Goal: Task Accomplishment & Management: Use online tool/utility

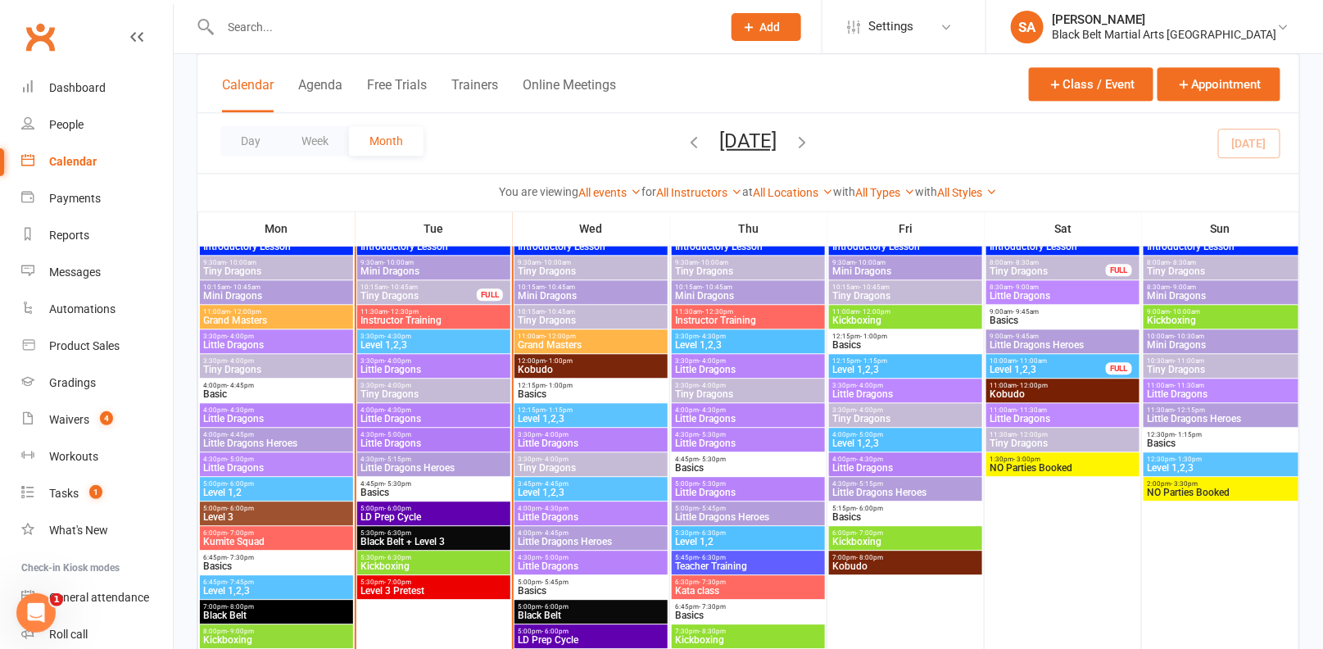
scroll to position [1378, 0]
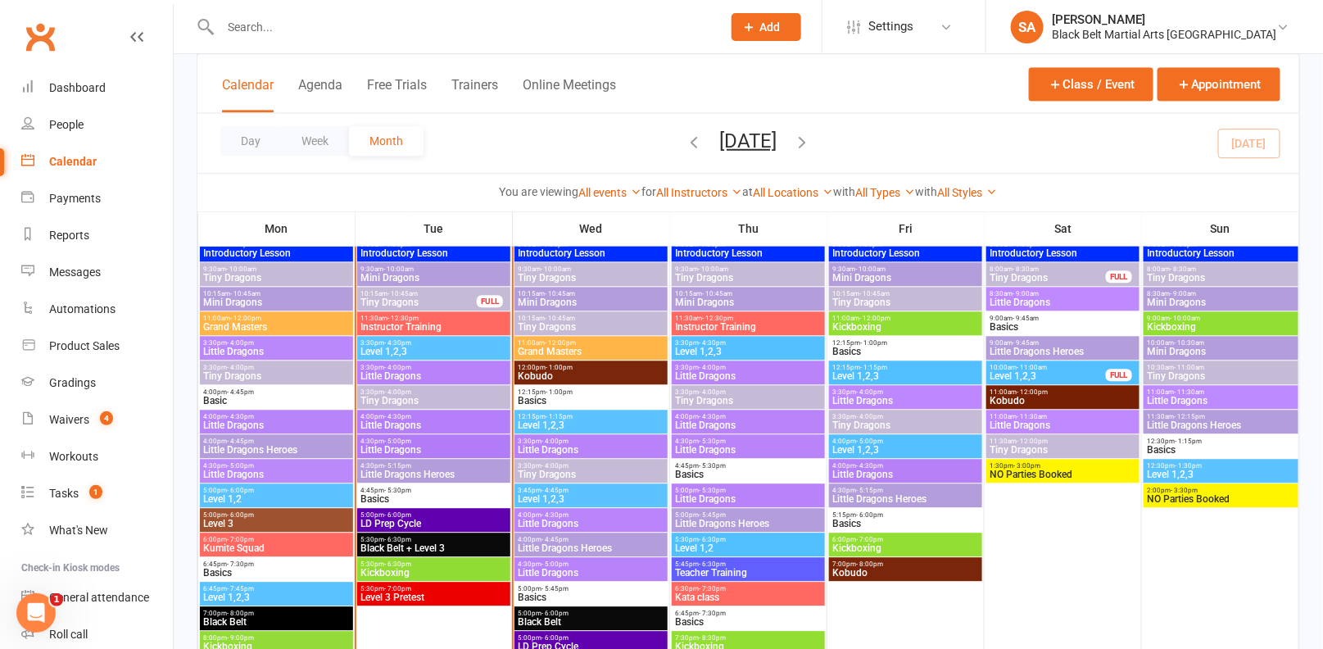
click at [396, 595] on span "Level 3 Pretest" at bounding box center [433, 597] width 147 height 10
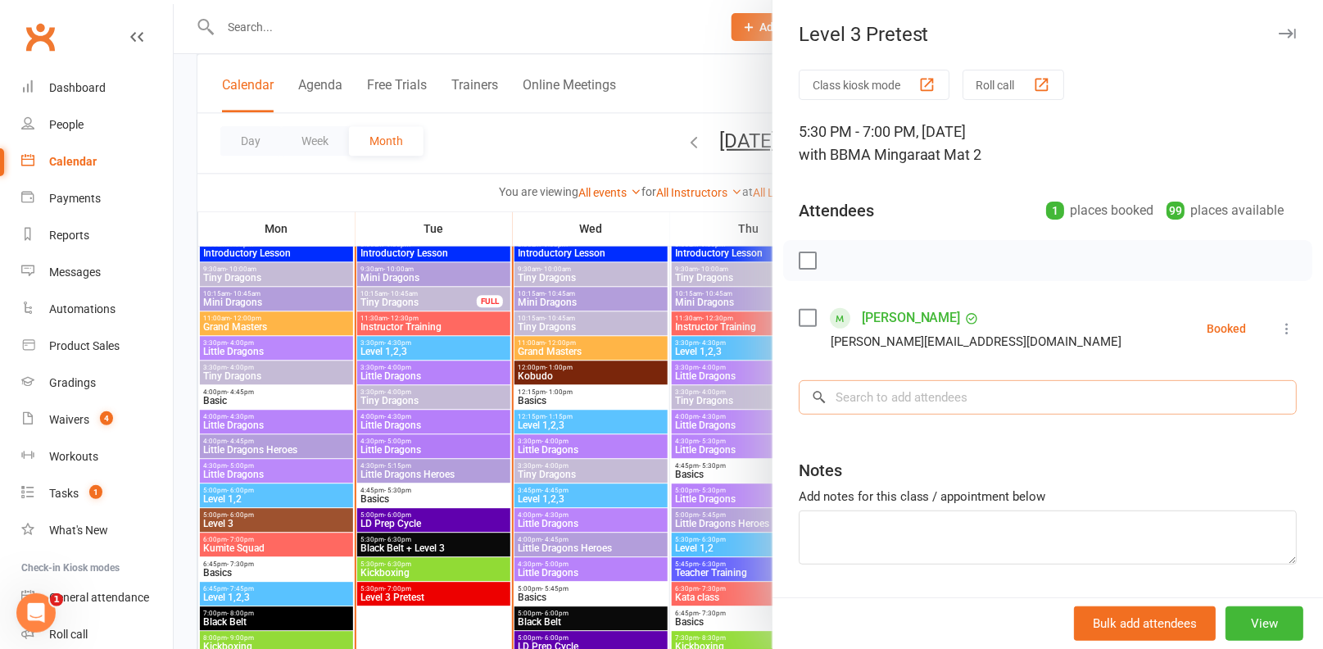
click at [984, 405] on input "search" at bounding box center [1048, 397] width 498 height 34
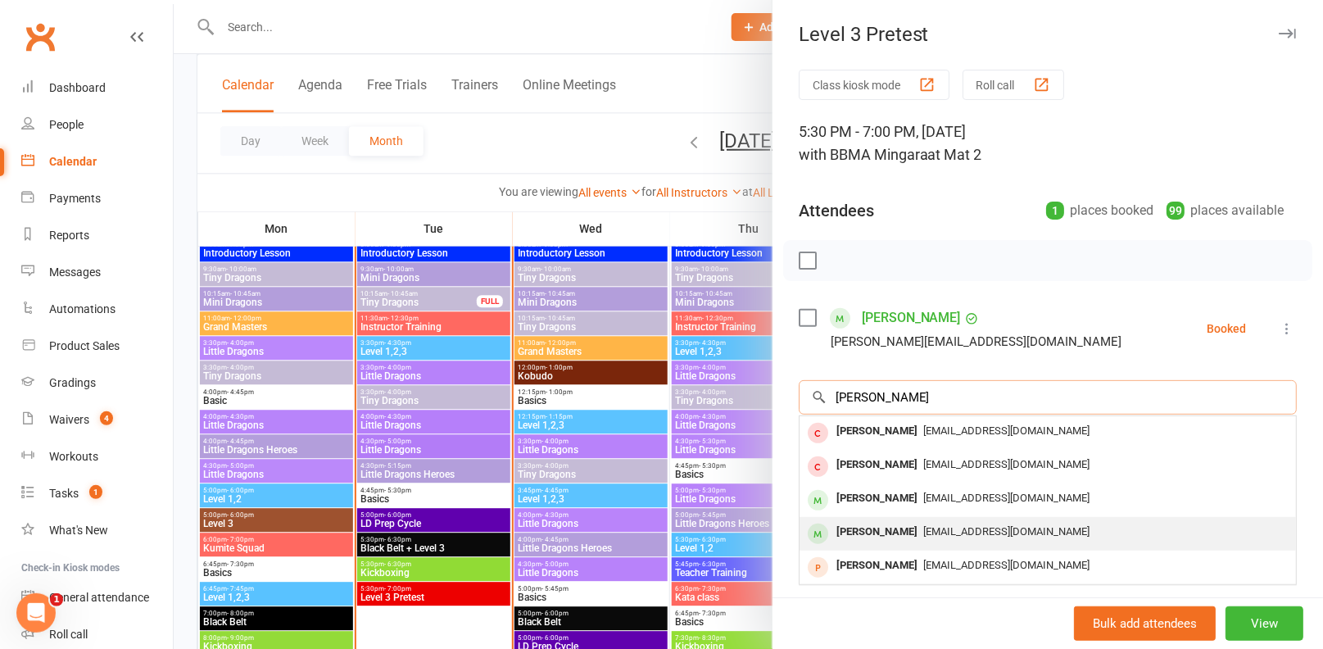
type input "[PERSON_NAME]"
click at [978, 520] on div "[EMAIL_ADDRESS][DOMAIN_NAME]" at bounding box center [1047, 532] width 483 height 24
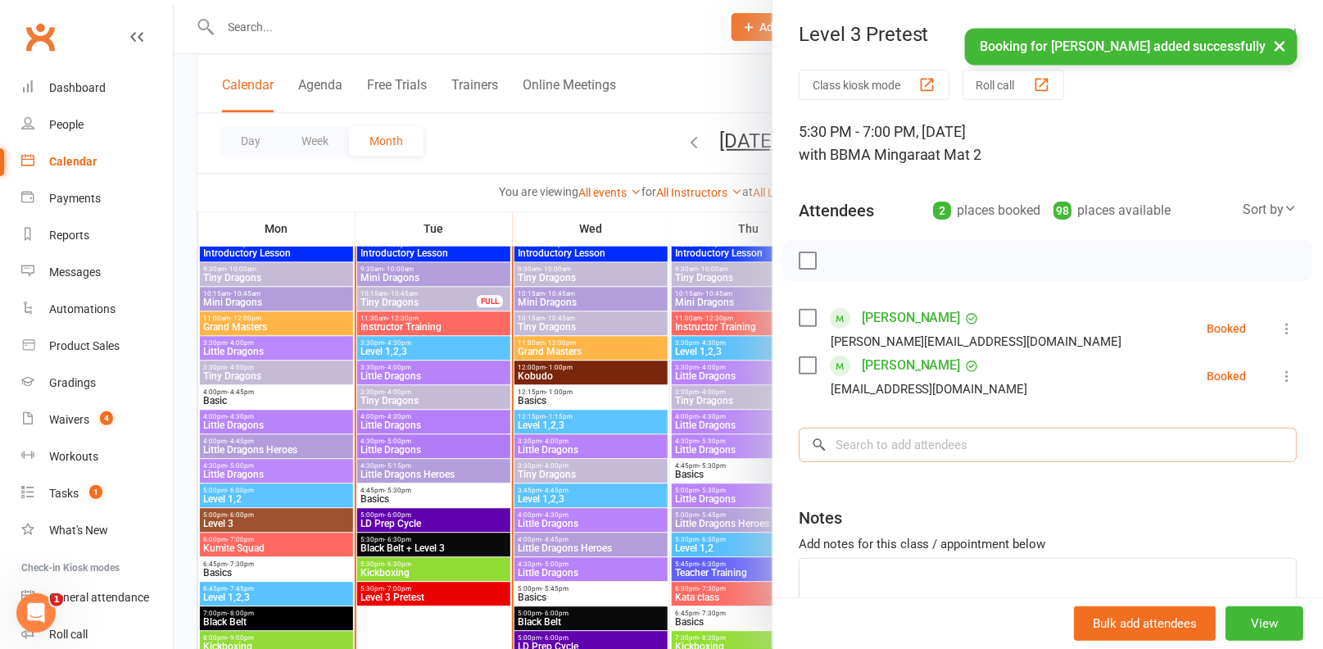
click at [929, 448] on input "search" at bounding box center [1048, 445] width 498 height 34
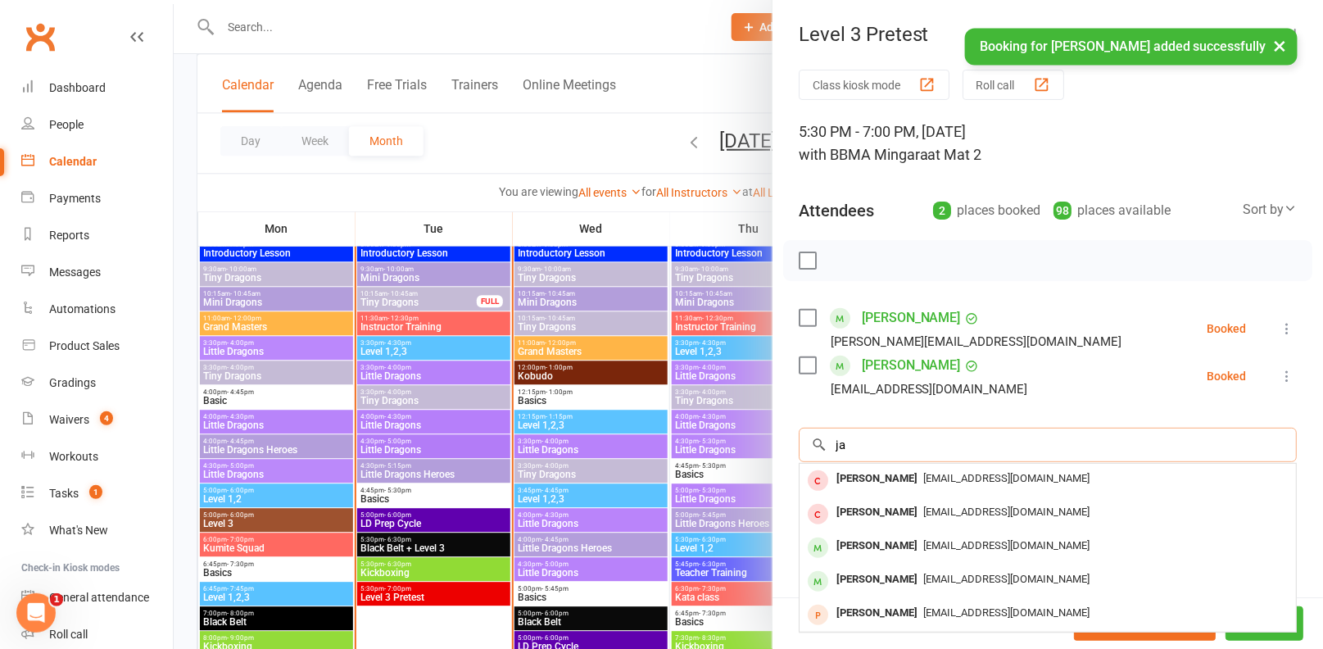
type input "j"
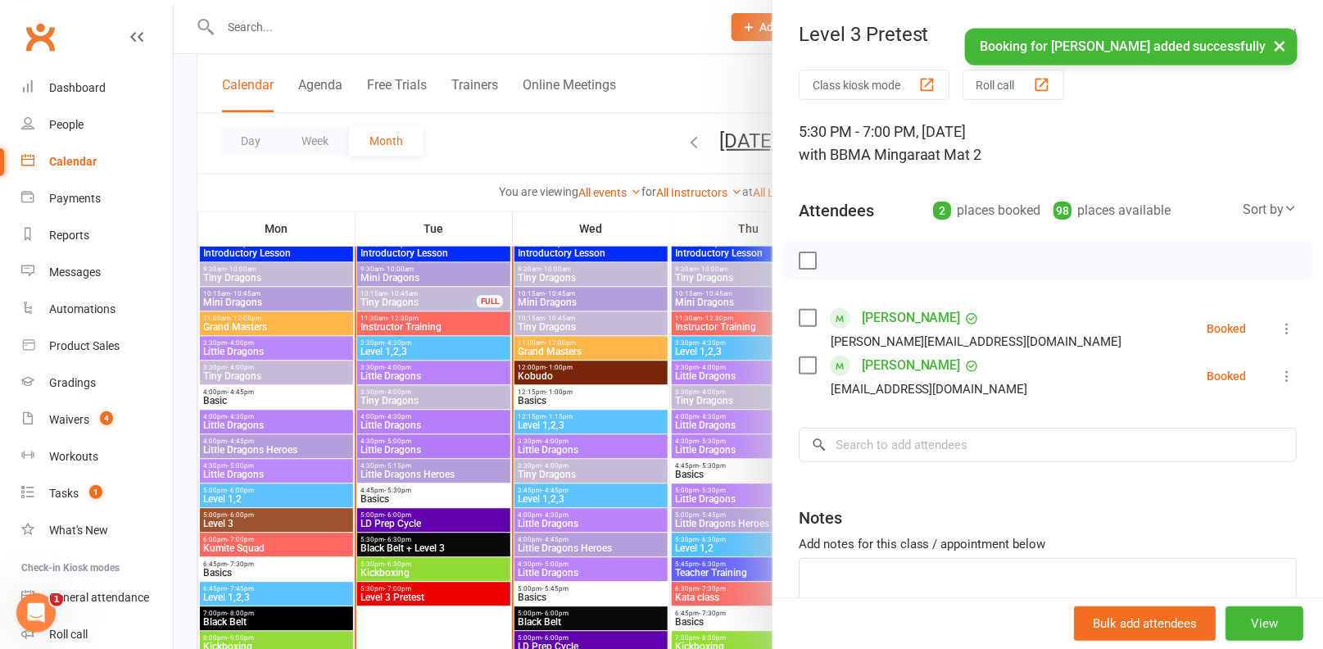
click at [800, 357] on label at bounding box center [807, 365] width 16 height 16
click at [945, 253] on icon "button" at bounding box center [947, 260] width 18 height 18
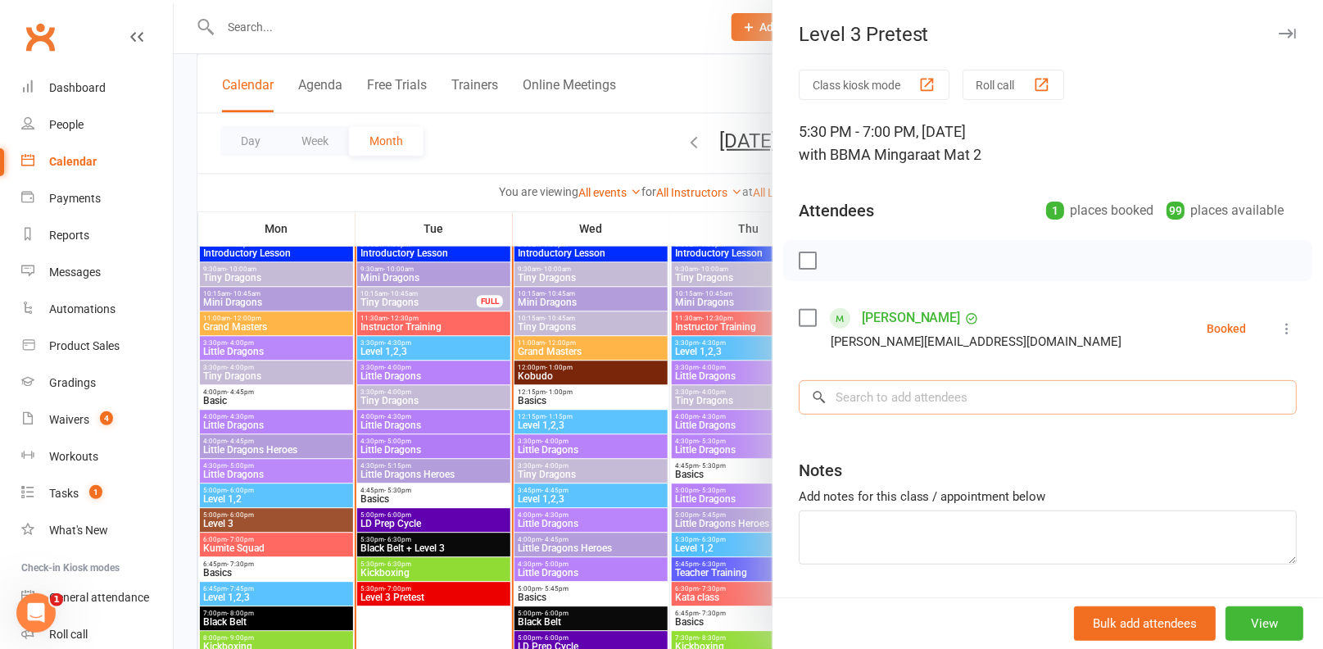
click at [954, 398] on input "search" at bounding box center [1048, 397] width 498 height 34
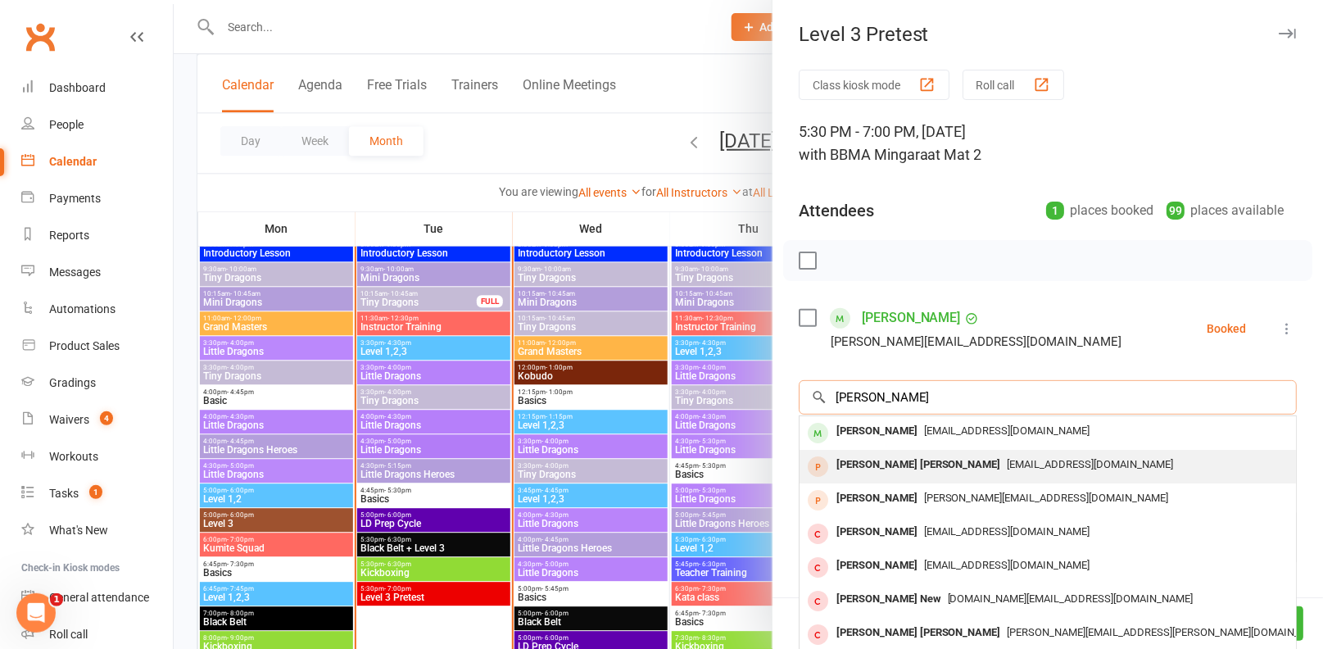
type input "aidan jackson"
click at [938, 455] on div "dani_g@iinet.net.au" at bounding box center [1047, 465] width 483 height 24
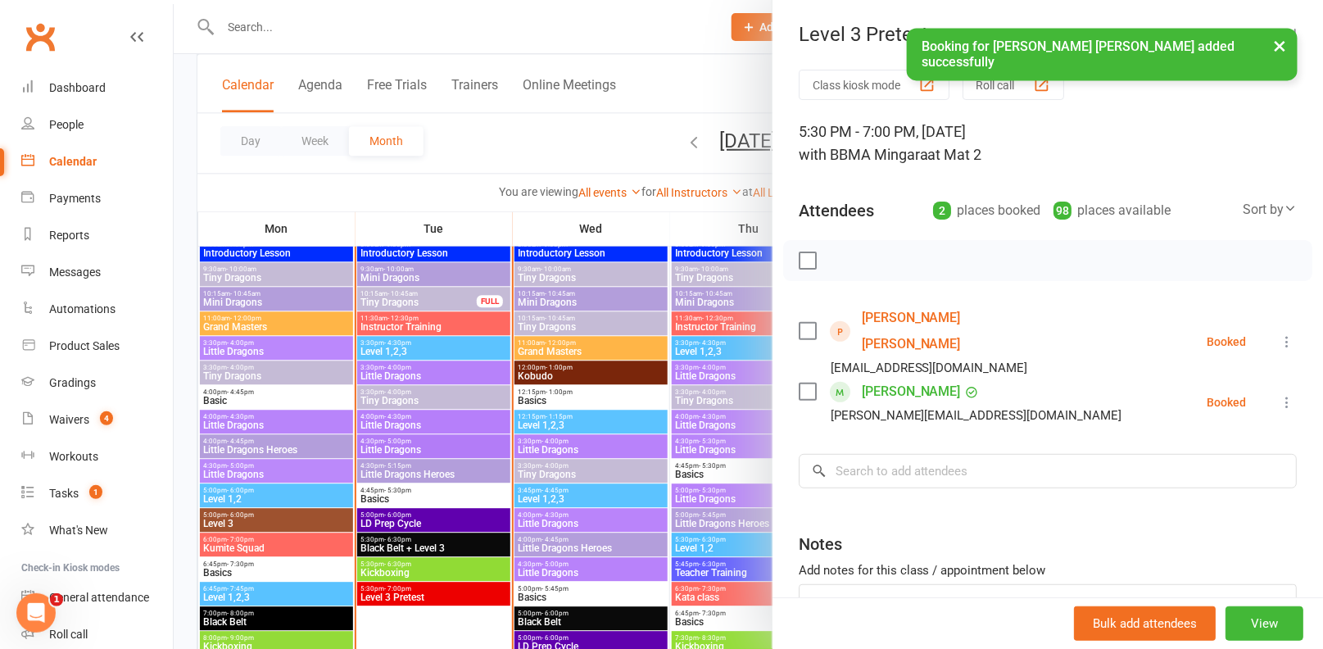
click at [803, 323] on label at bounding box center [807, 331] width 16 height 16
click at [948, 259] on icon "button" at bounding box center [946, 260] width 13 height 15
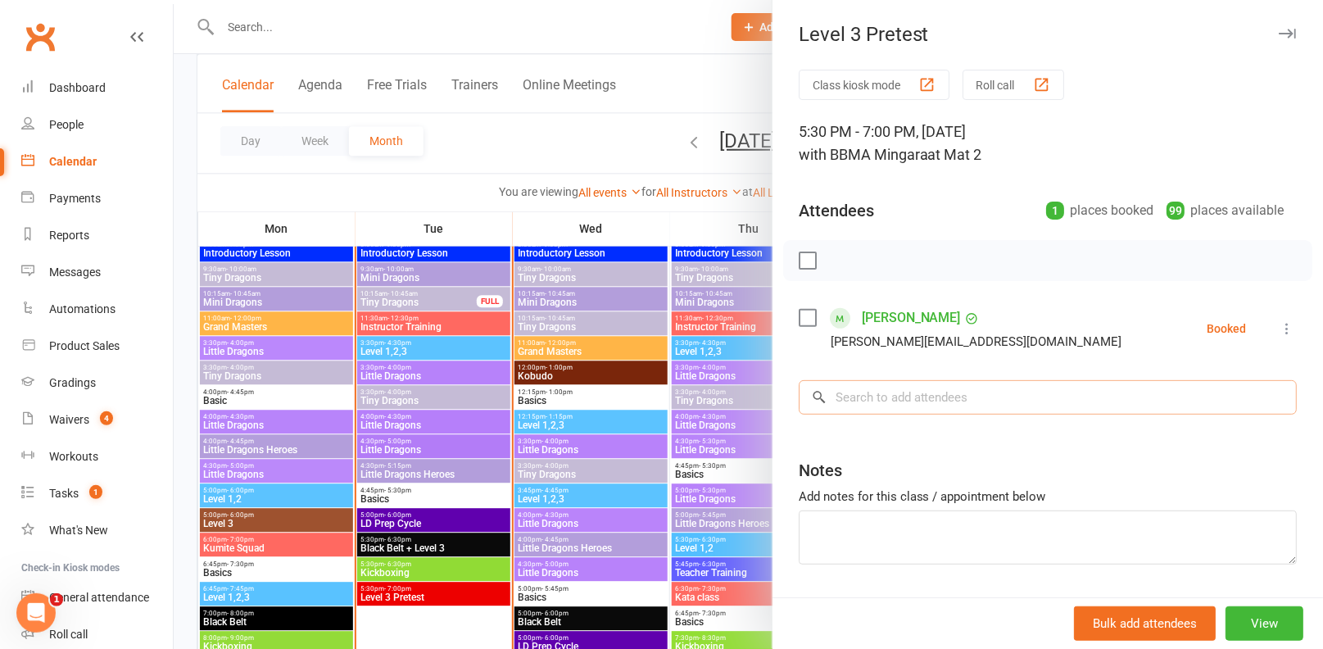
click at [877, 387] on input "search" at bounding box center [1048, 397] width 498 height 34
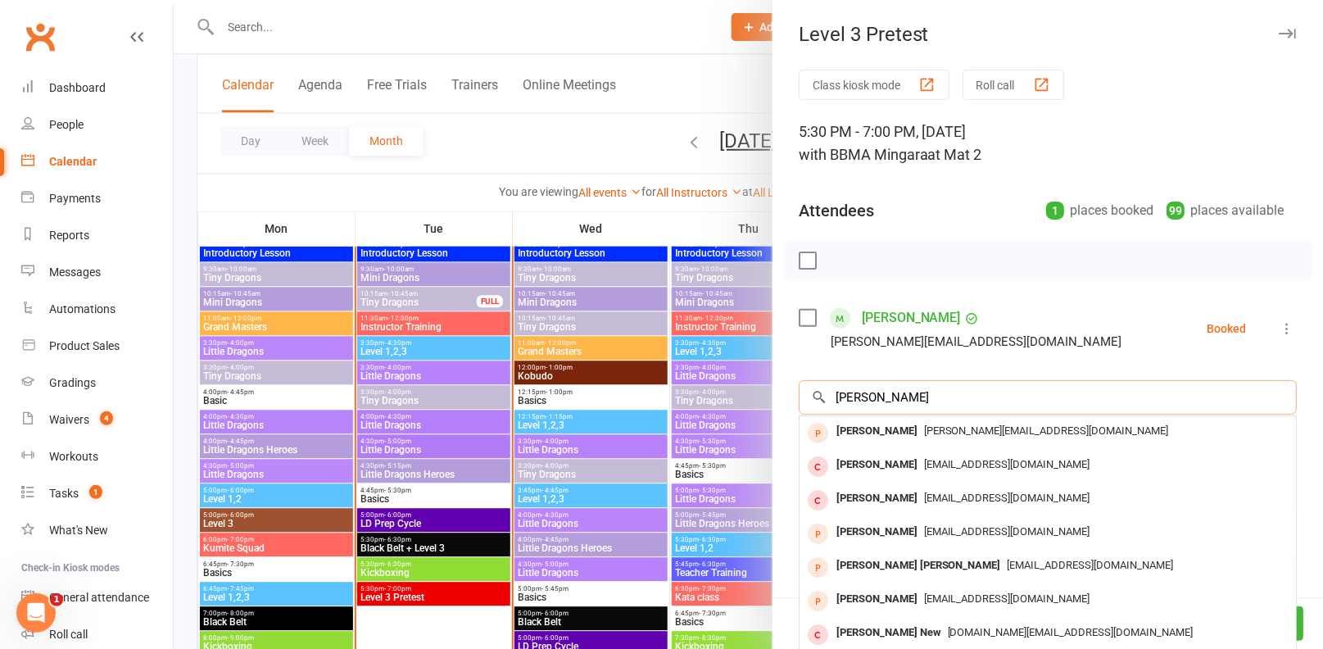
click at [826, 399] on input "jackson" at bounding box center [1048, 397] width 498 height 34
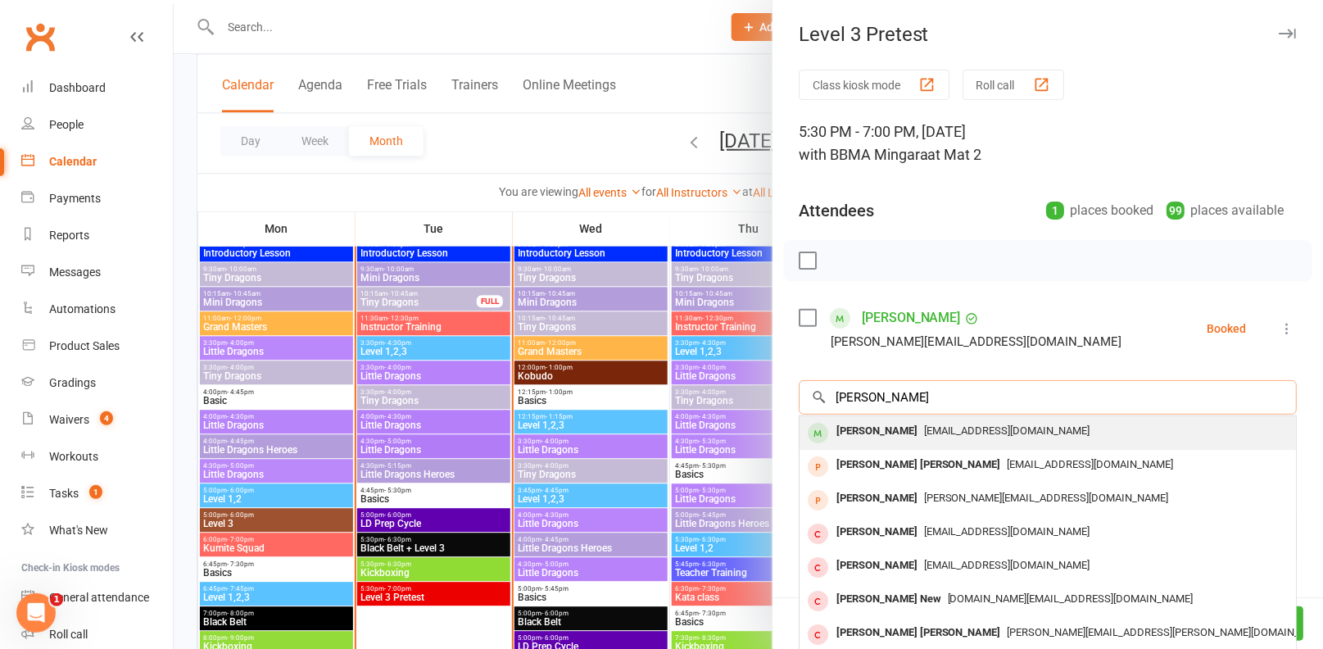
type input "Aidan jackson"
click at [823, 430] on div at bounding box center [818, 433] width 20 height 20
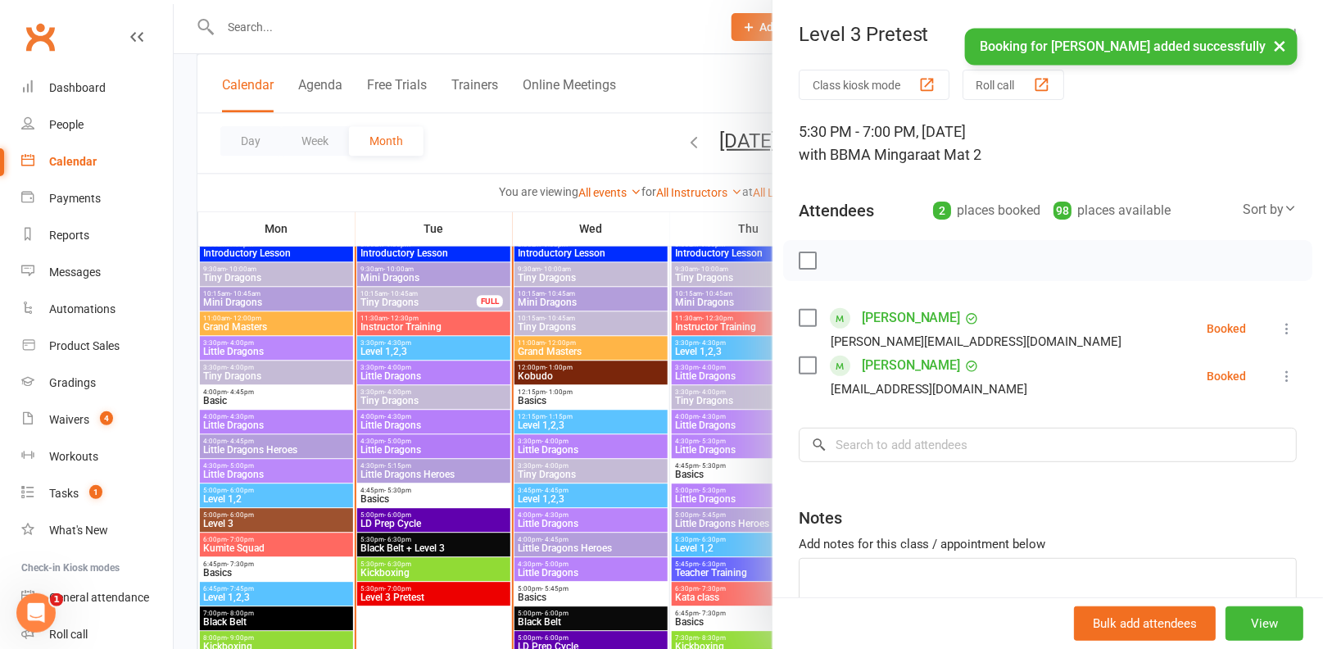
click at [909, 470] on div "Class kiosk mode Roll call 5:30 PM - 7:00 PM, Tuesday, September, 16, 2025 with…" at bounding box center [1047, 382] width 550 height 624
click at [921, 448] on input "search" at bounding box center [1048, 445] width 498 height 34
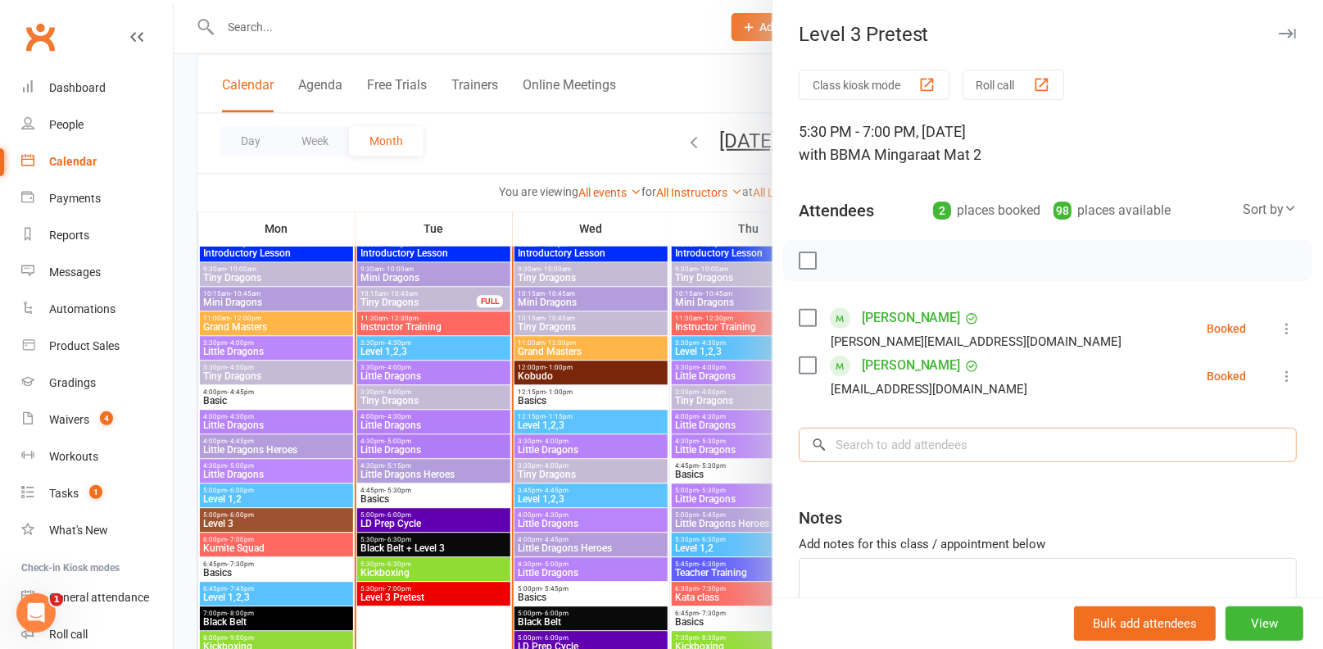
click at [921, 448] on input "search" at bounding box center [1048, 445] width 498 height 34
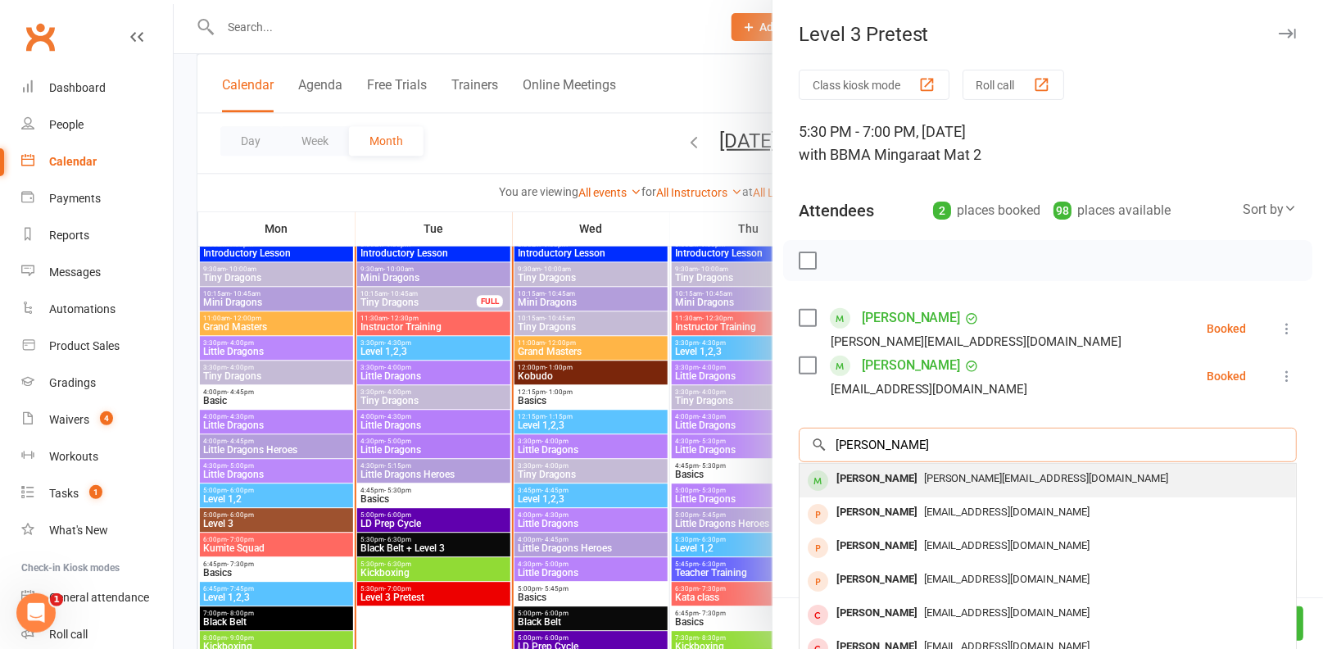
type input "logan krapf"
click at [924, 481] on span "andrea_lipovska@hotmail.com" at bounding box center [1046, 478] width 245 height 12
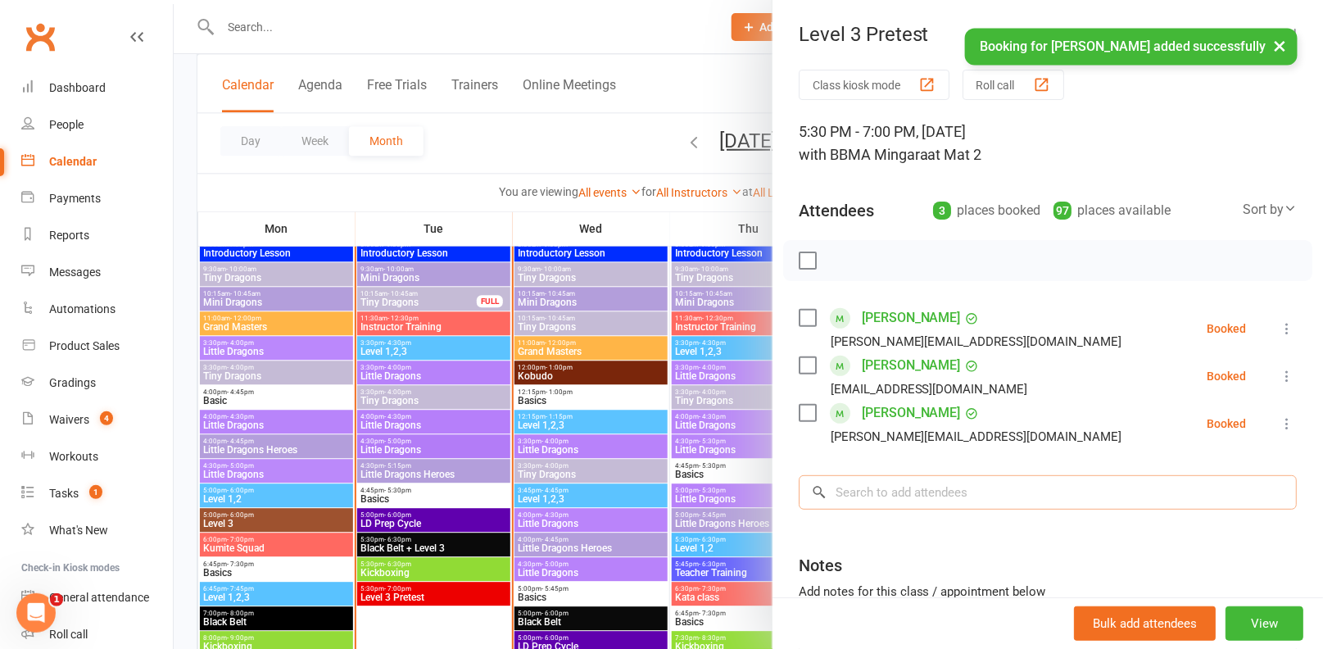
click at [921, 490] on input "search" at bounding box center [1048, 492] width 498 height 34
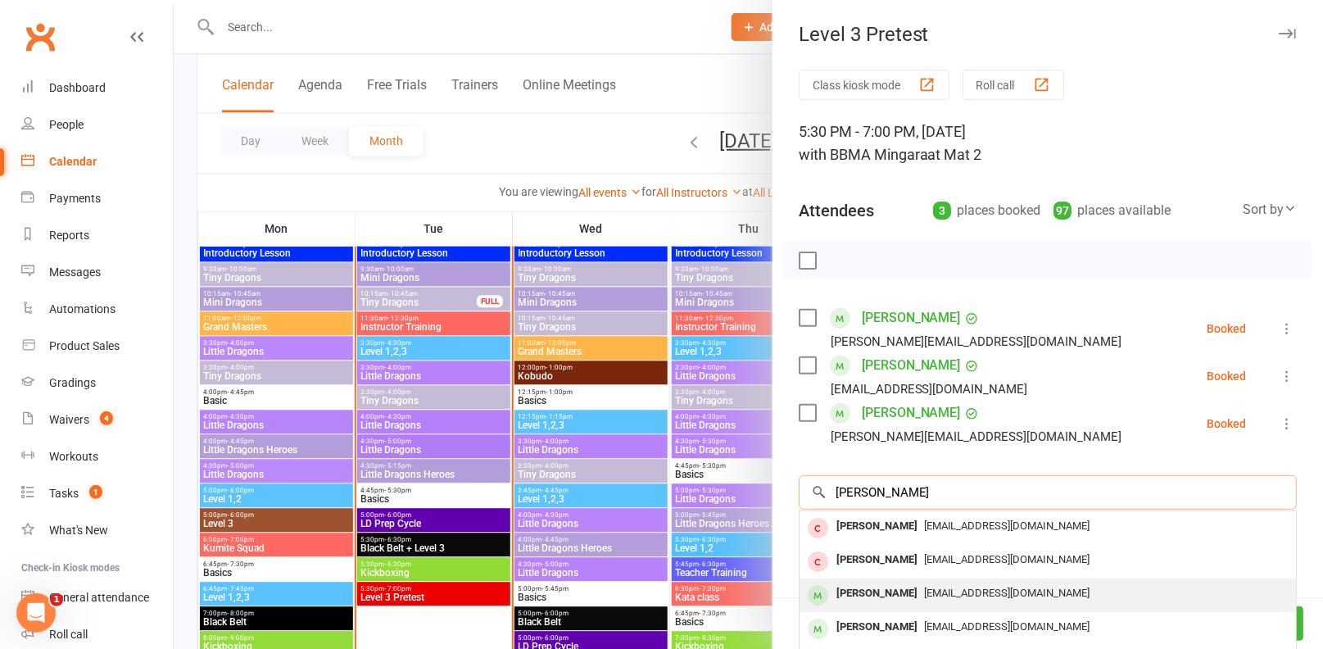
type input "tony batterham"
click at [907, 592] on div "Tony Batterham" at bounding box center [877, 594] width 94 height 24
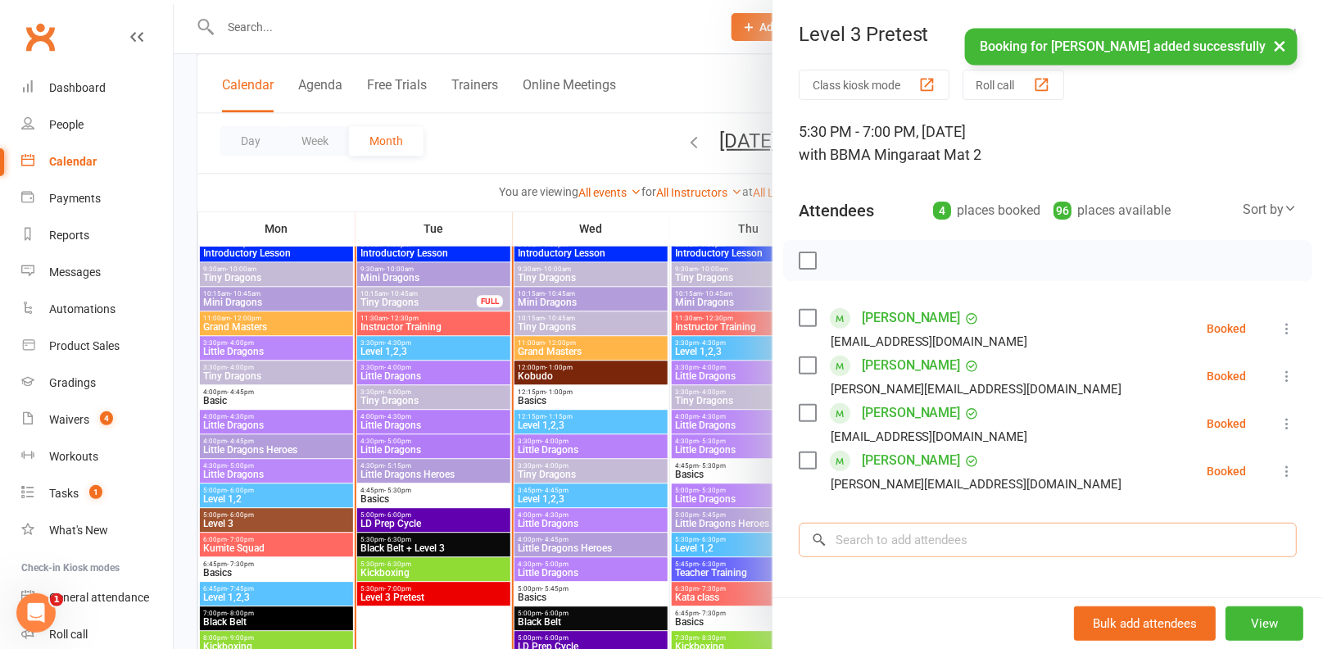
click at [971, 530] on input "search" at bounding box center [1048, 540] width 498 height 34
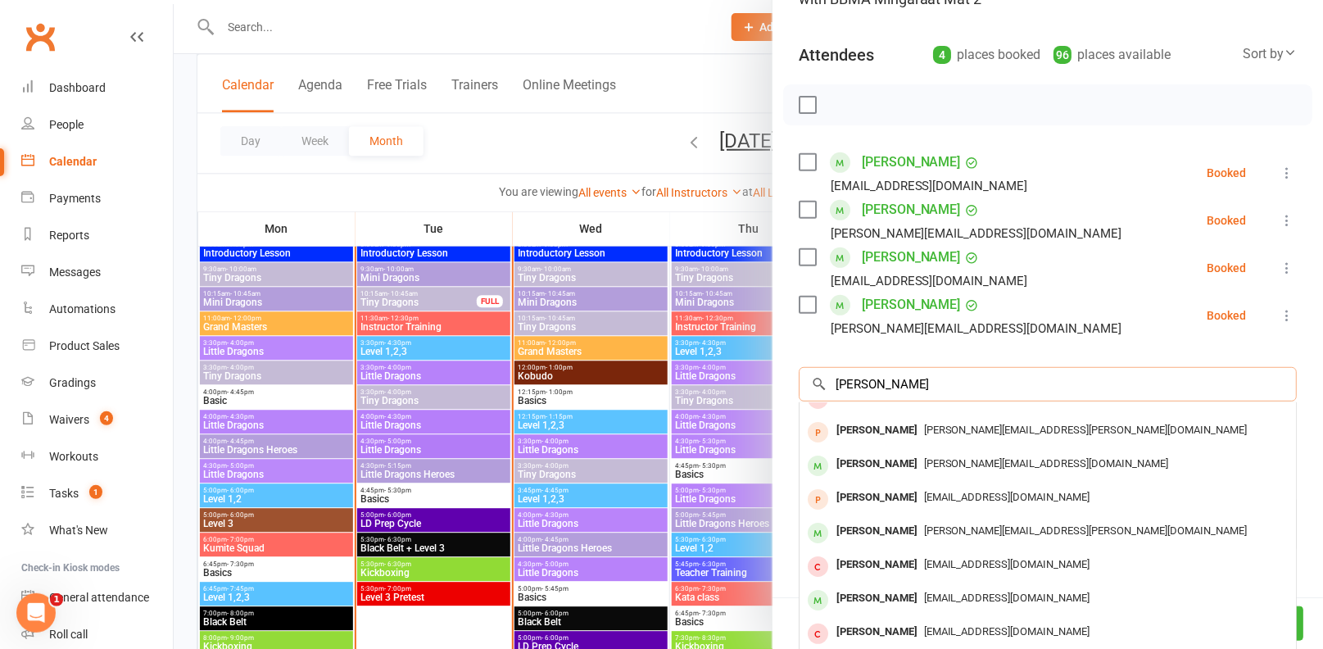
scroll to position [188, 0]
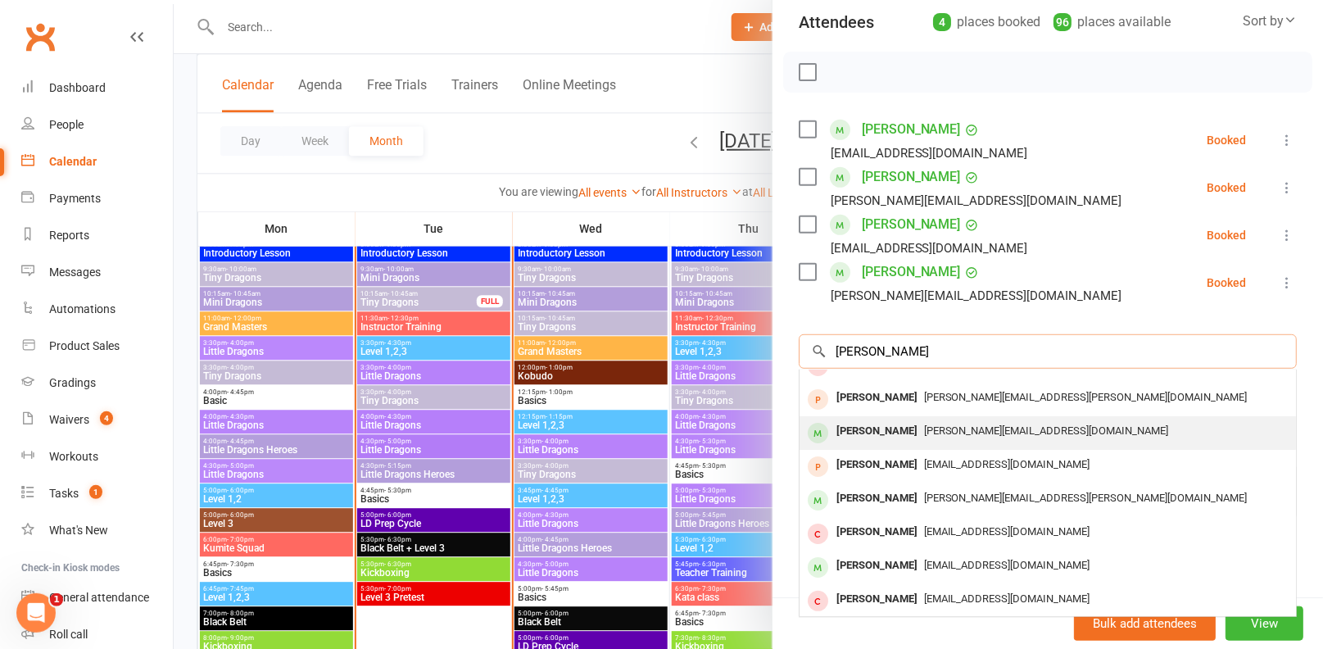
type input "natalie"
click at [996, 435] on div "Natalie_sharp@optusnet.com.au" at bounding box center [1047, 431] width 483 height 24
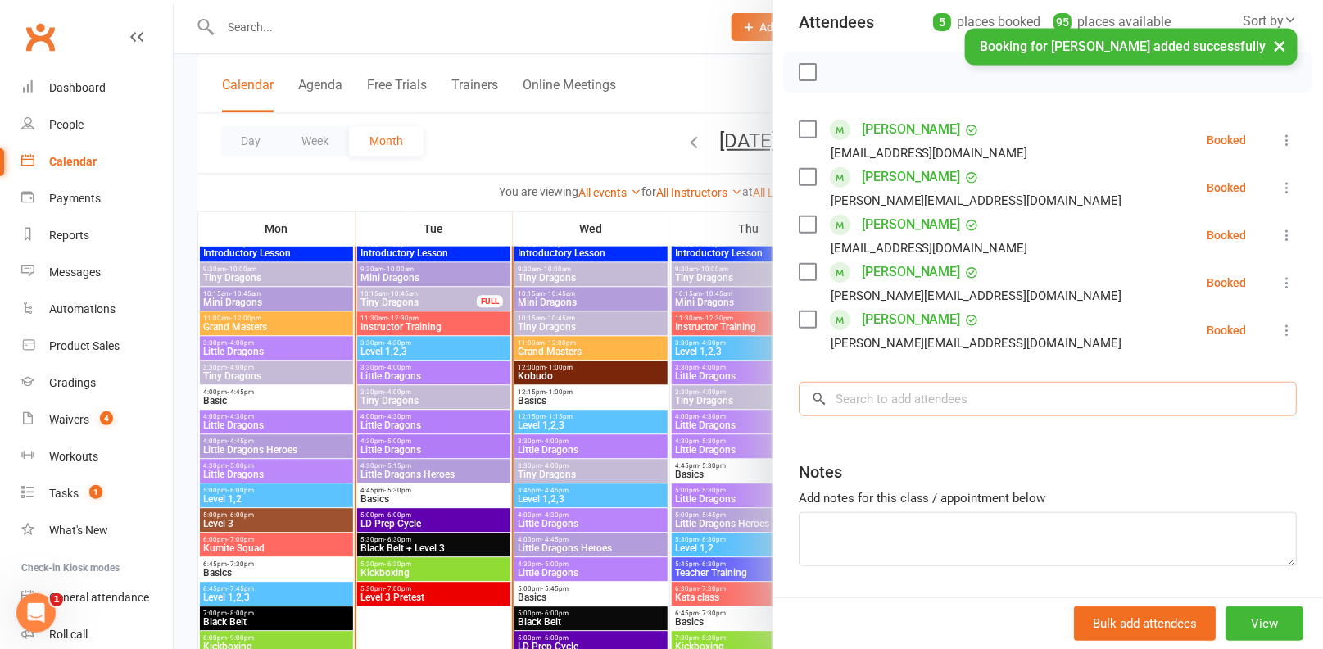
click at [975, 403] on input "search" at bounding box center [1048, 399] width 498 height 34
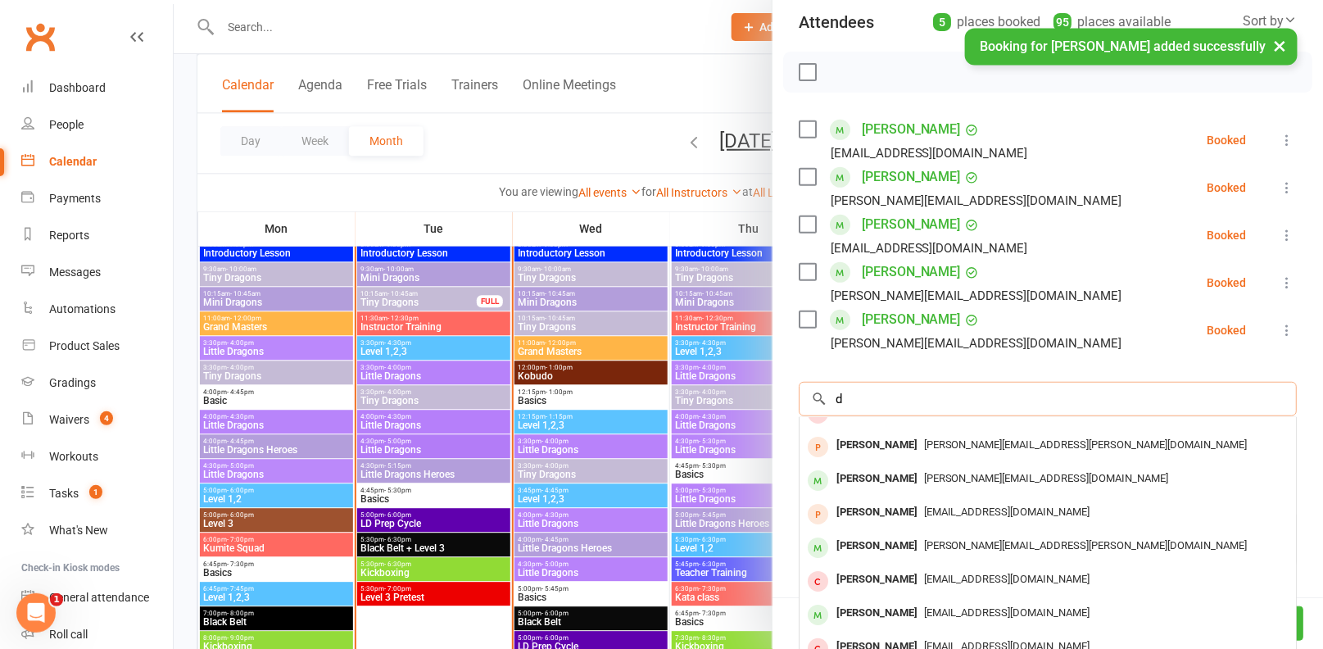
scroll to position [0, 0]
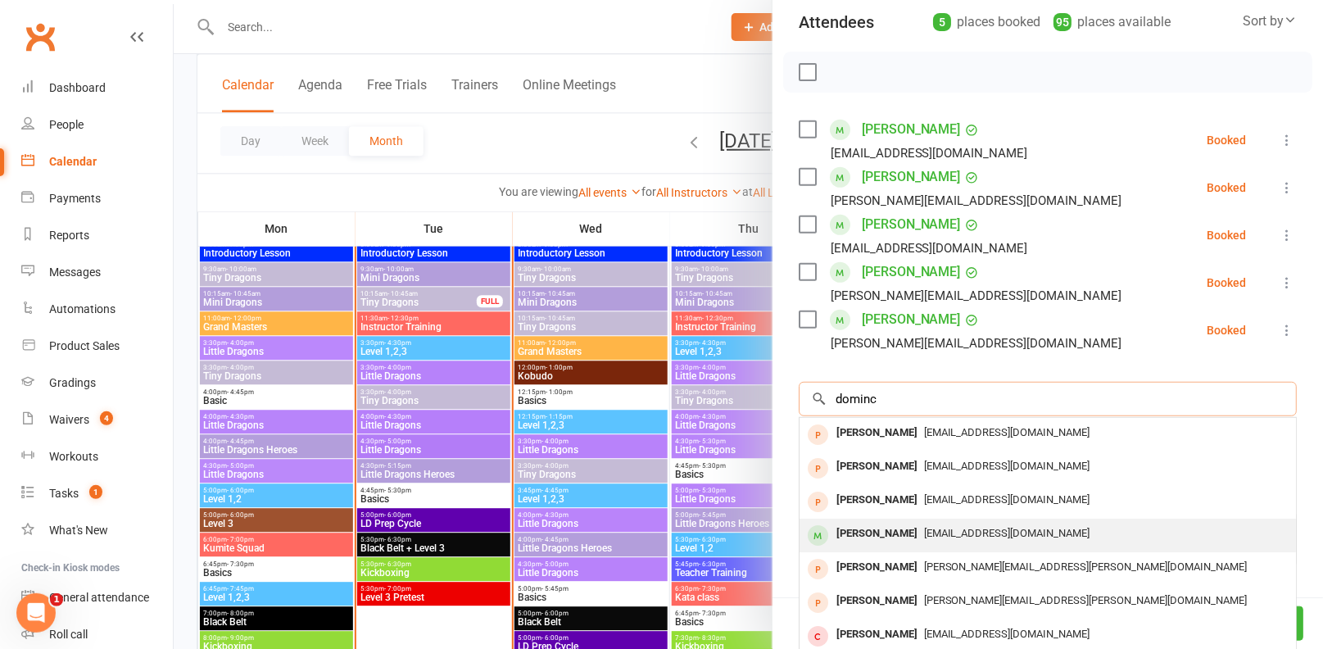
type input "dominc"
click at [948, 527] on span "melaniejackson88@hotmail.com" at bounding box center [1007, 533] width 166 height 12
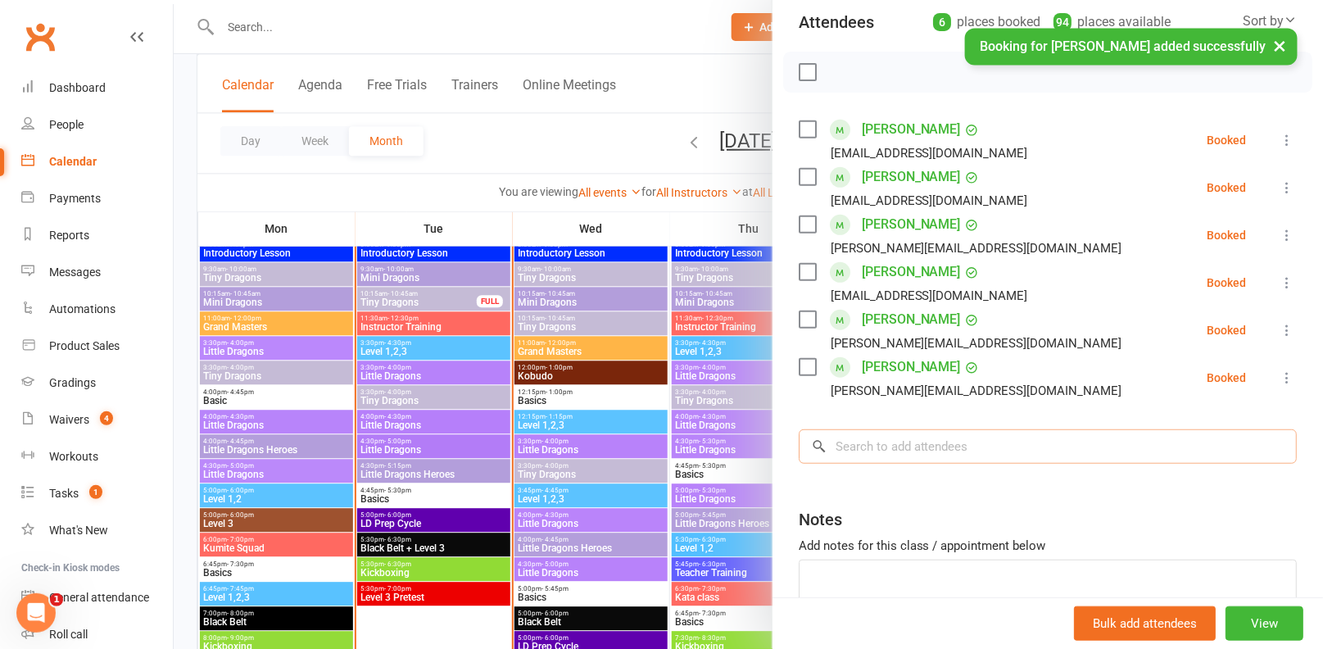
click at [937, 447] on input "search" at bounding box center [1048, 446] width 498 height 34
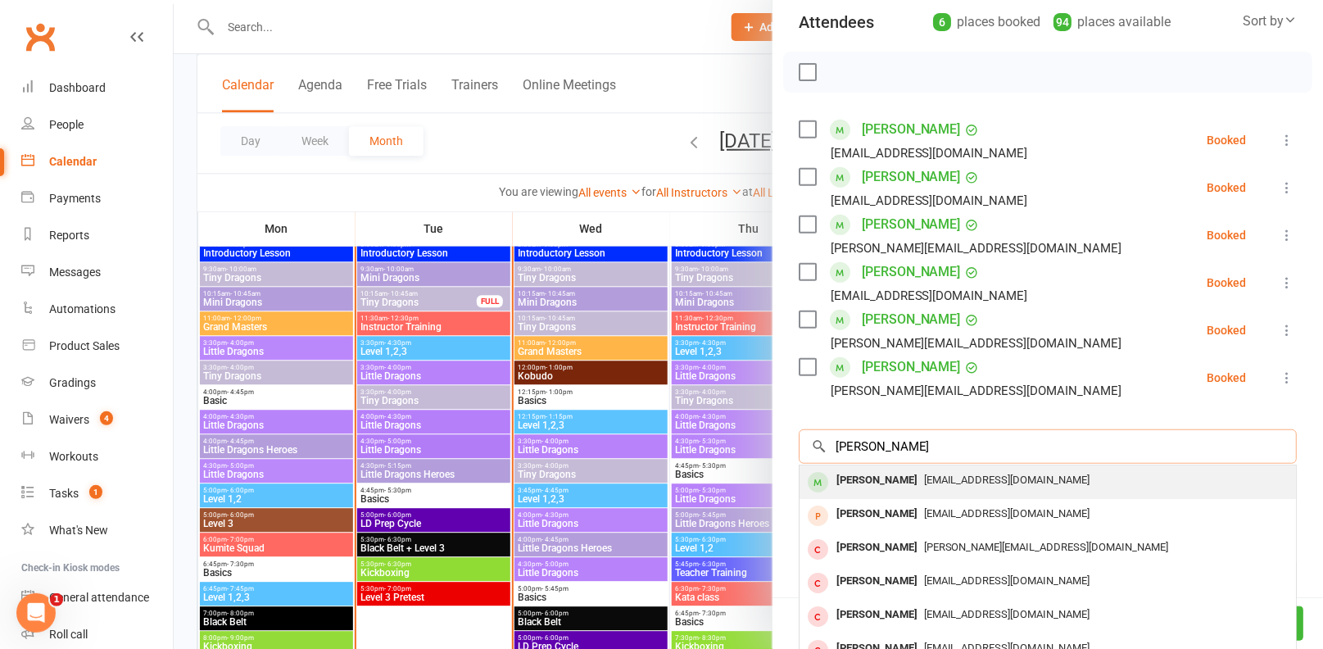
type input "paul conway"
click at [935, 490] on div "Paul Conway paulconwap1@gmail.com" at bounding box center [1047, 482] width 496 height 34
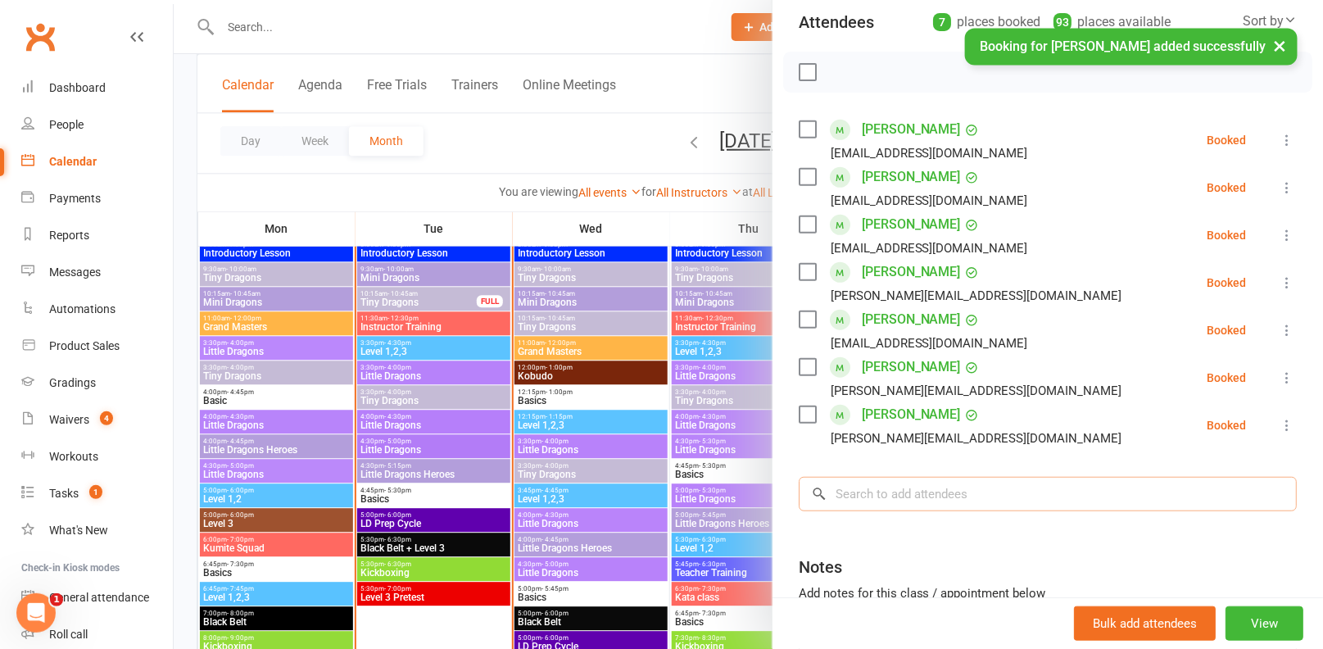
click at [935, 490] on input "search" at bounding box center [1048, 494] width 498 height 34
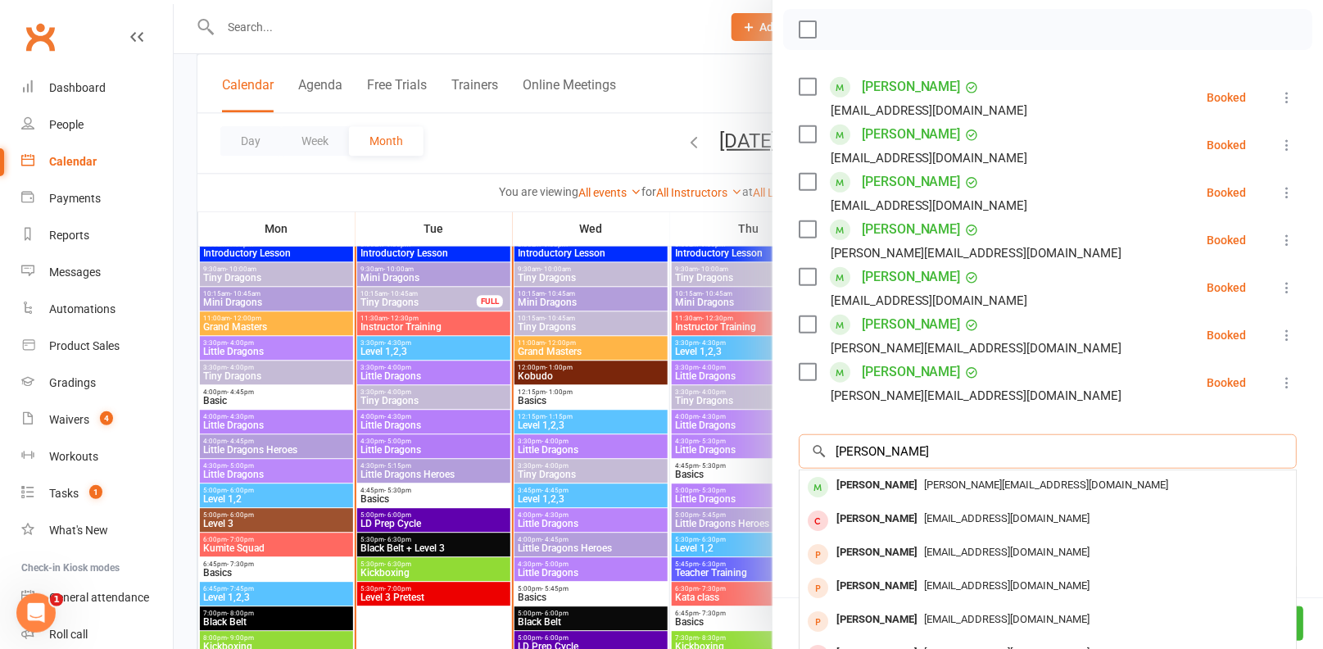
scroll to position [232, 0]
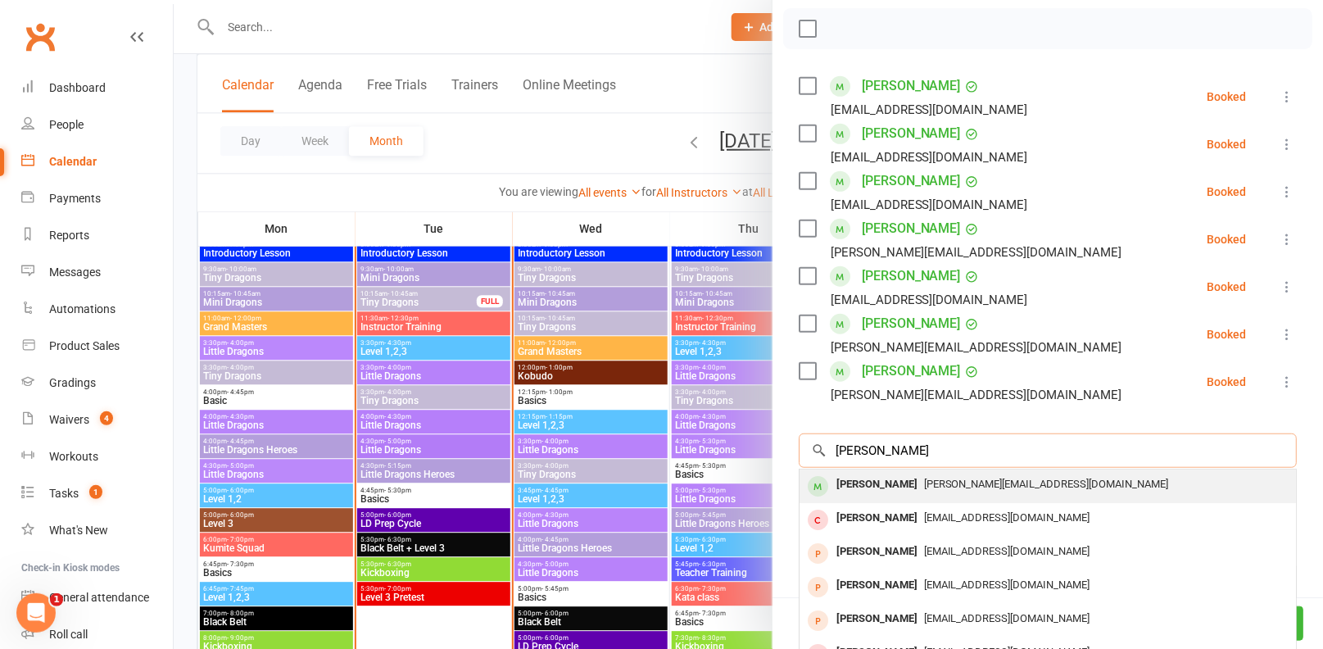
type input "addison mun"
click at [950, 482] on span "angie@themundaytribe.com" at bounding box center [1046, 483] width 245 height 12
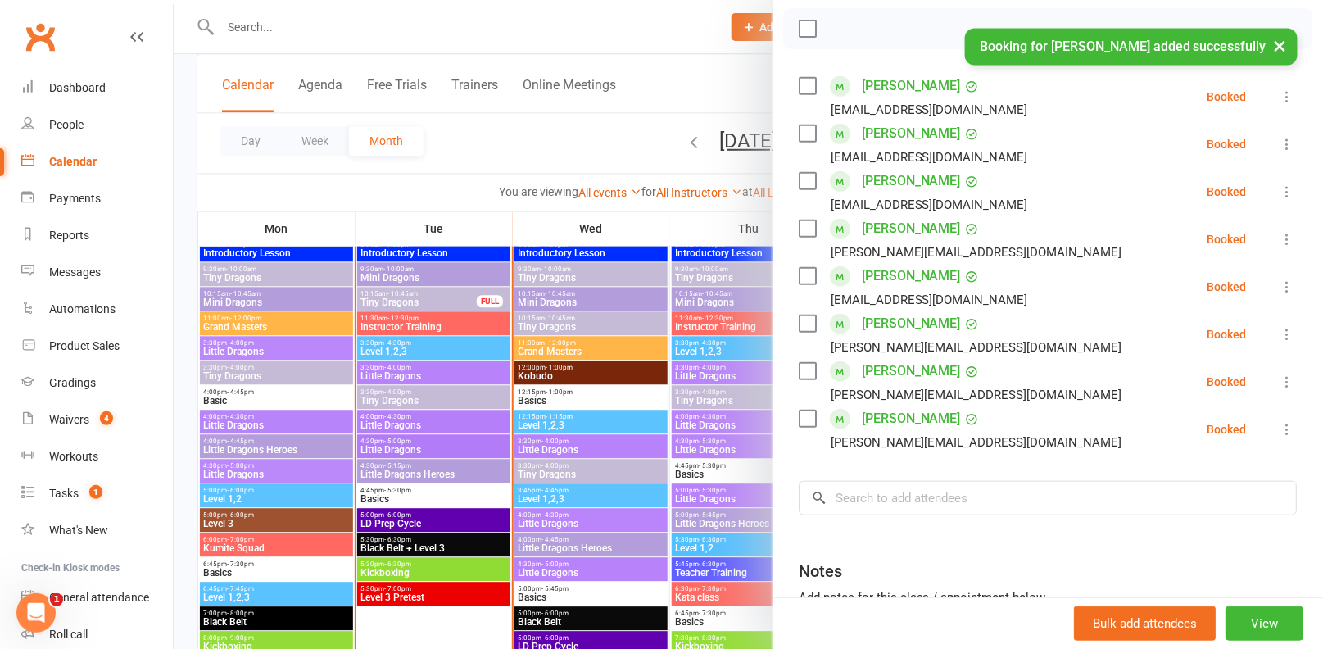
click at [962, 468] on div "Class kiosk mode Roll call 5:30 PM - 7:00 PM, Tuesday, September, 16, 2025 with…" at bounding box center [1047, 292] width 550 height 909
click at [958, 499] on input "search" at bounding box center [1048, 498] width 498 height 34
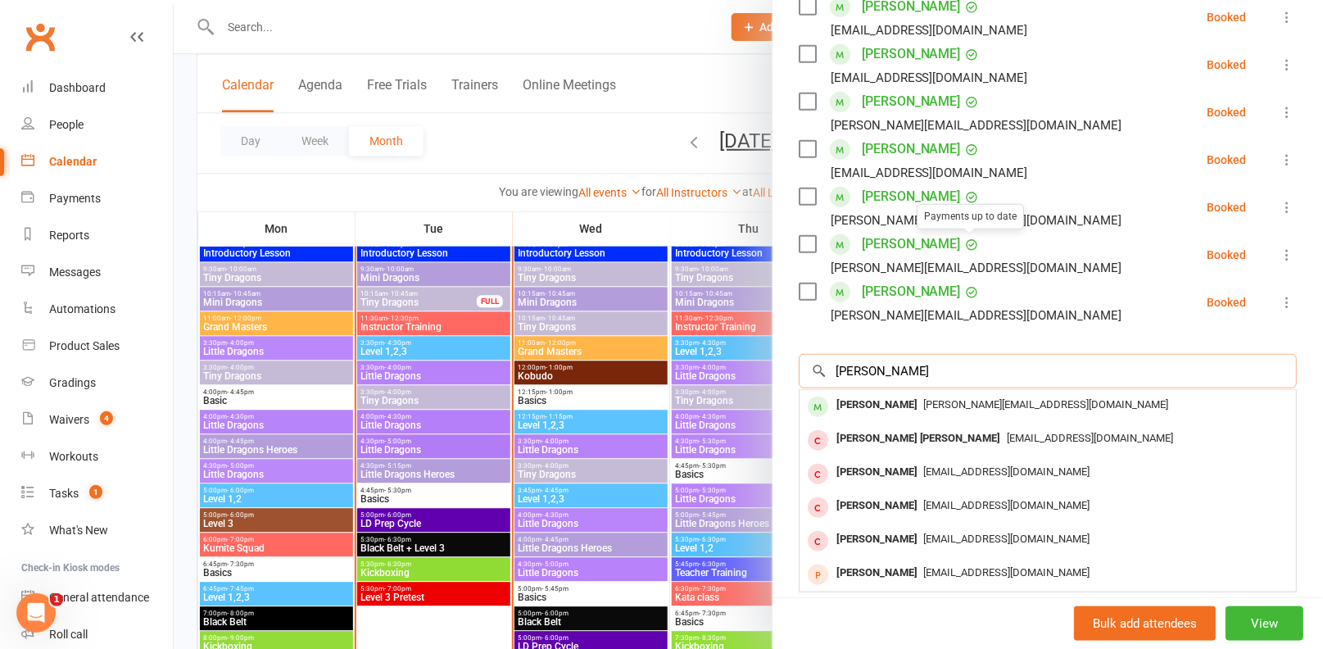
scroll to position [378, 0]
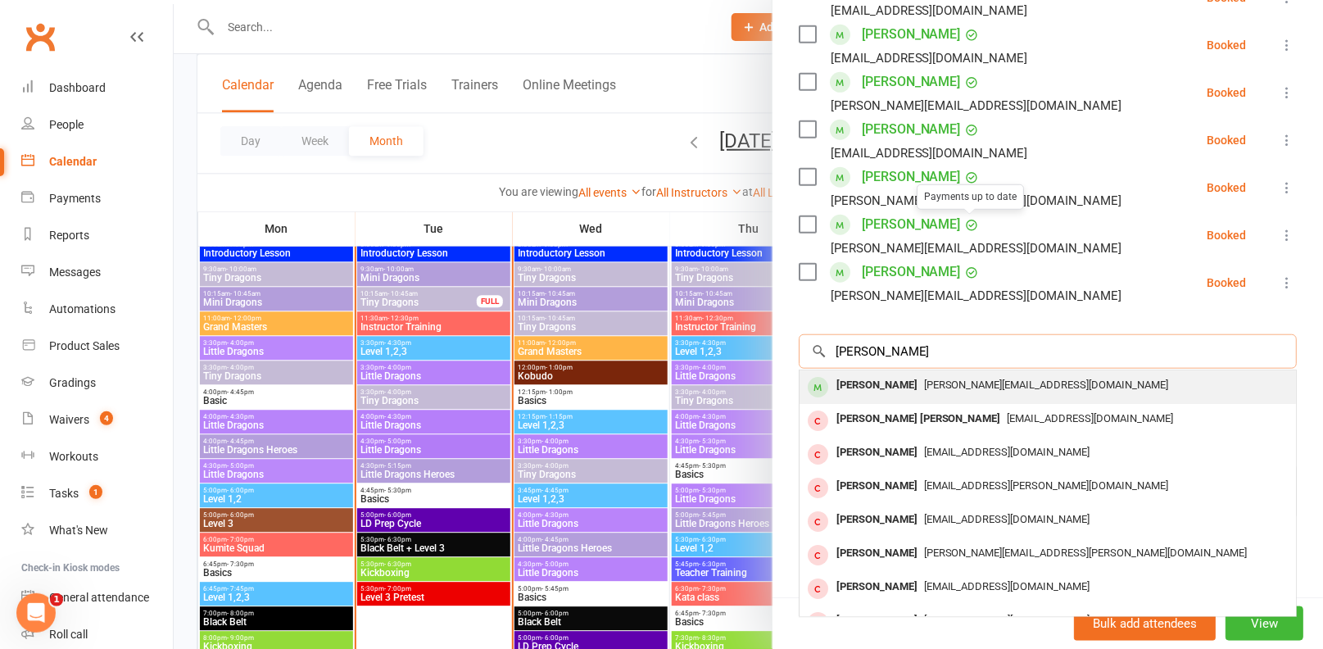
type input "caldwell"
click at [953, 381] on span "caldwell.belle@gmail.com" at bounding box center [1046, 384] width 245 height 12
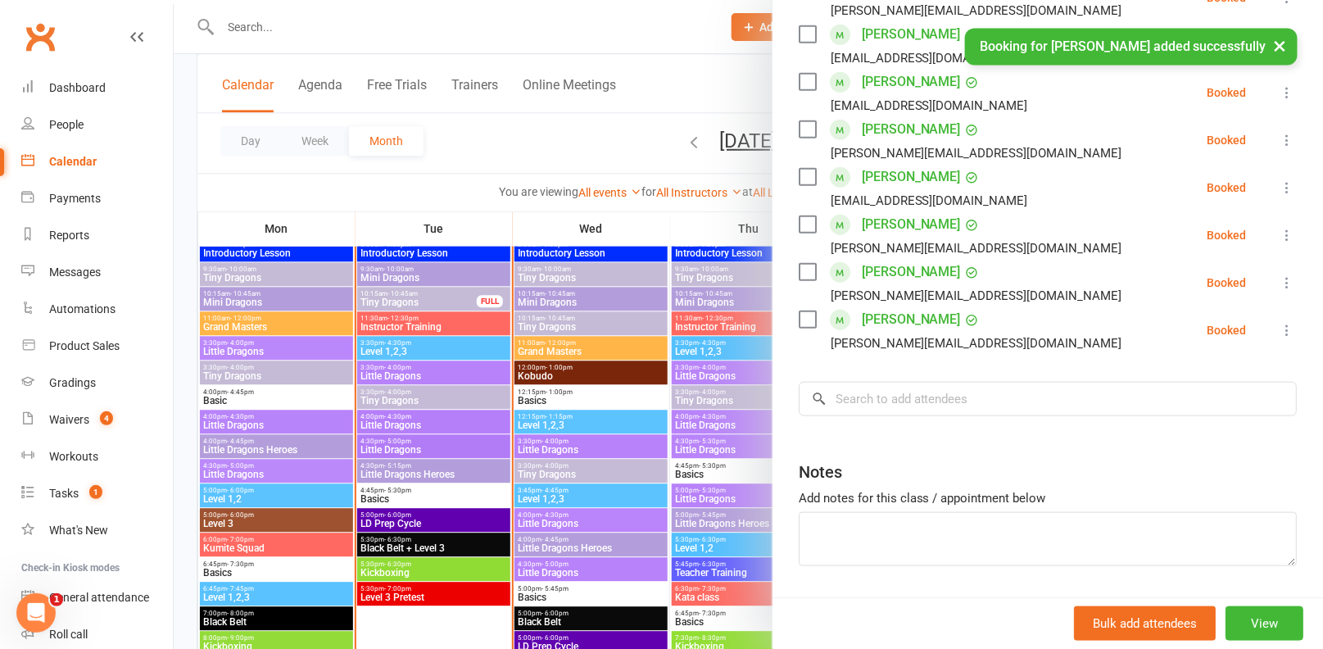
scroll to position [426, 0]
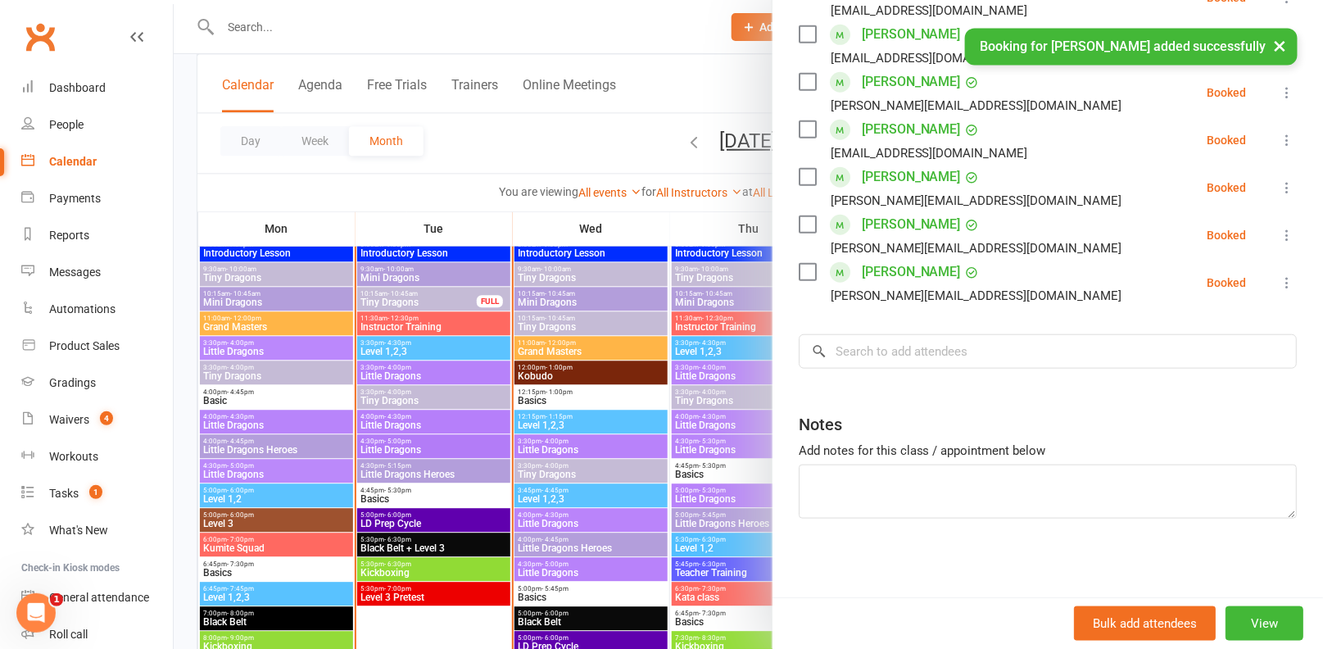
click at [970, 380] on div "Class kiosk mode Roll call 5:30 PM - 7:00 PM, Tuesday, September, 16, 2025 with…" at bounding box center [1047, 122] width 550 height 957
click at [986, 355] on input "search" at bounding box center [1048, 351] width 498 height 34
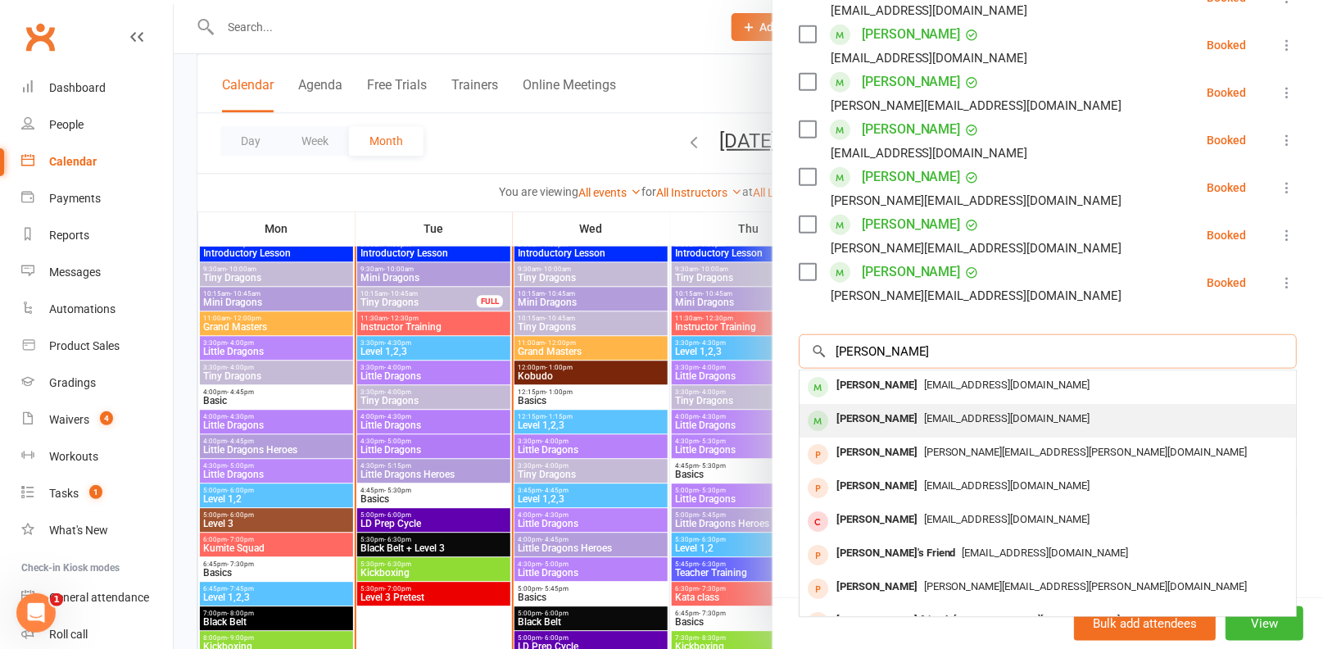
type input "eliana"
click at [970, 405] on div "Eliana Diamandaras c_ireneg@hotmail.com" at bounding box center [1047, 421] width 496 height 34
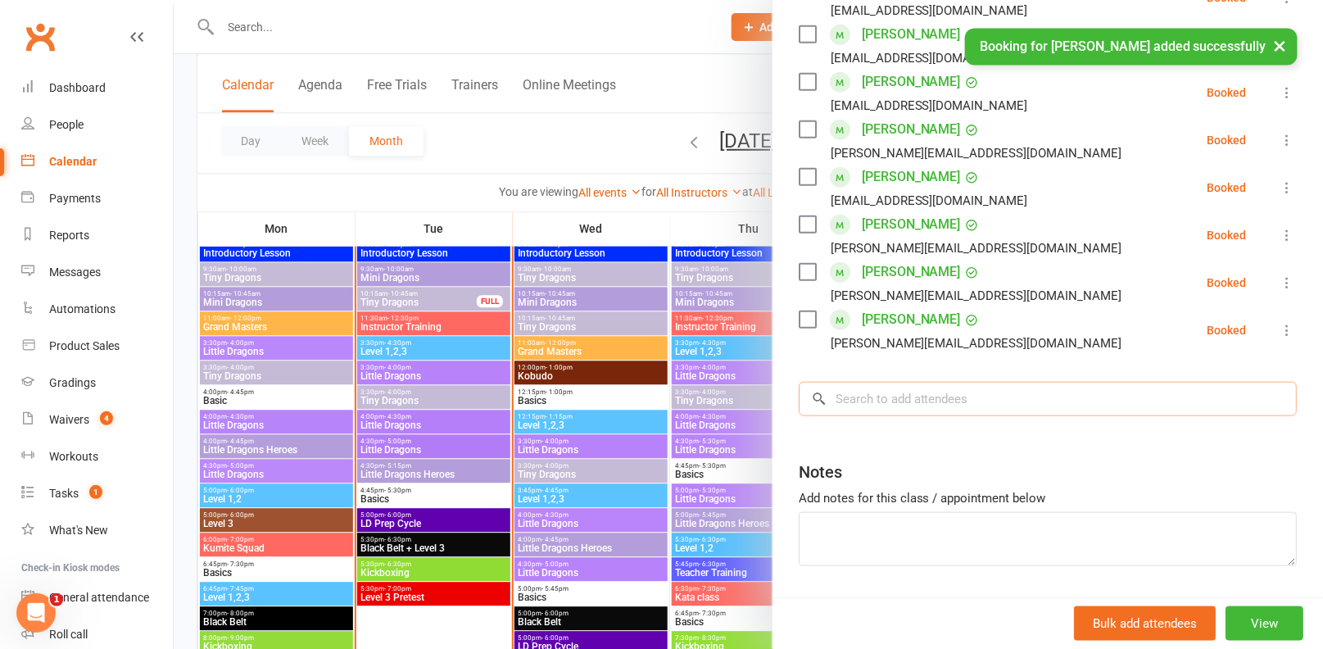
click at [975, 394] on input "search" at bounding box center [1048, 399] width 498 height 34
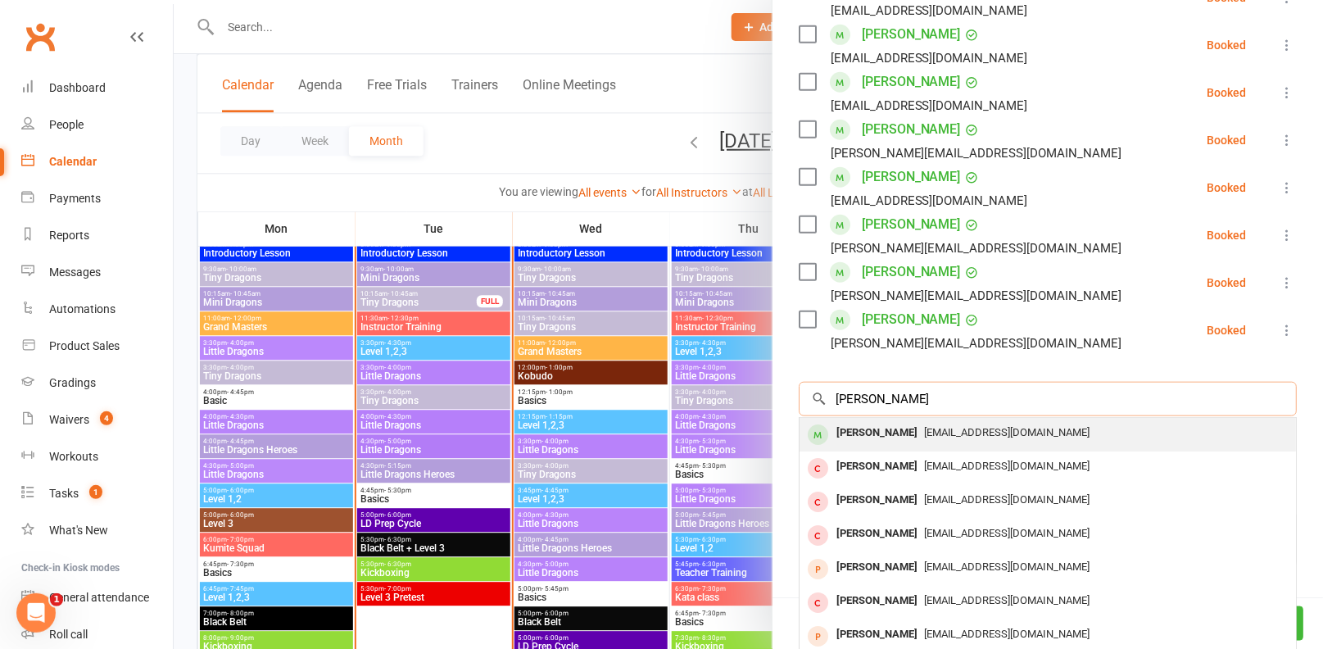
type input "hallie boltan"
click at [950, 422] on div "dom@cacare.com.au" at bounding box center [1047, 433] width 483 height 24
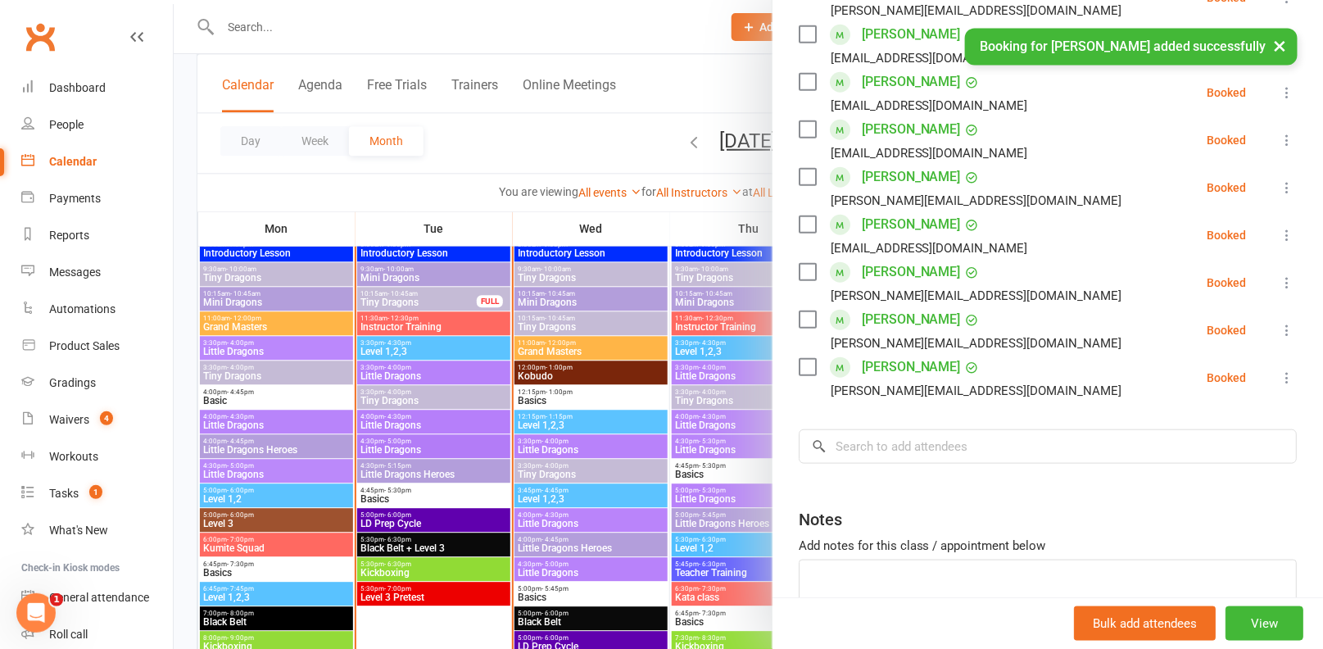
scroll to position [473, 0]
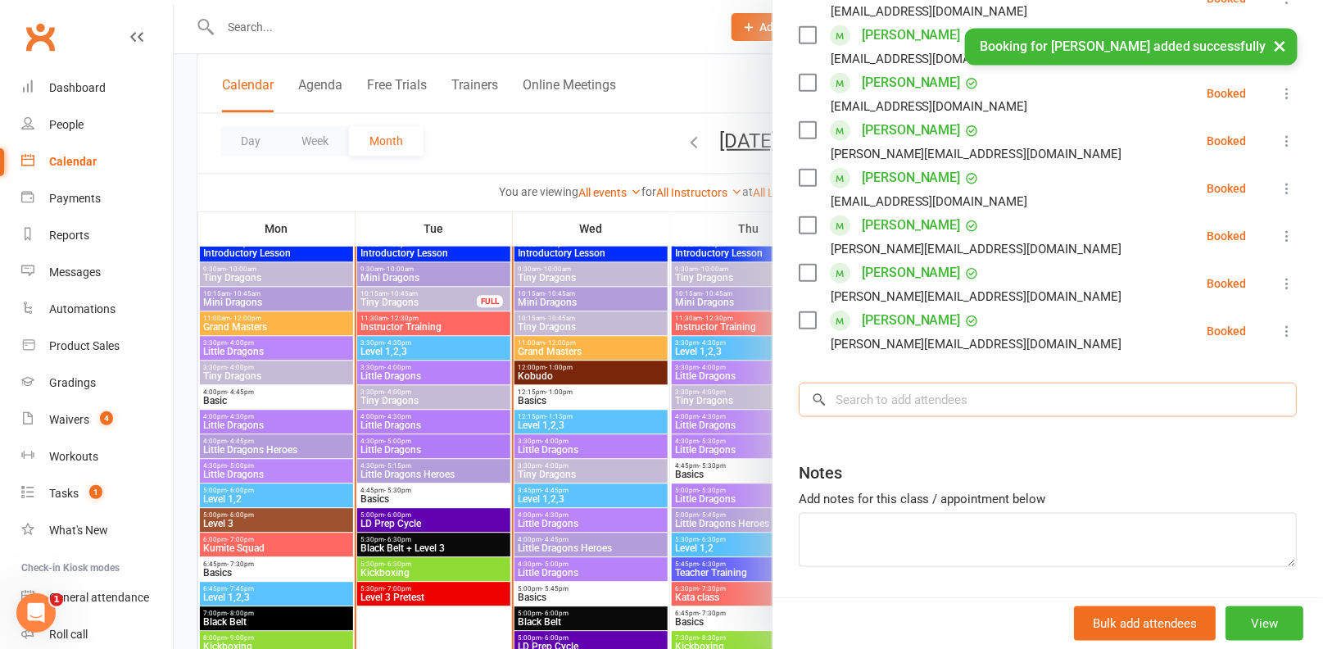
click at [957, 409] on input "search" at bounding box center [1048, 399] width 498 height 34
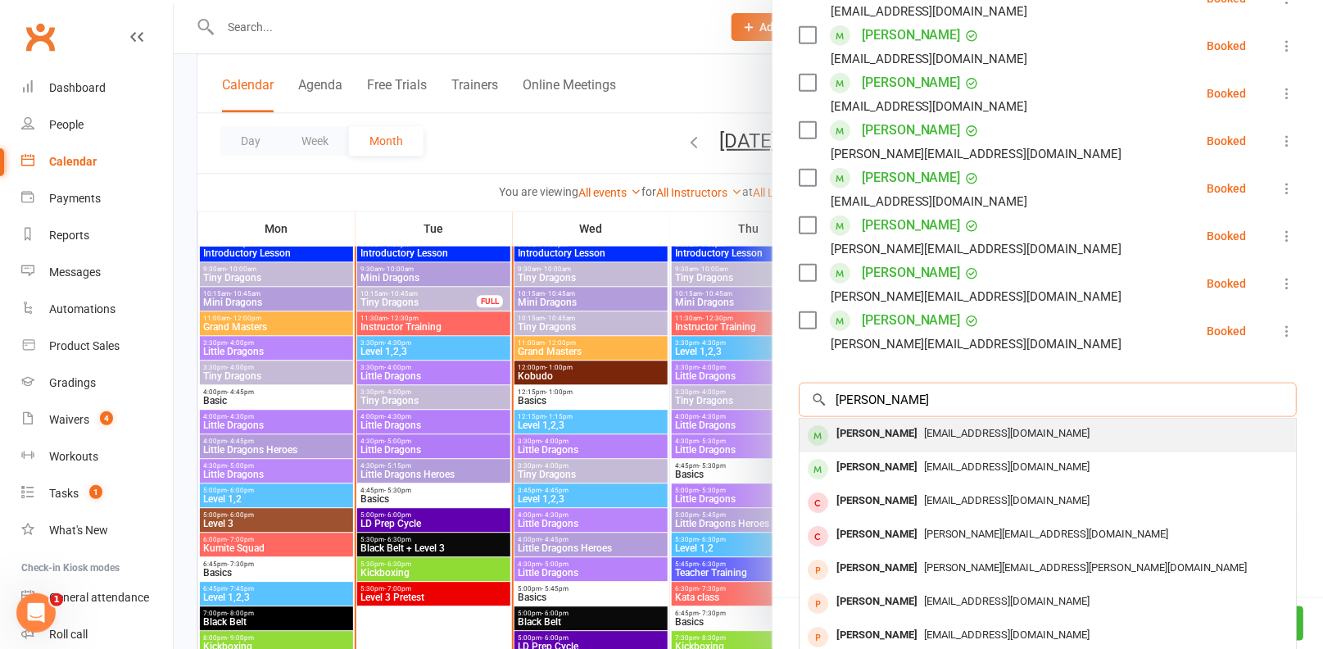
type input "lauren william"
click at [1039, 428] on span "lauren.williamson89@hotmail.com" at bounding box center [1007, 433] width 166 height 12
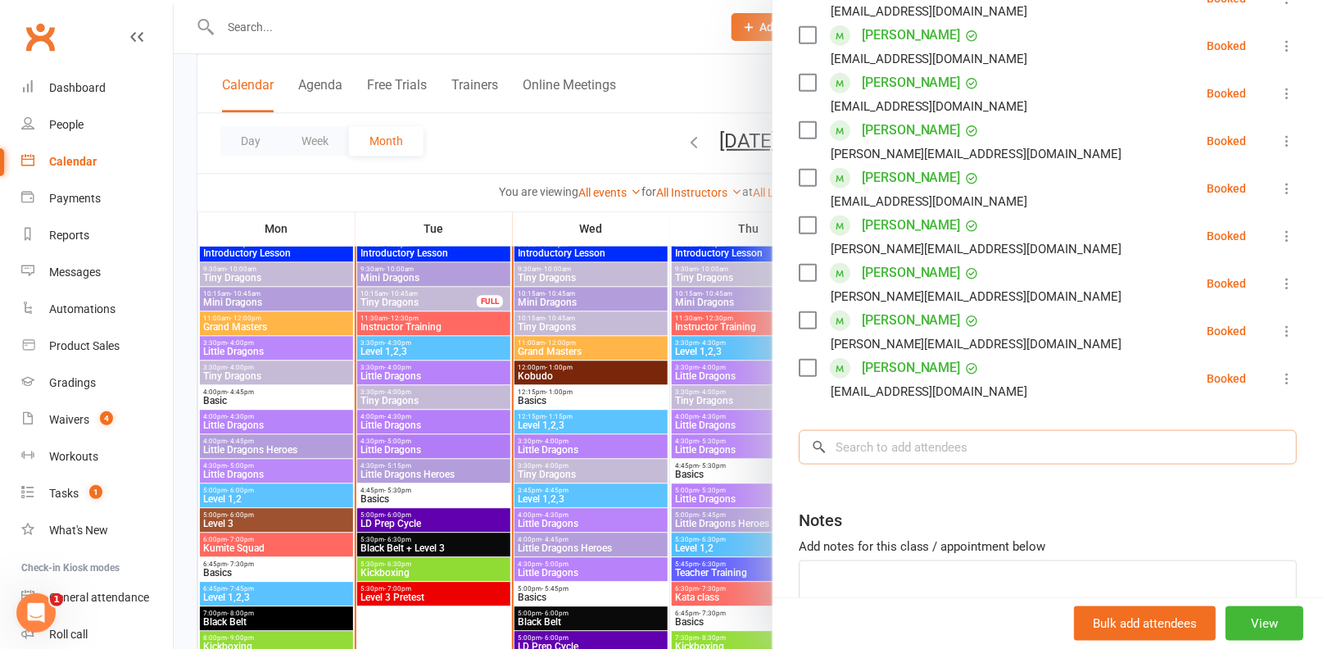
click at [989, 444] on input "search" at bounding box center [1048, 447] width 498 height 34
click at [969, 445] on input "search" at bounding box center [1048, 447] width 498 height 34
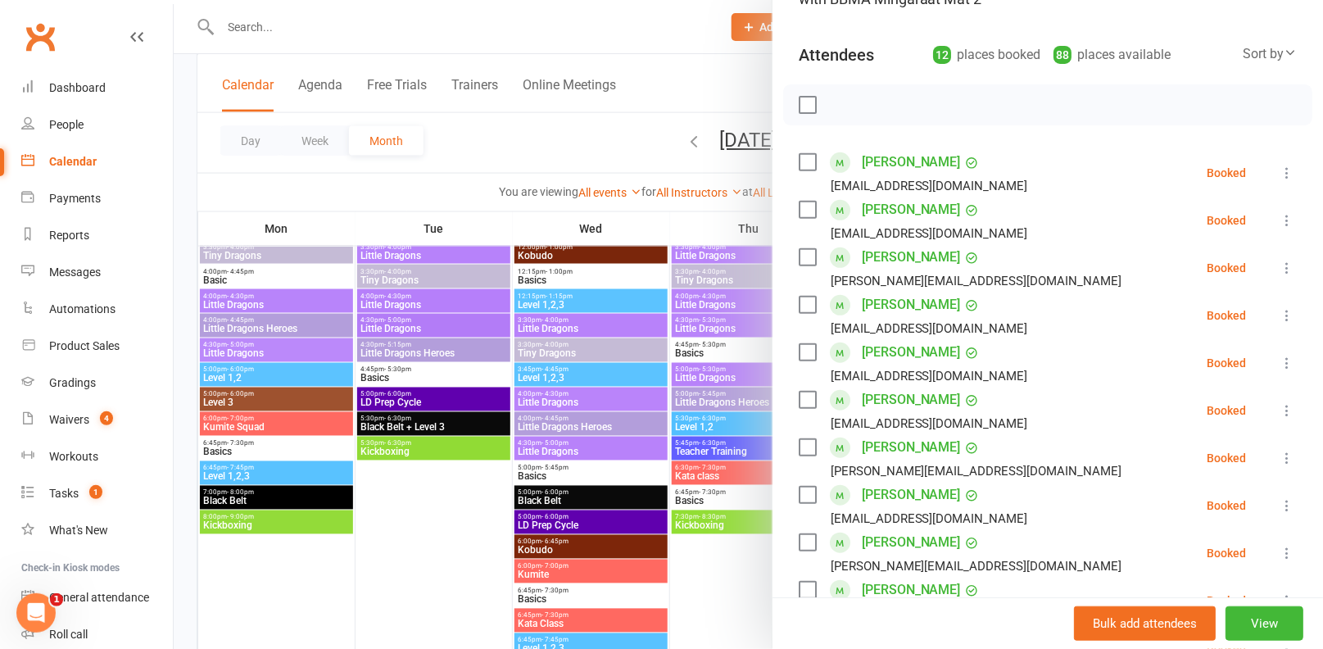
scroll to position [157, 0]
click at [812, 161] on label at bounding box center [807, 160] width 16 height 16
click at [812, 250] on label at bounding box center [807, 255] width 16 height 16
click at [808, 295] on label at bounding box center [807, 303] width 16 height 16
click at [804, 348] on label at bounding box center [807, 350] width 16 height 16
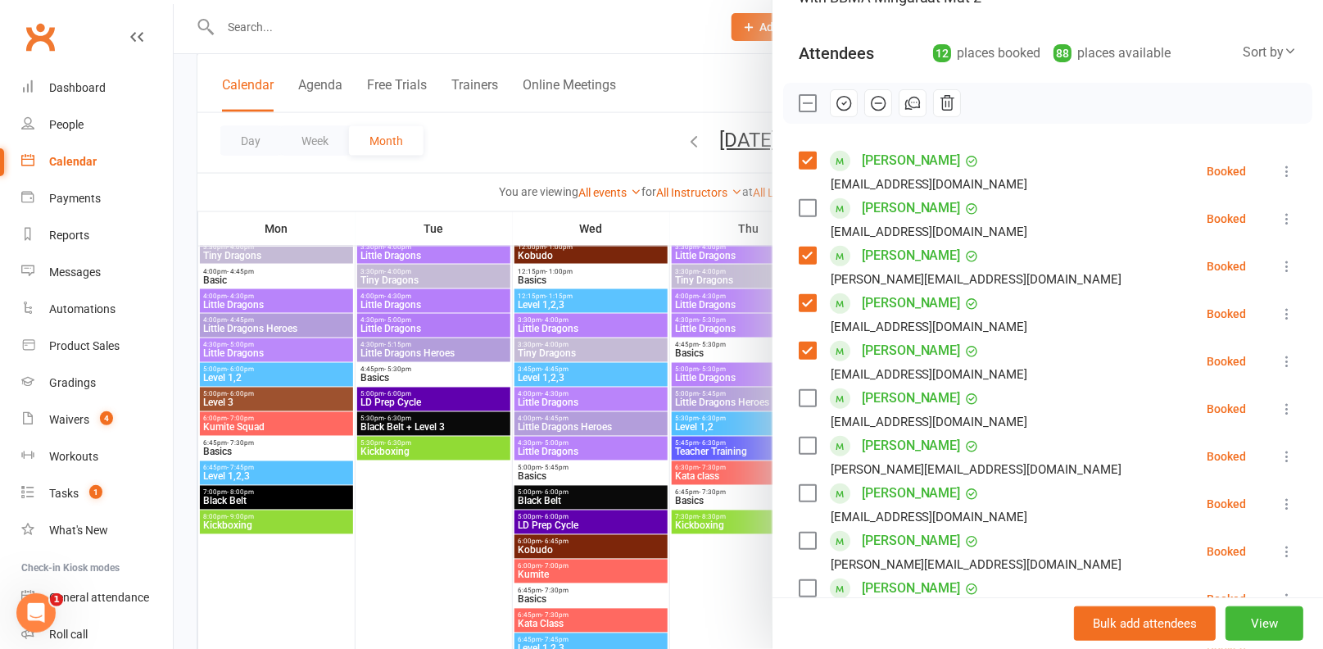
click at [805, 395] on label at bounding box center [807, 398] width 16 height 16
click at [810, 439] on label at bounding box center [807, 445] width 16 height 16
click at [802, 201] on label at bounding box center [807, 208] width 16 height 16
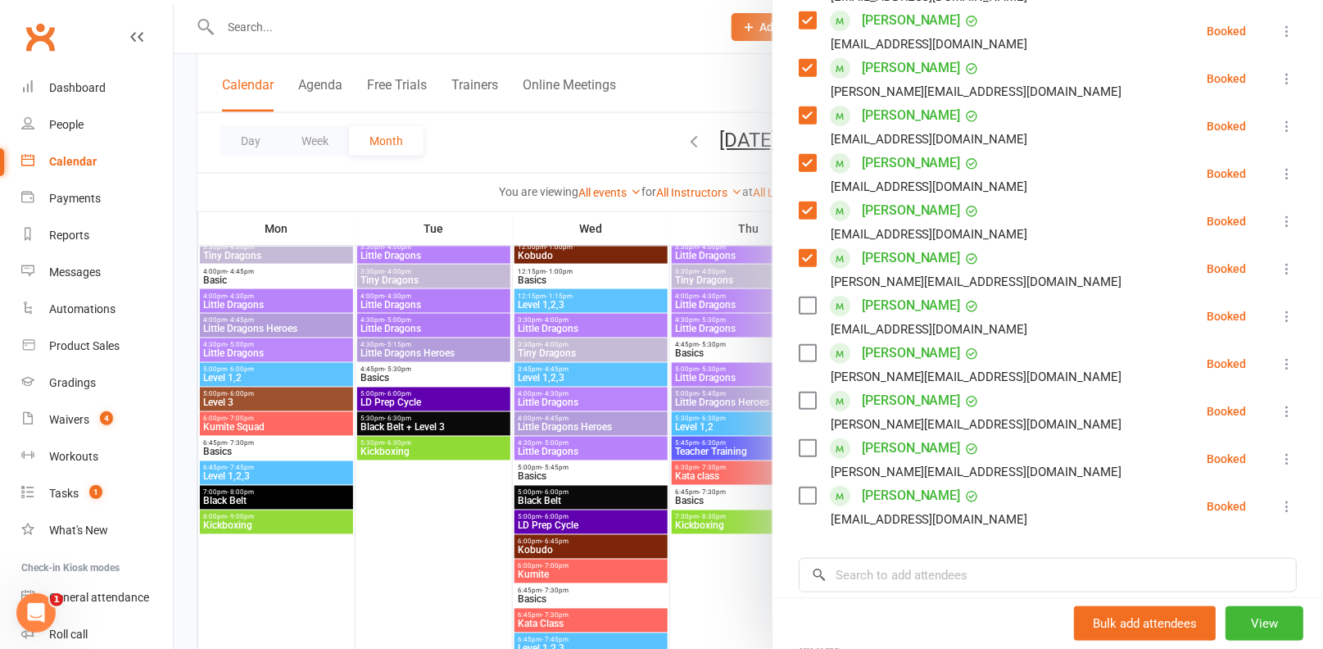
scroll to position [348, 0]
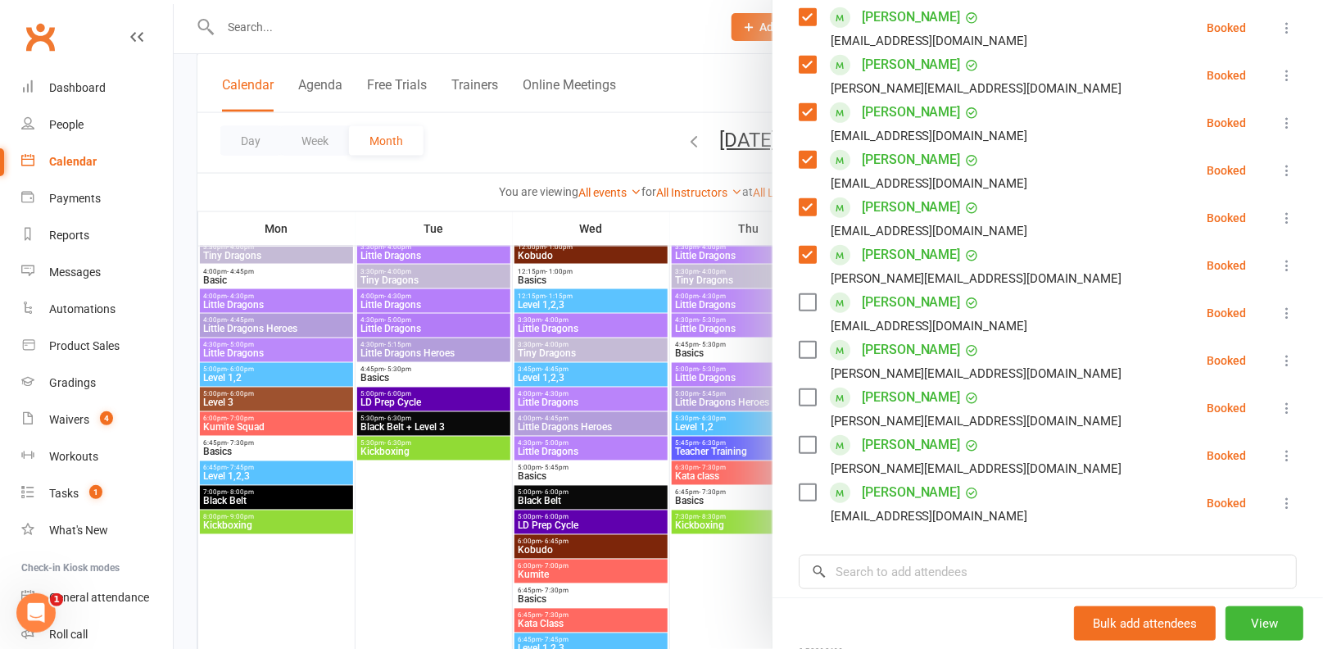
click at [806, 396] on label at bounding box center [807, 397] width 16 height 16
click at [802, 492] on label at bounding box center [807, 492] width 16 height 16
click at [883, 565] on input "search" at bounding box center [1048, 571] width 498 height 34
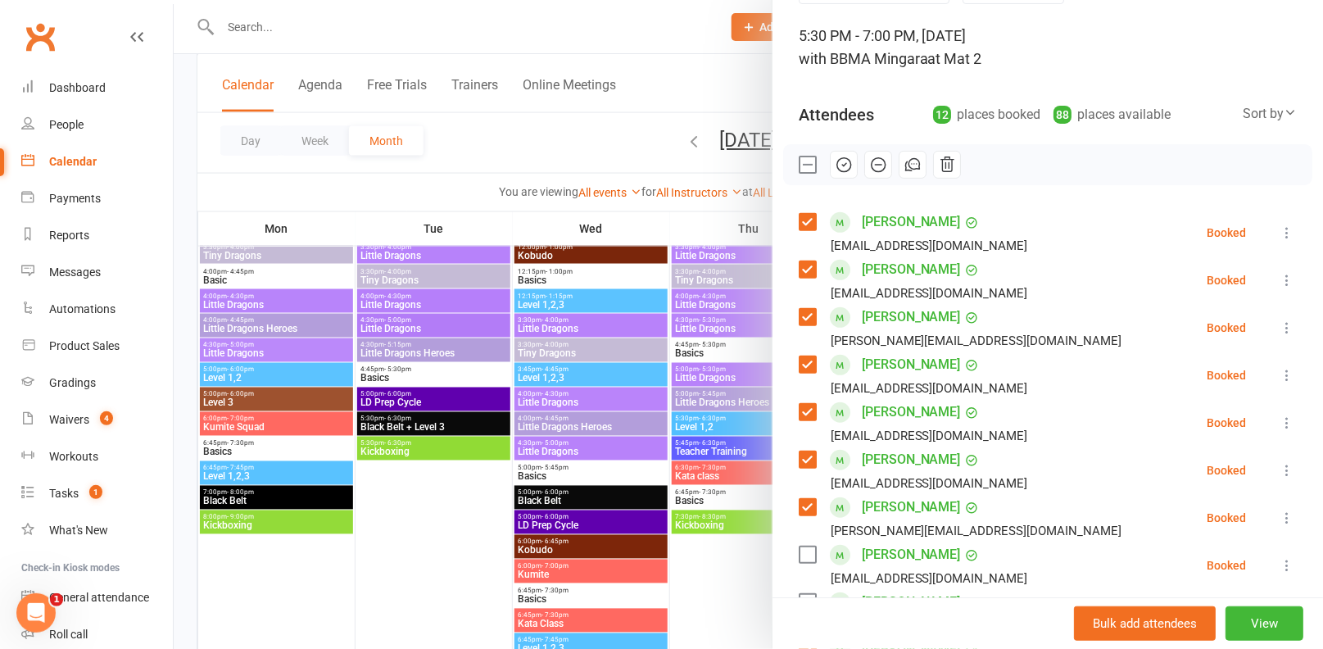
scroll to position [60, 0]
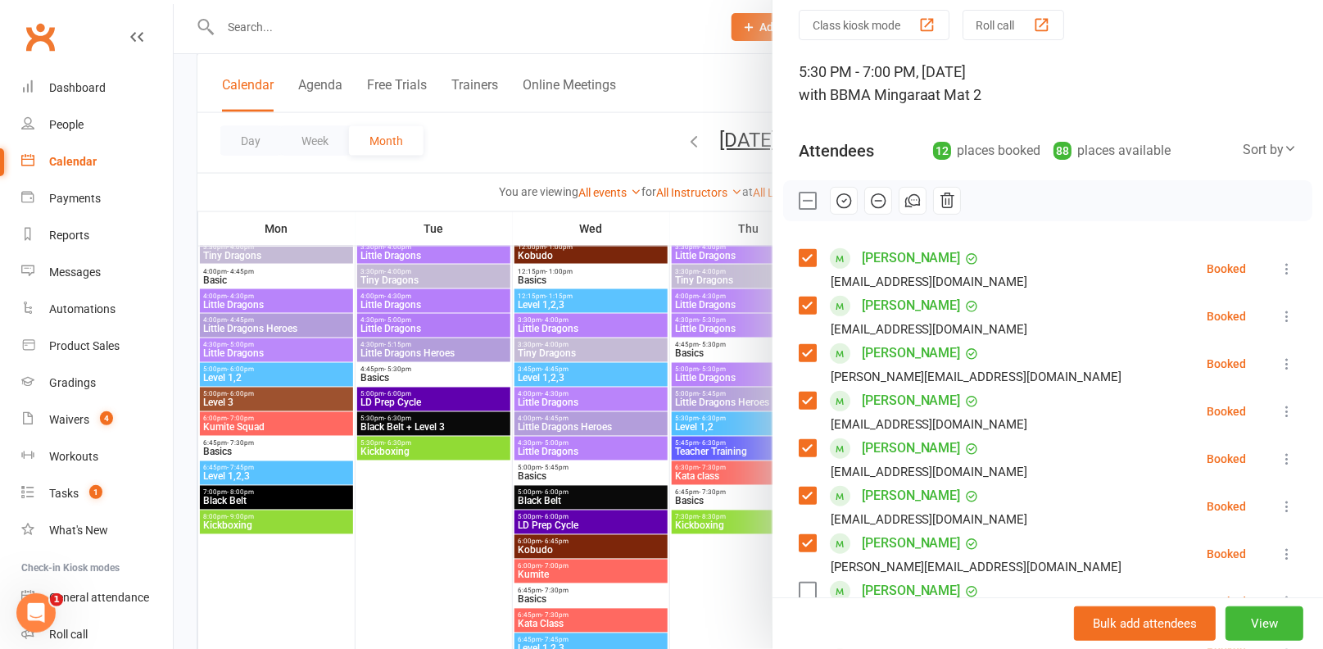
click at [842, 209] on button "button" at bounding box center [844, 201] width 28 height 28
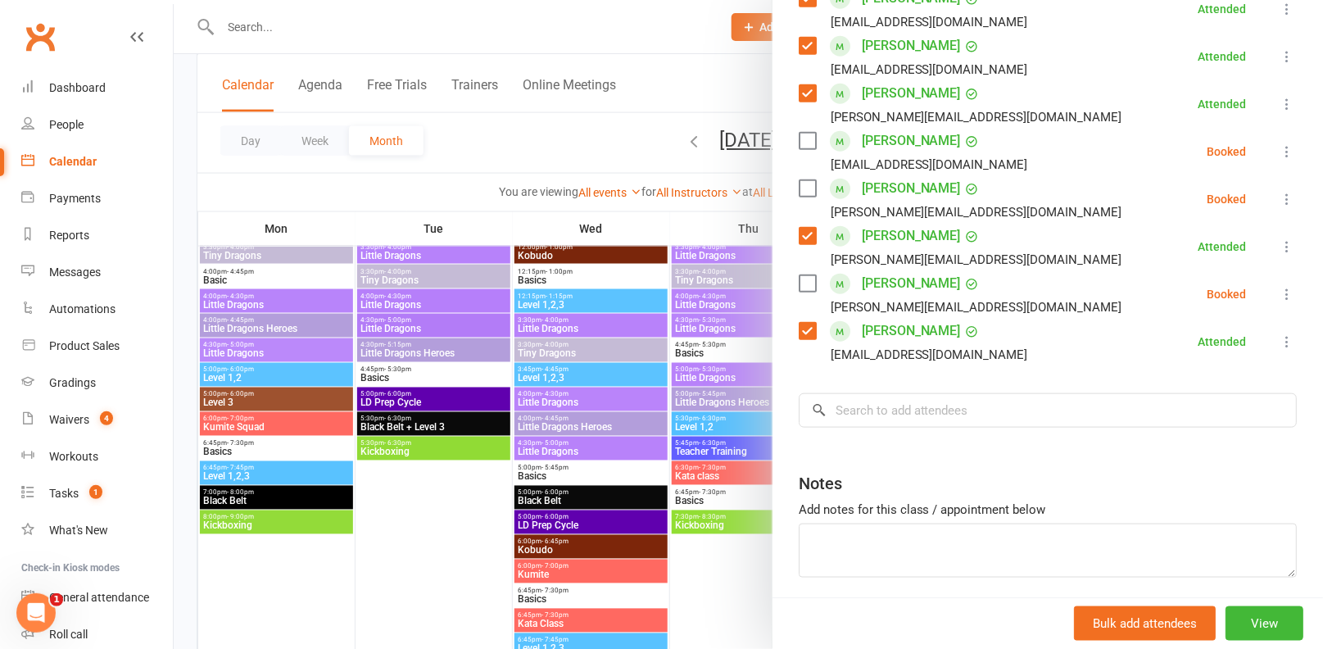
scroll to position [568, 0]
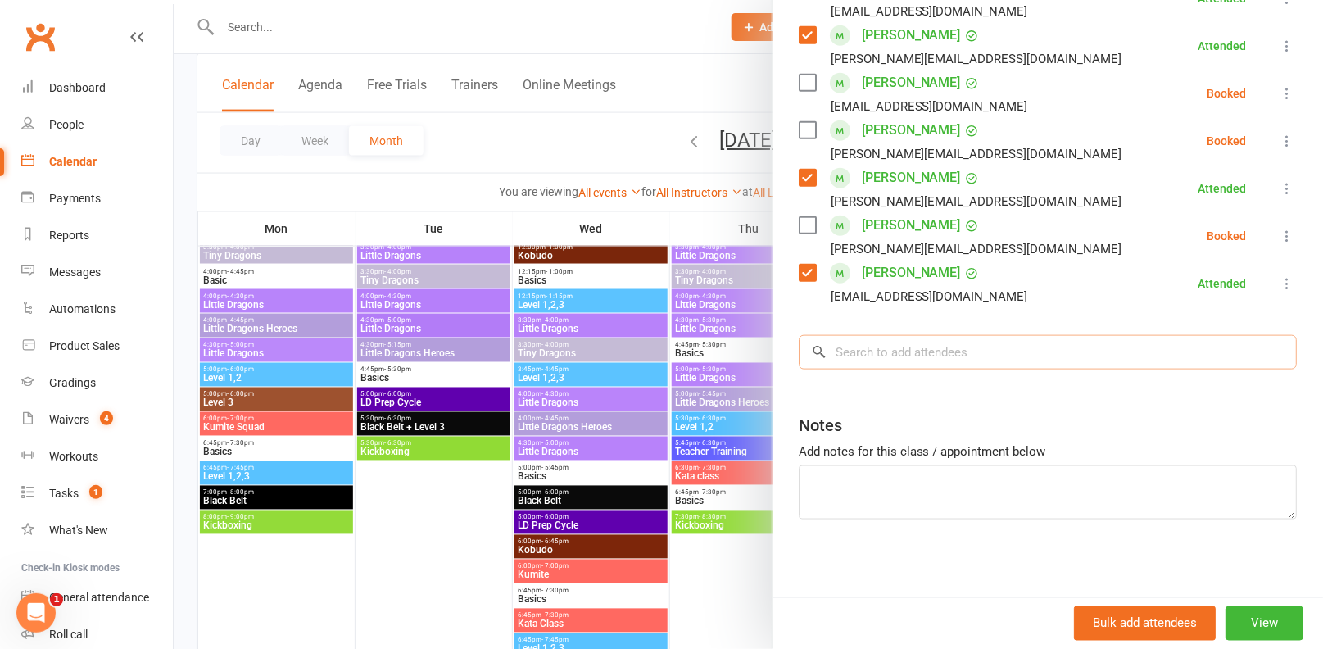
click at [947, 352] on input "search" at bounding box center [1048, 352] width 498 height 34
type input "w"
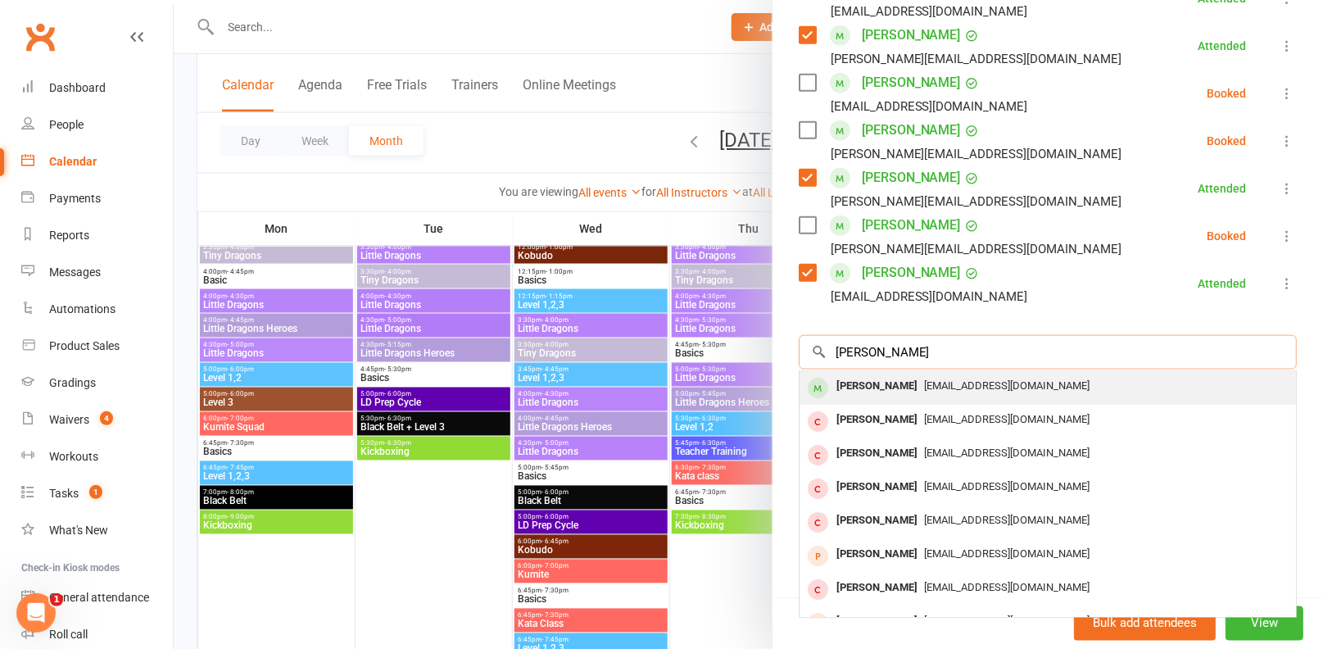
type input "ella williamson"
click at [951, 386] on span "lauren.williamson89@hotmail.com" at bounding box center [1007, 385] width 166 height 12
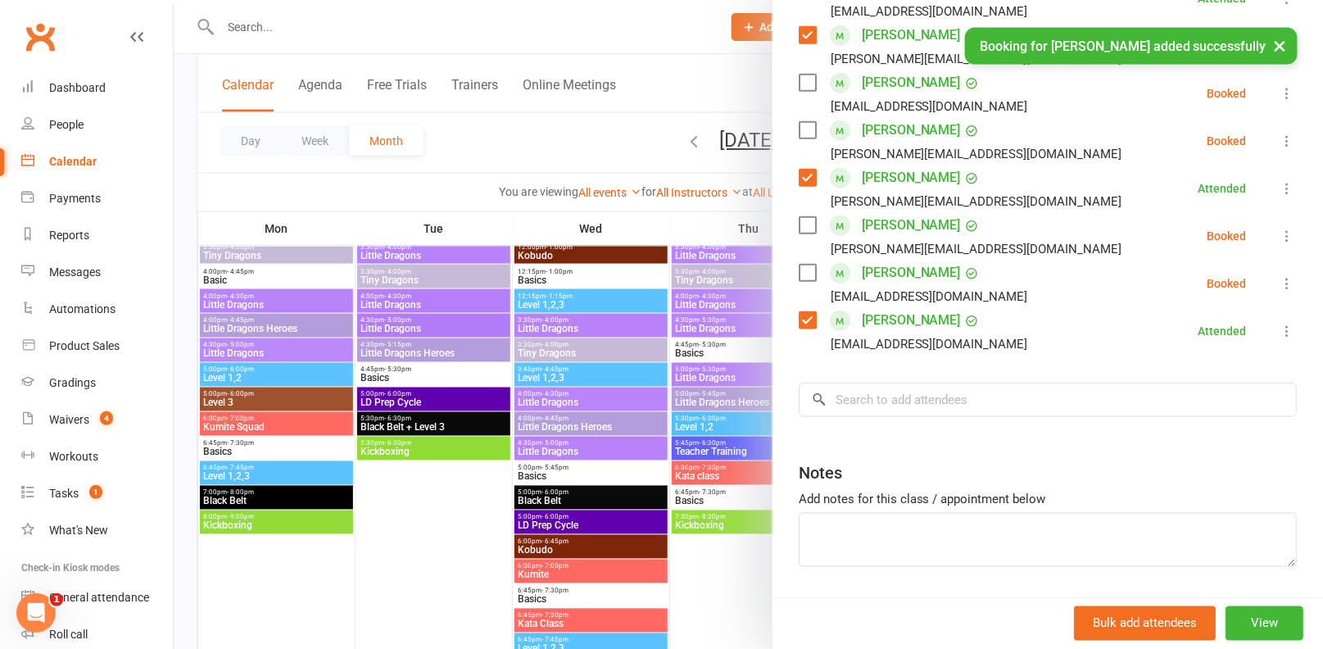
click at [805, 272] on label at bounding box center [807, 273] width 16 height 16
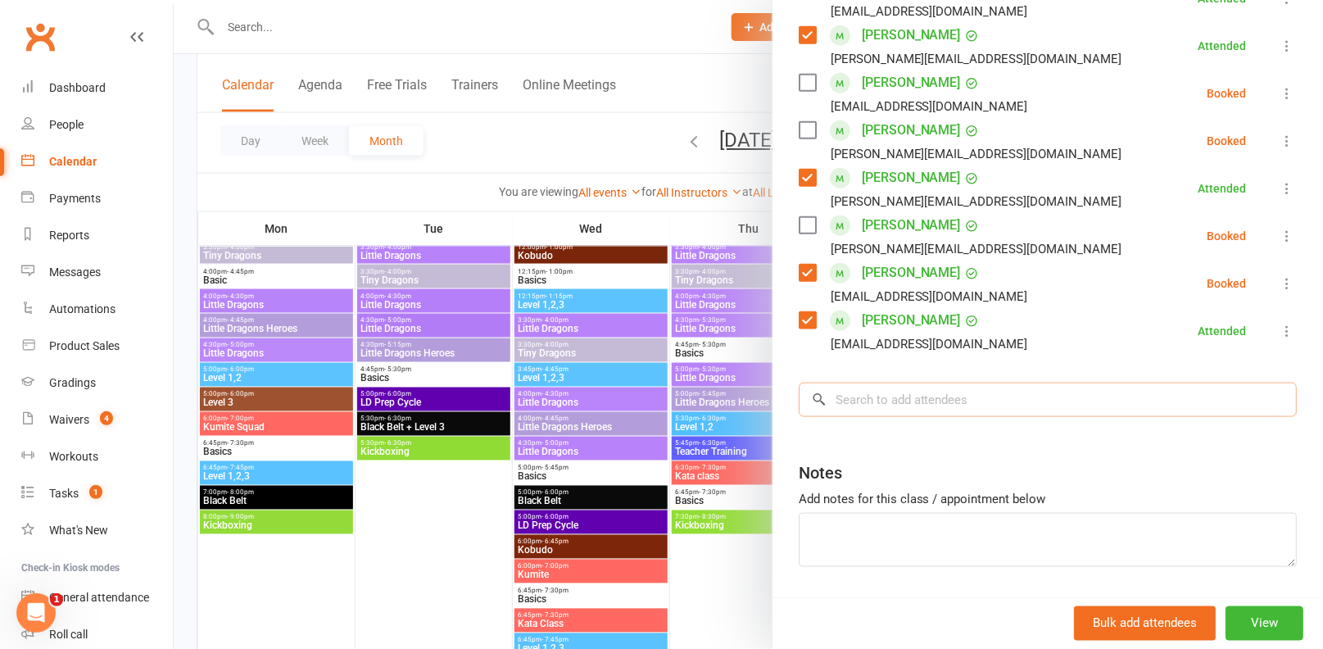
click at [921, 396] on input "search" at bounding box center [1048, 399] width 498 height 34
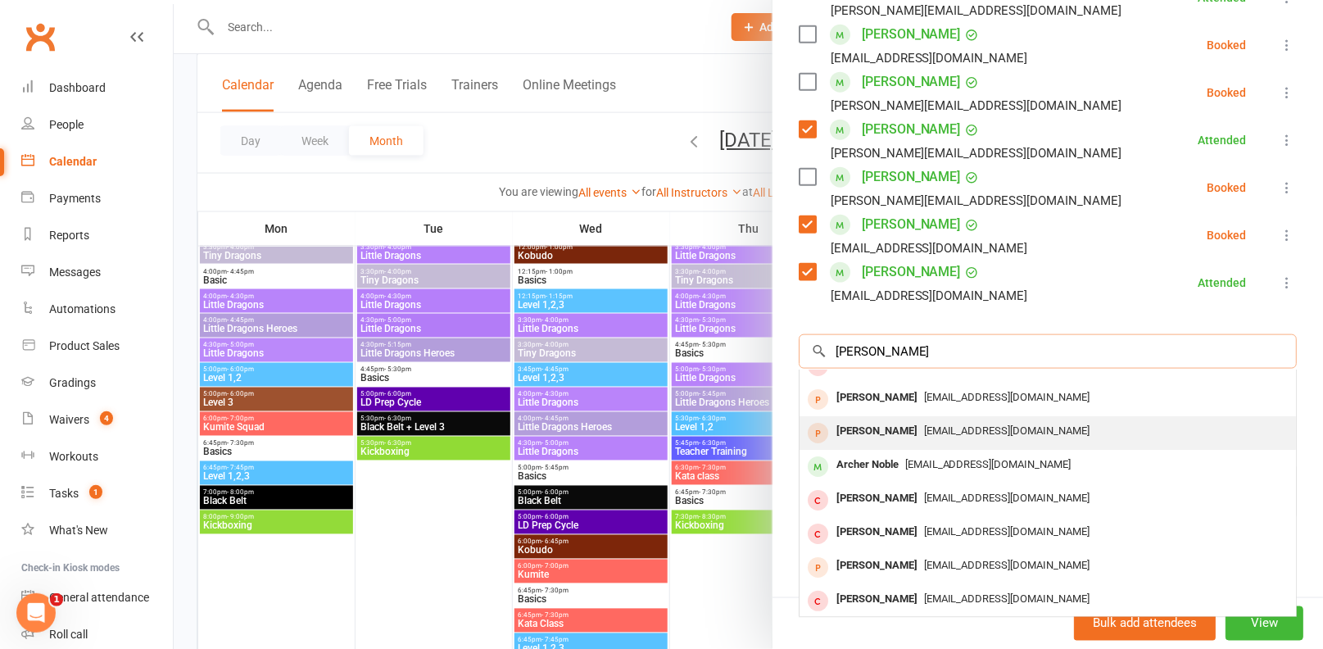
scroll to position [0, 0]
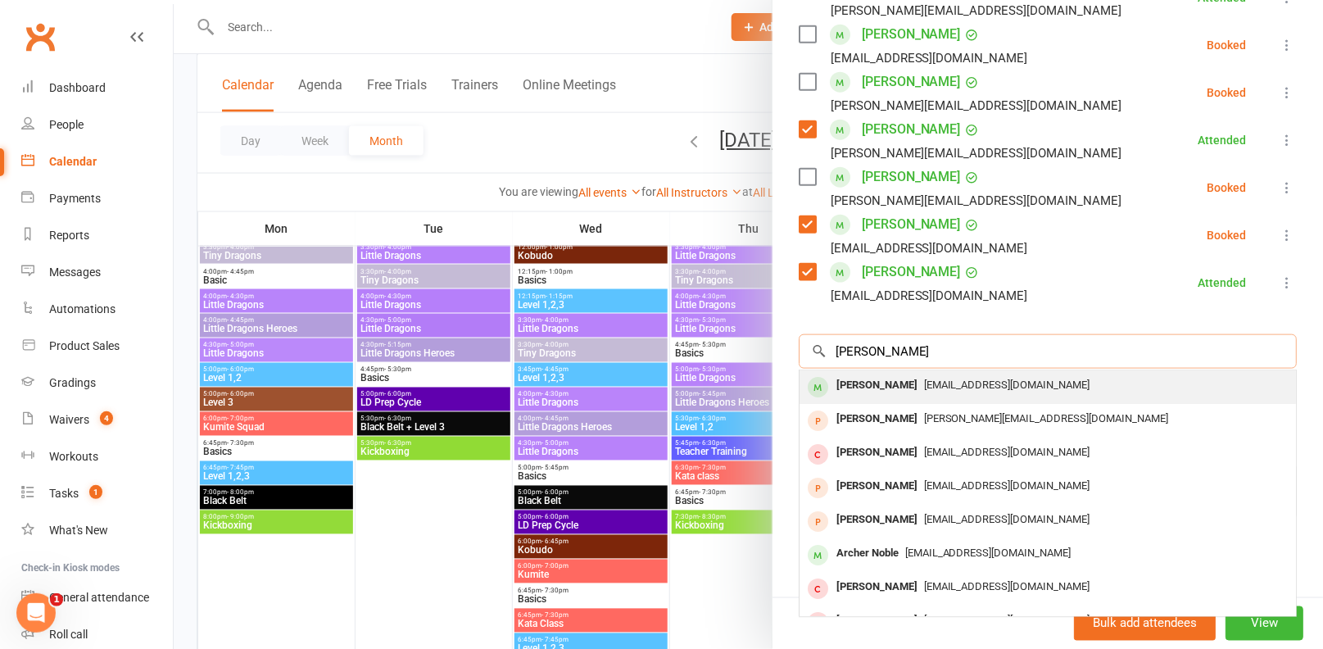
type input "jade ansell"
click at [923, 391] on div "vickishackleton@bigpond.com.au" at bounding box center [1047, 385] width 483 height 24
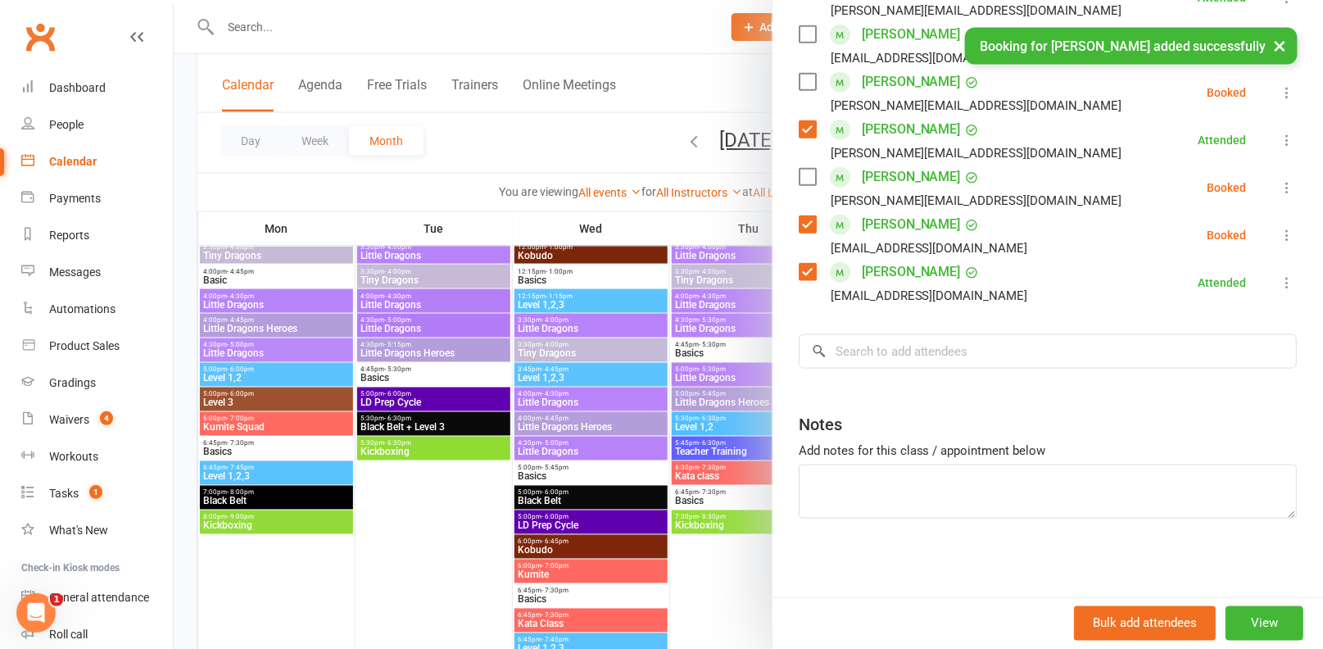
scroll to position [663, 0]
click at [891, 350] on input "search" at bounding box center [1048, 351] width 498 height 34
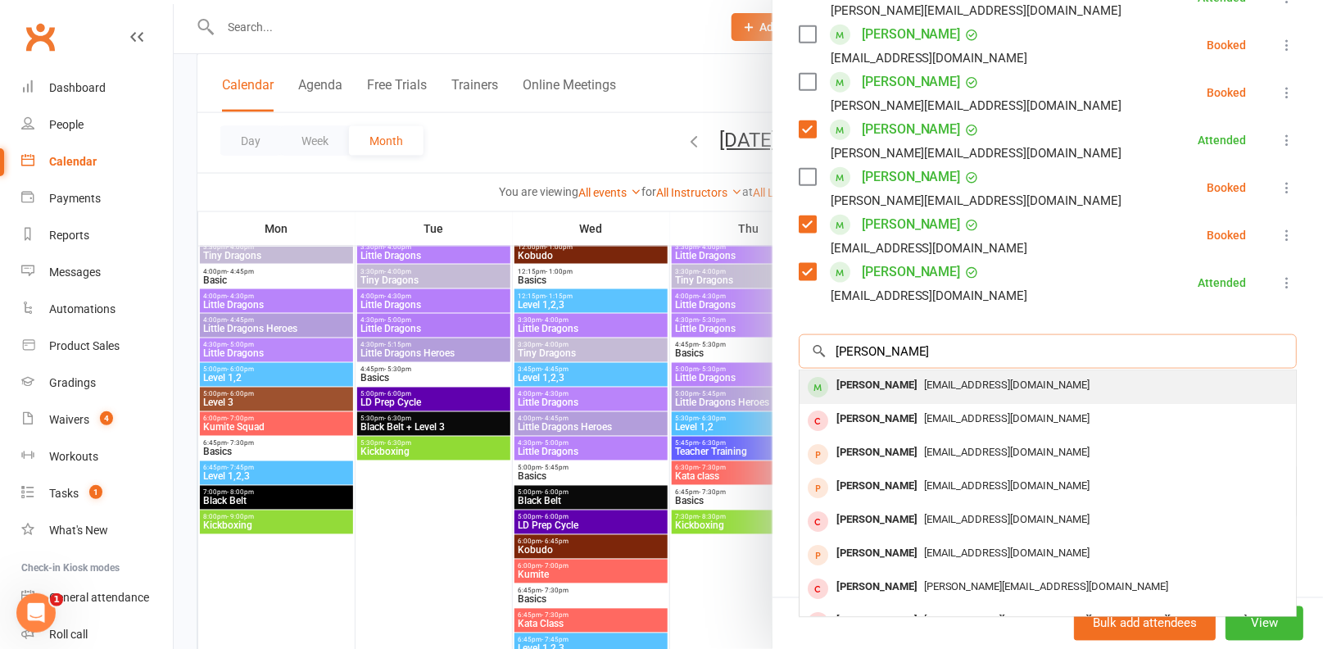
type input "elizabeth piugh"
click at [892, 381] on div "Elizabeth Pugh" at bounding box center [877, 385] width 94 height 24
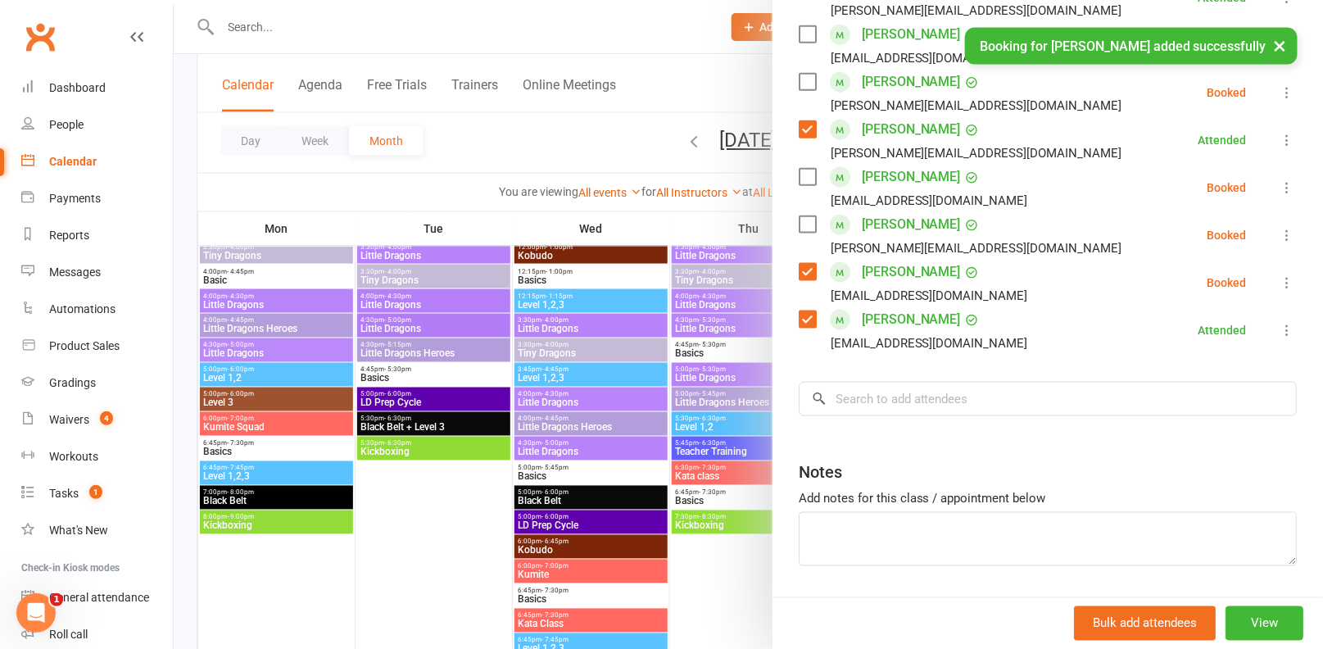
click at [809, 182] on label at bounding box center [807, 177] width 16 height 16
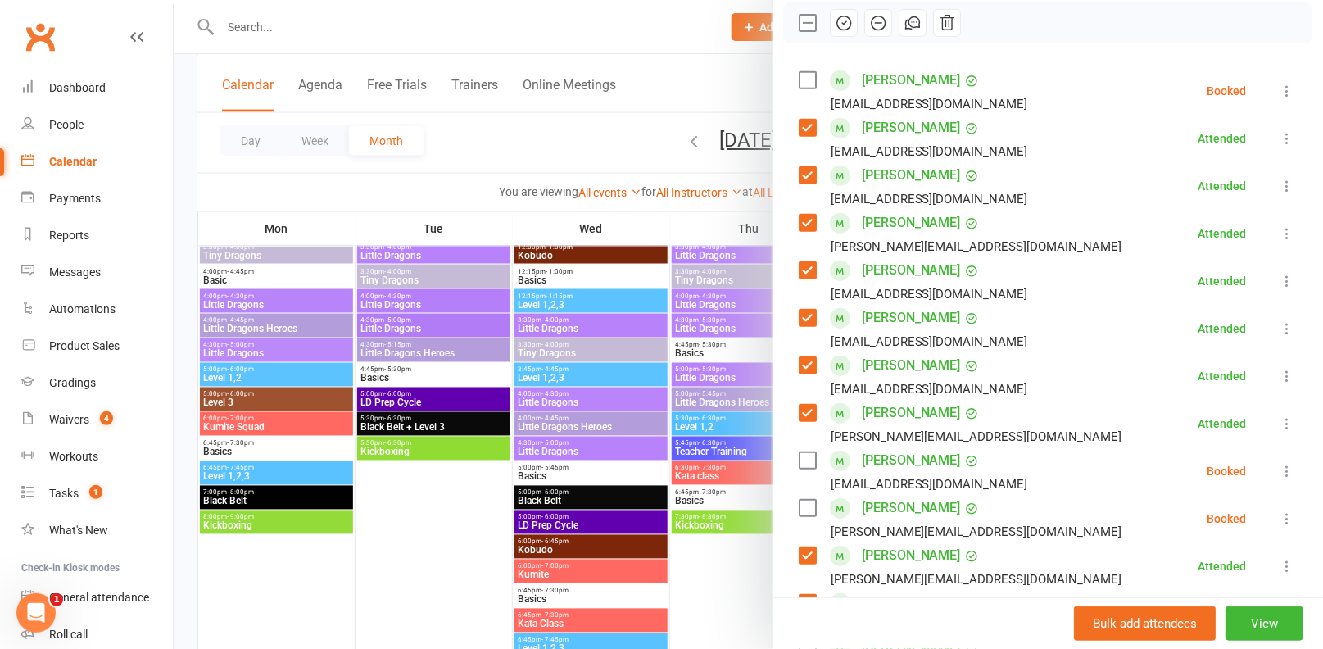
scroll to position [228, 0]
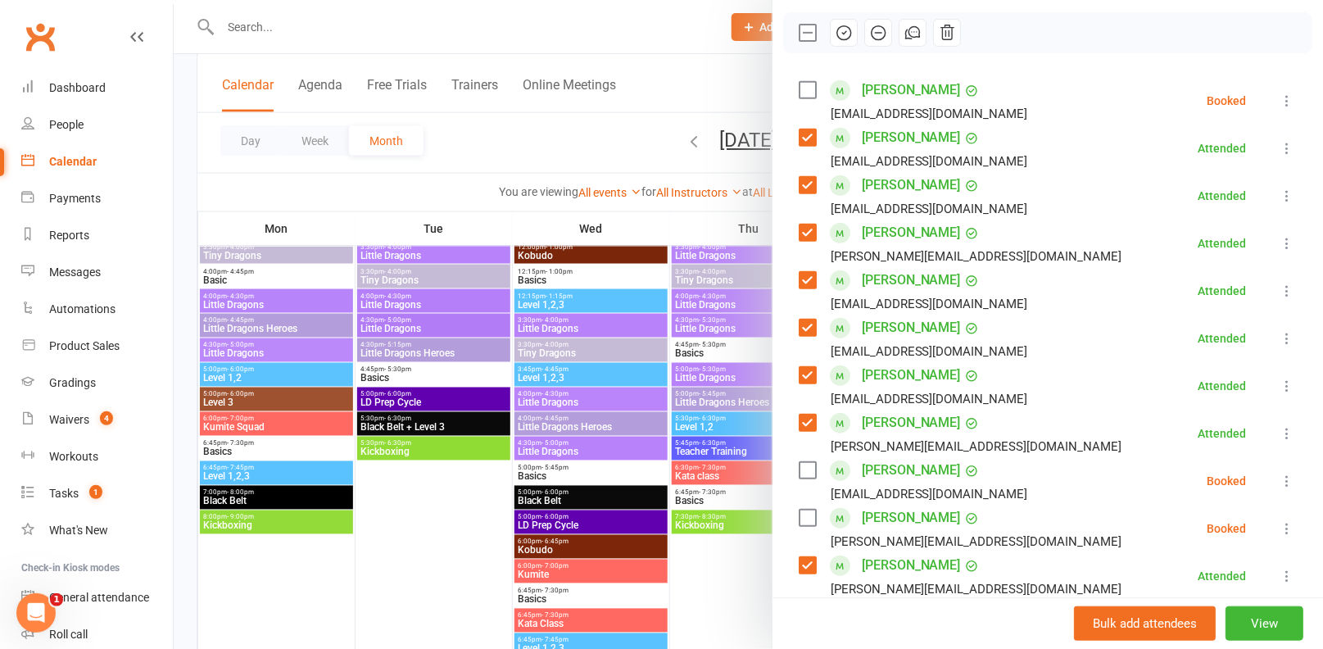
click at [812, 95] on label at bounding box center [807, 90] width 16 height 16
click at [835, 33] on icon "button" at bounding box center [844, 33] width 18 height 18
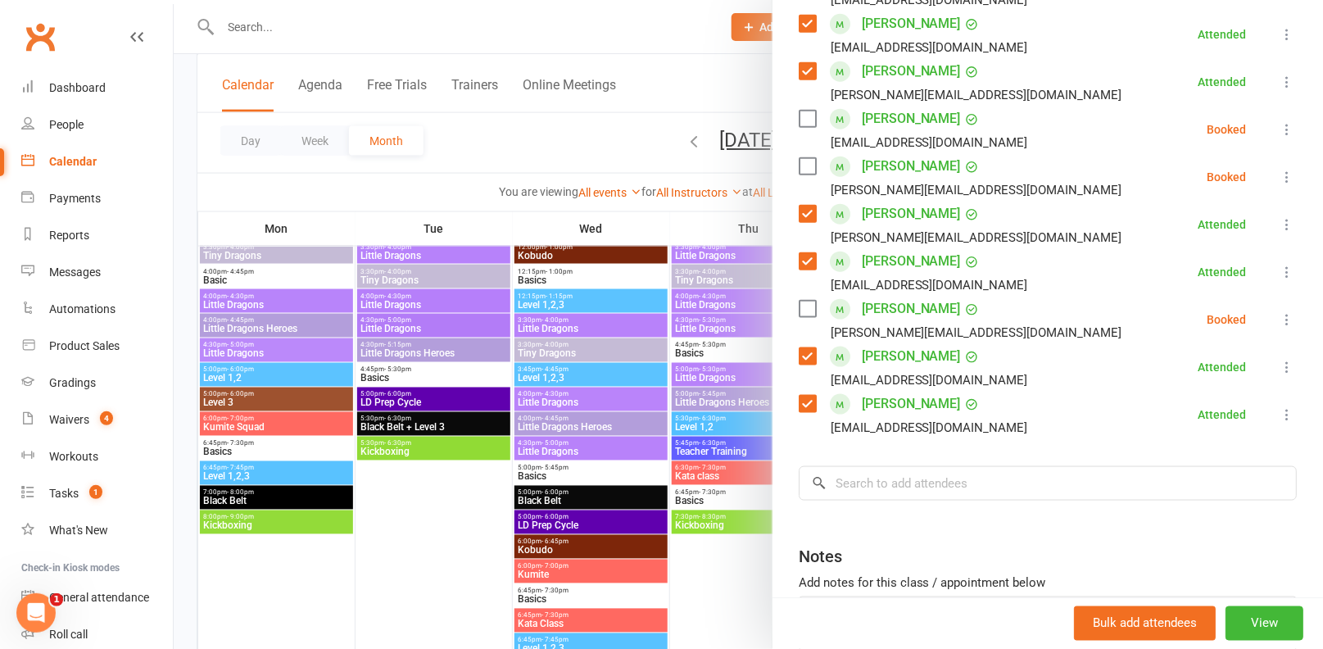
scroll to position [692, 0]
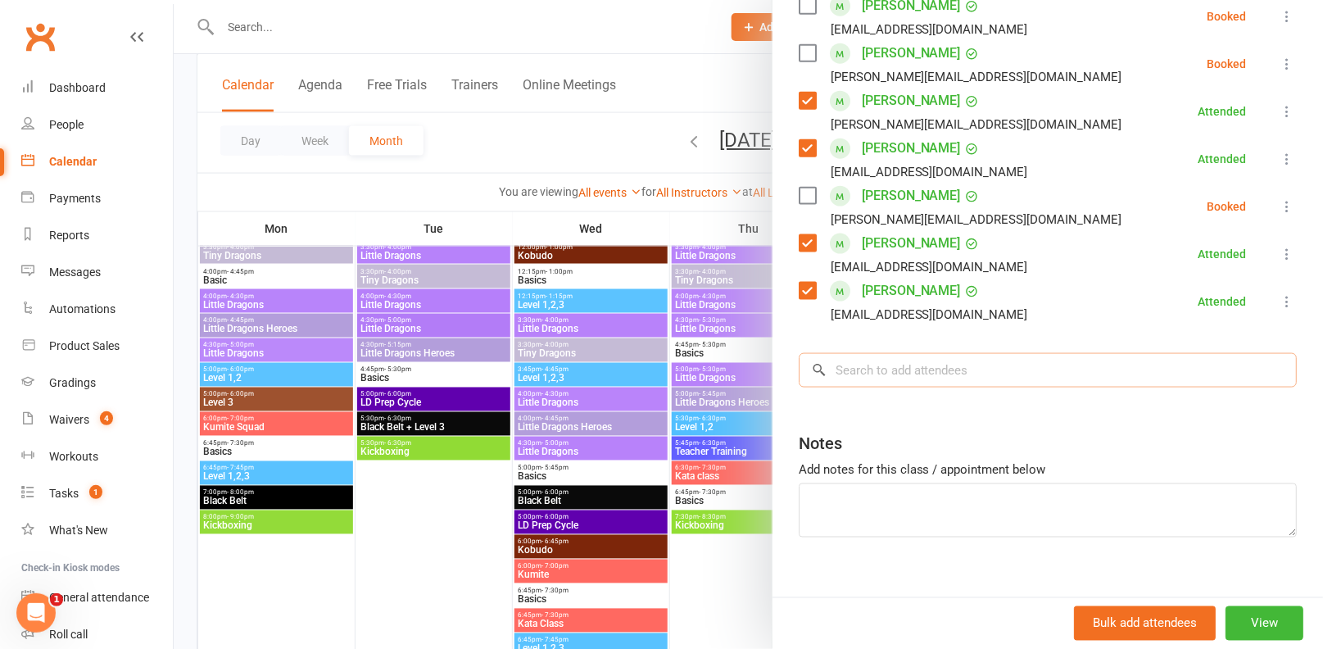
click at [908, 379] on input "search" at bounding box center [1048, 370] width 498 height 34
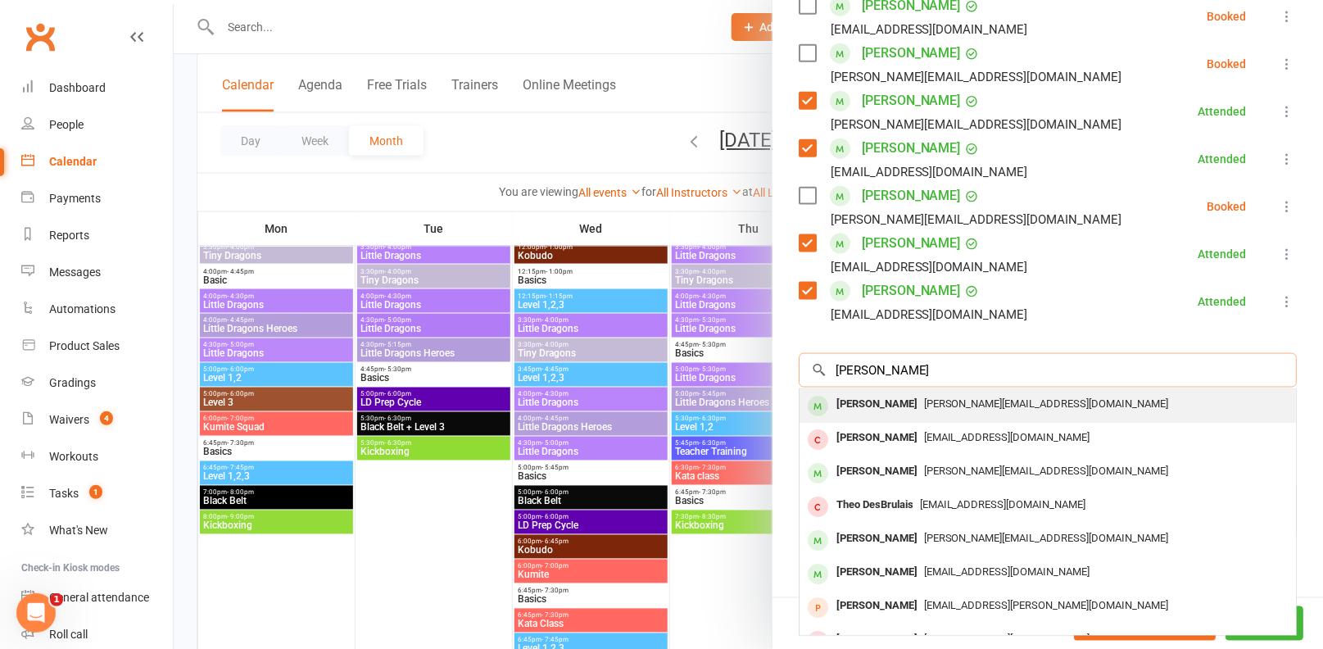
type input "theo sandys"
click at [914, 411] on div "cathy.boyd22@gmail.com" at bounding box center [1047, 404] width 483 height 24
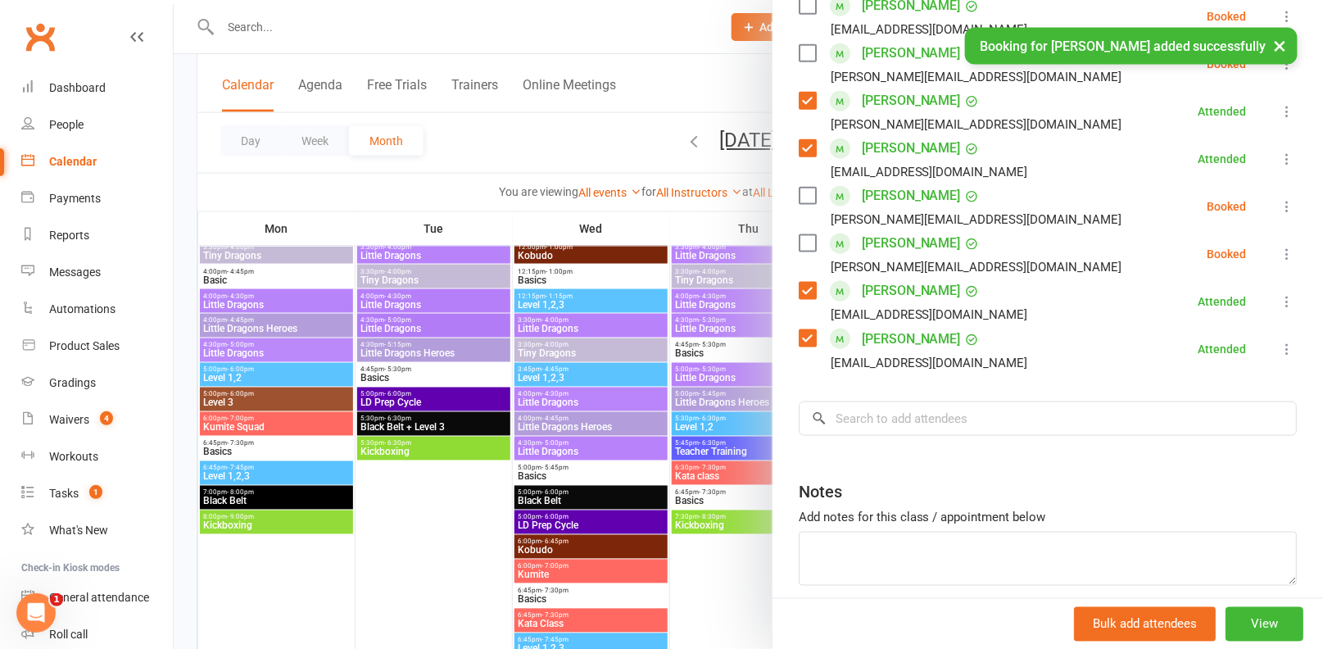
click at [813, 205] on div "Theo Sandys cathy.boyd22@gmail.com" at bounding box center [964, 207] width 330 height 48
click at [808, 201] on label at bounding box center [807, 196] width 16 height 16
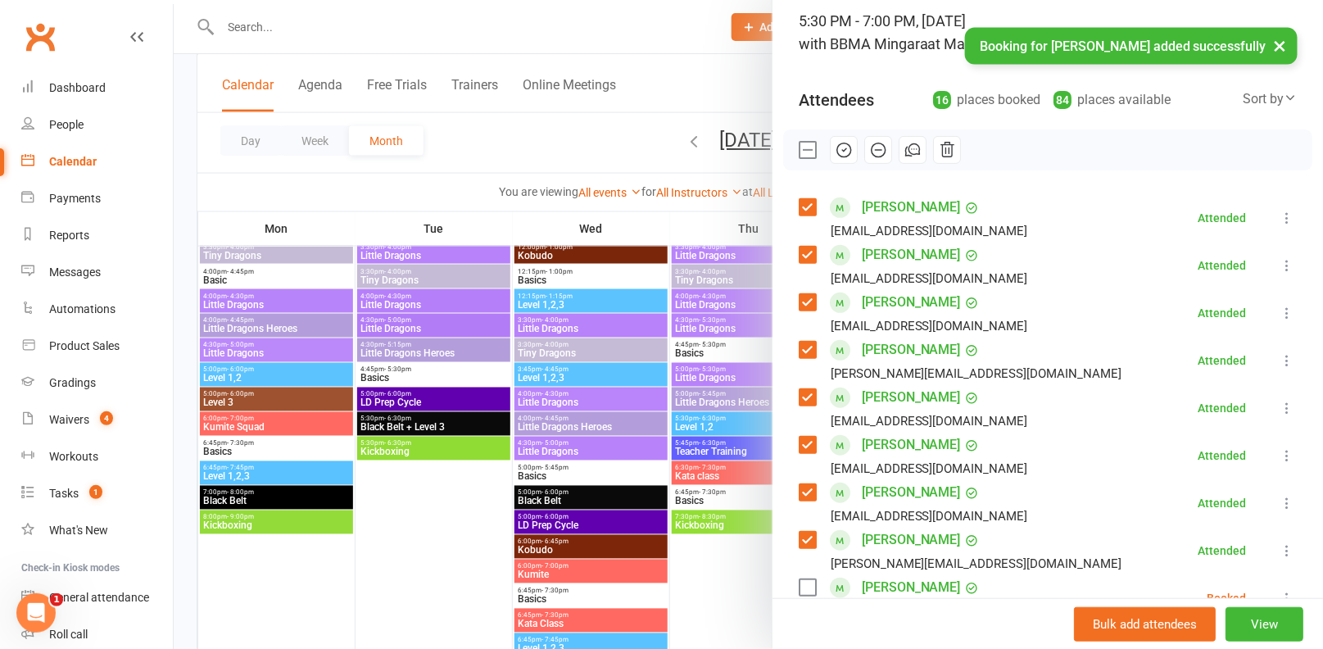
scroll to position [99, 0]
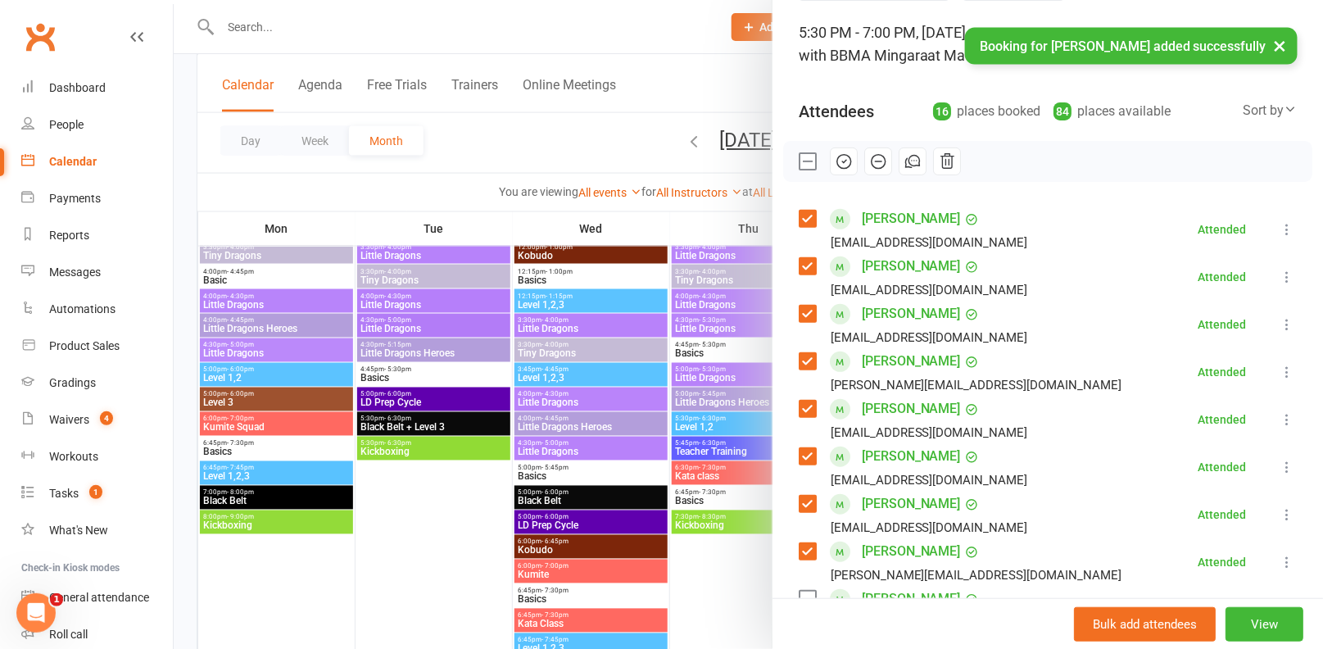
click at [854, 161] on button "button" at bounding box center [844, 161] width 28 height 28
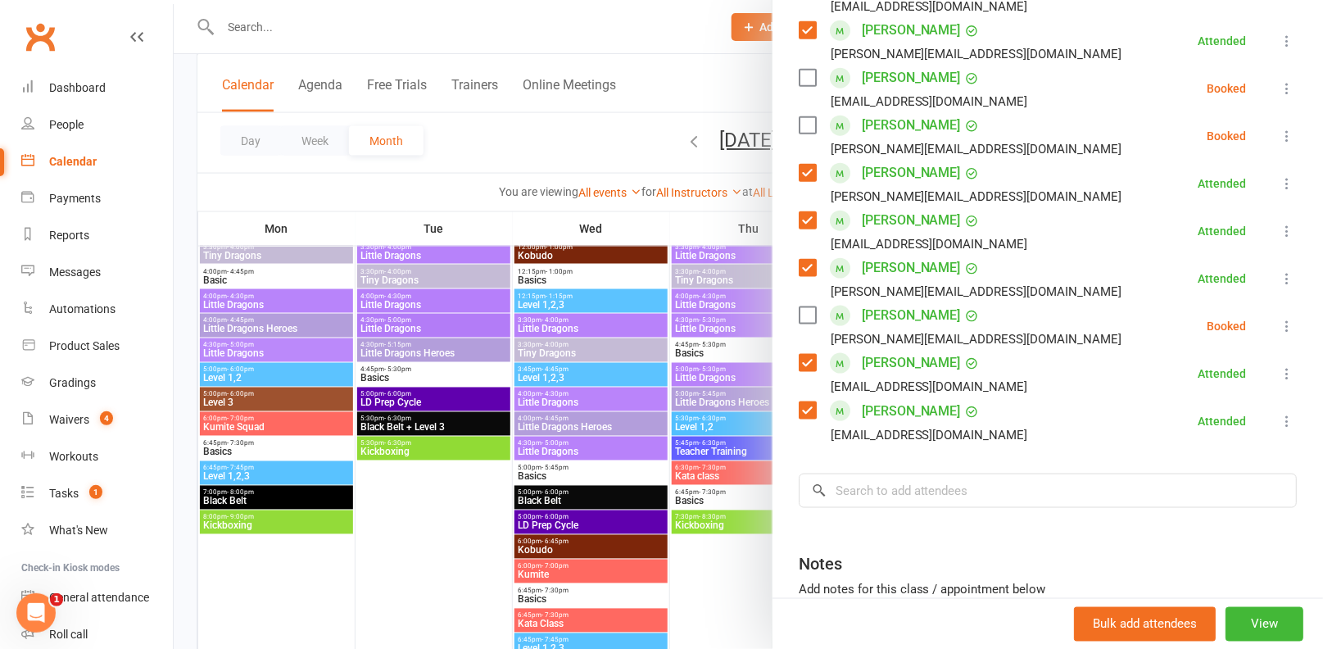
scroll to position [711, 0]
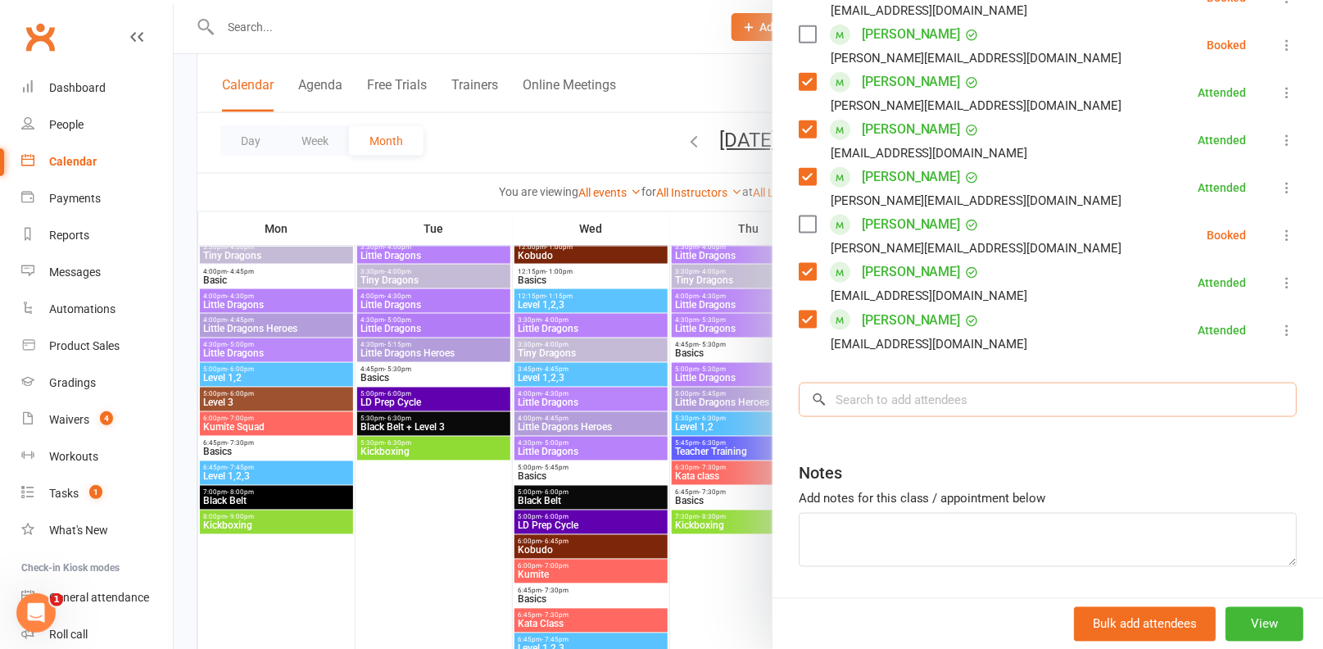
click at [930, 399] on input "search" at bounding box center [1048, 399] width 498 height 34
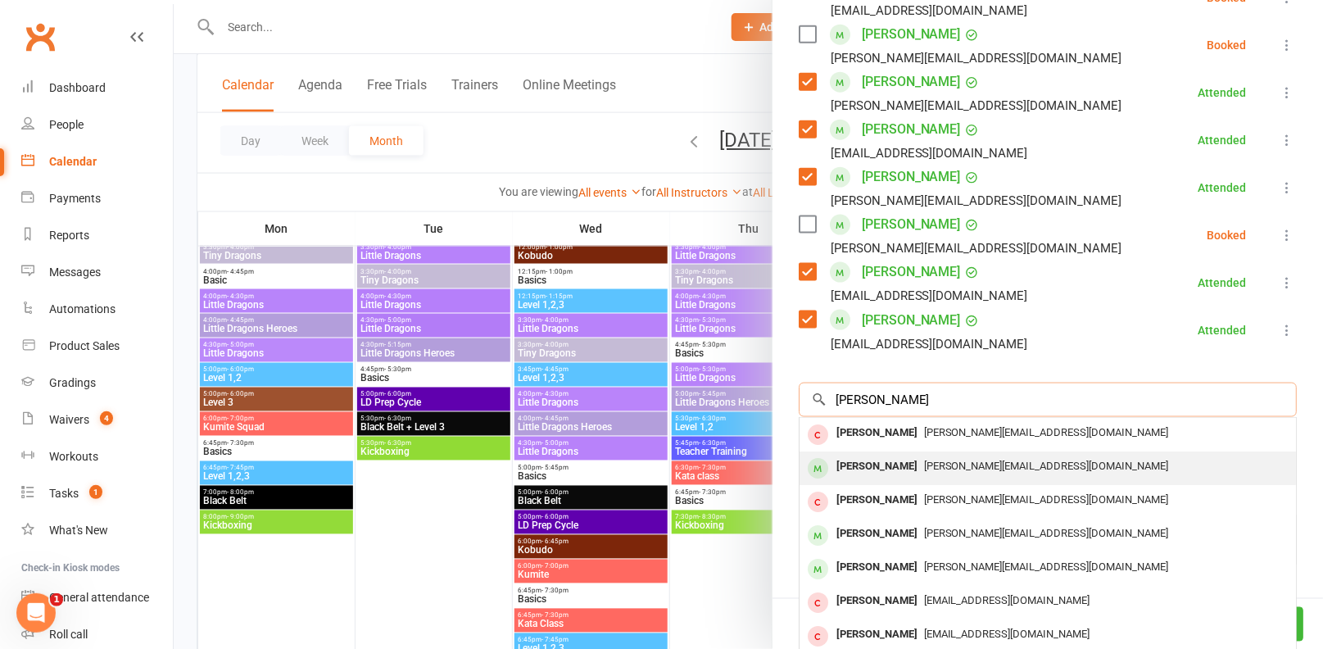
type input "sam warnest"
click at [932, 459] on span "jessica.vella87@outlook.com" at bounding box center [1046, 465] width 245 height 12
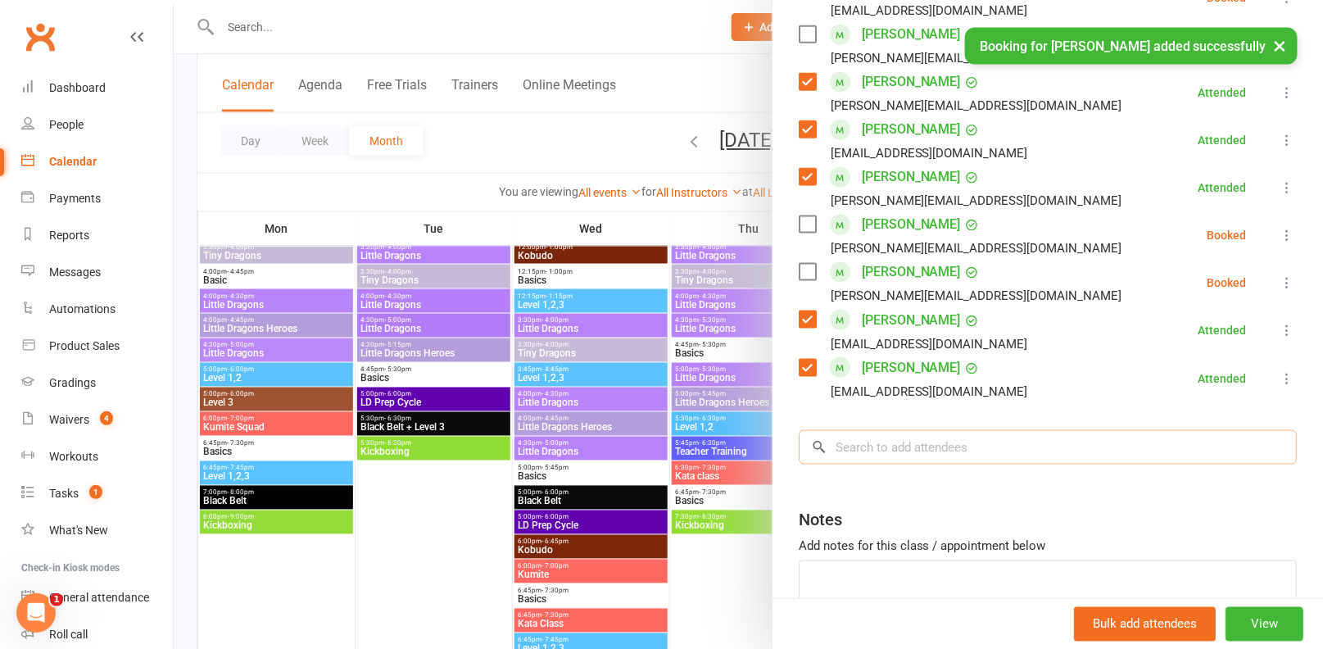
click at [876, 444] on input "search" at bounding box center [1048, 447] width 498 height 34
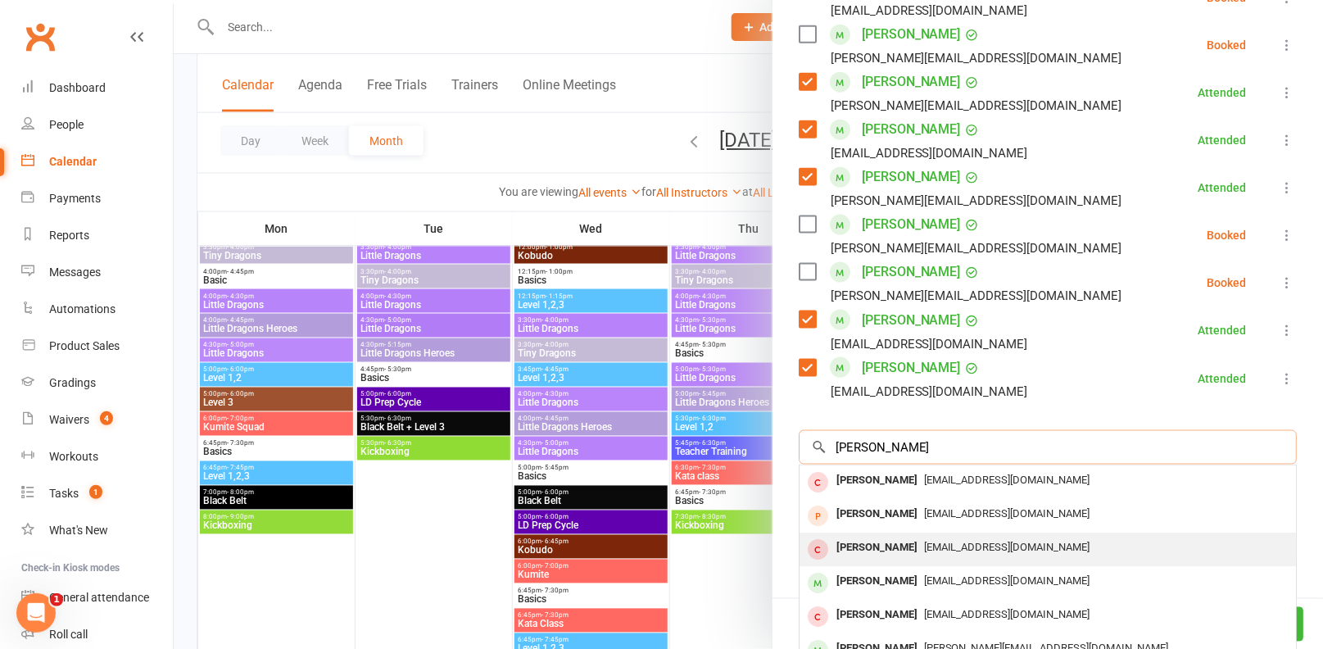
scroll to position [21, 0]
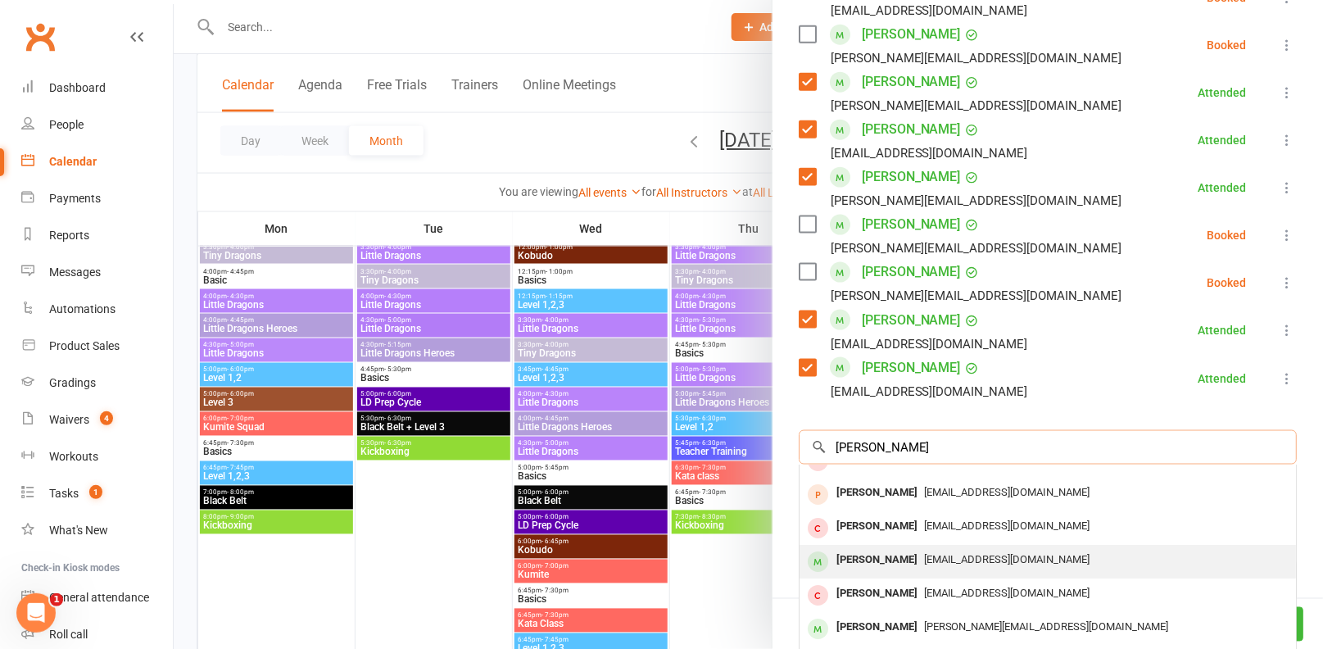
type input "sofia v"
click at [924, 556] on span "mischa0624@gmail.com" at bounding box center [1007, 559] width 166 height 12
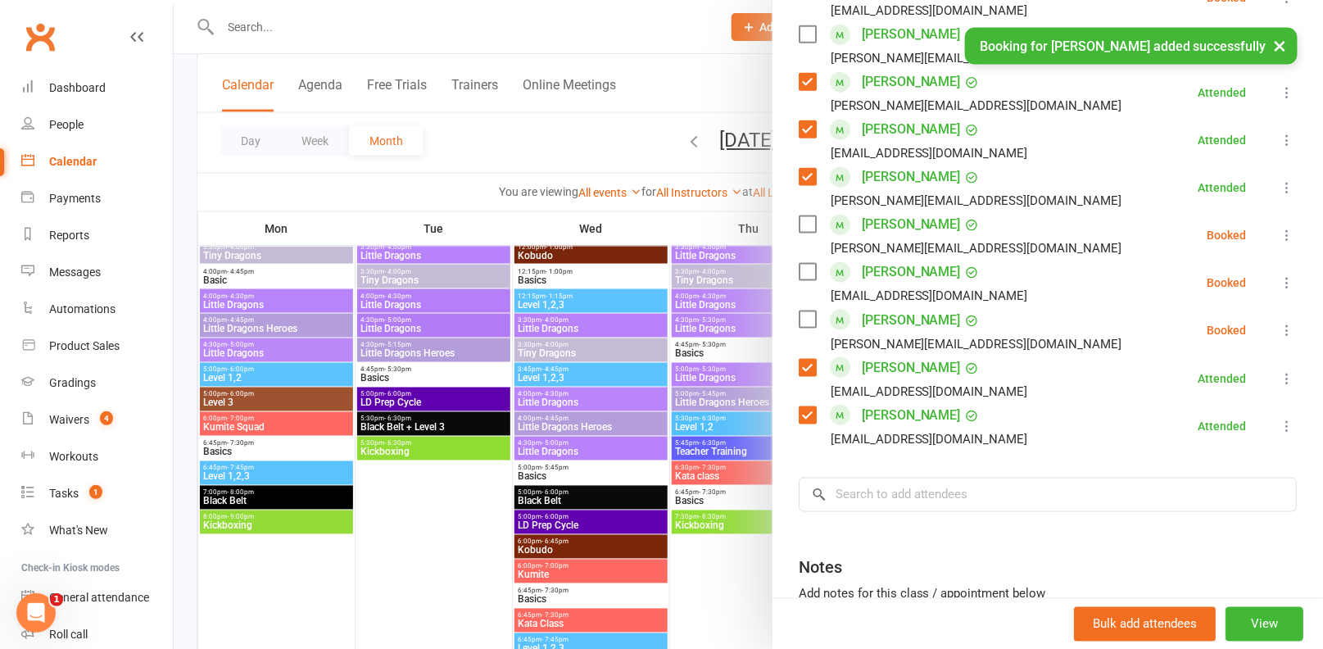
click at [799, 269] on label at bounding box center [807, 272] width 16 height 16
click at [806, 326] on label at bounding box center [807, 319] width 16 height 16
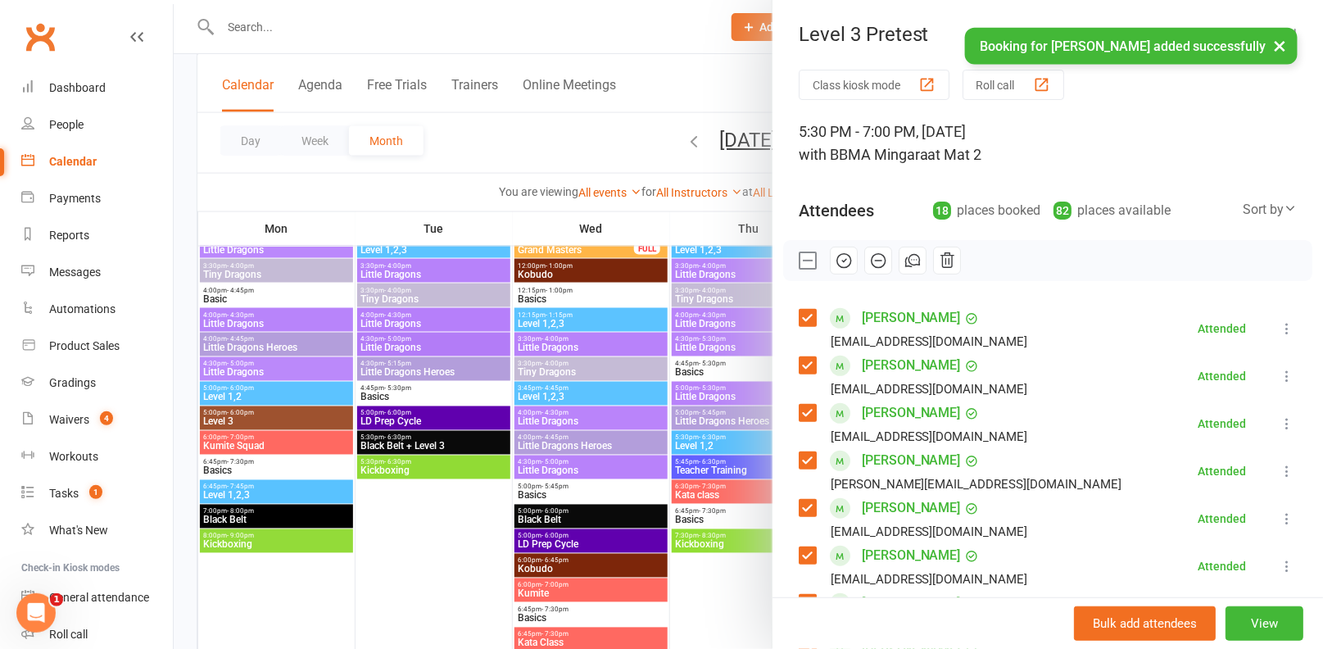
scroll to position [853, 0]
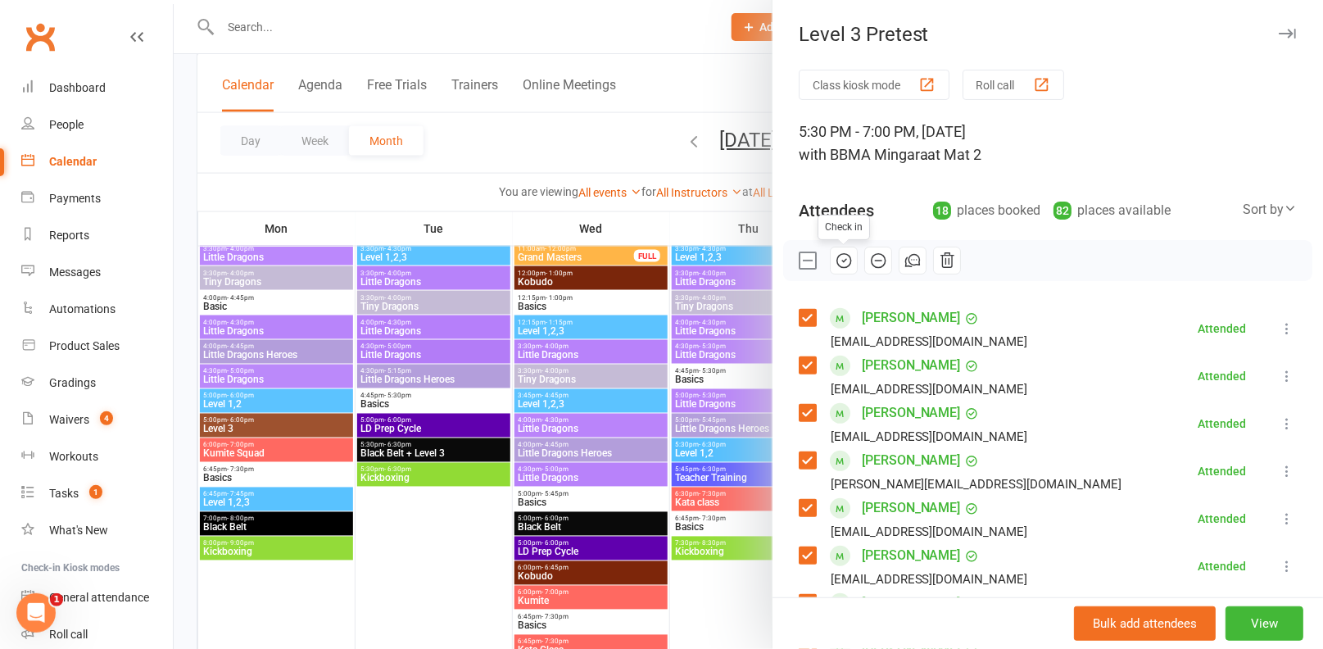
click at [845, 259] on icon "button" at bounding box center [844, 260] width 2 height 2
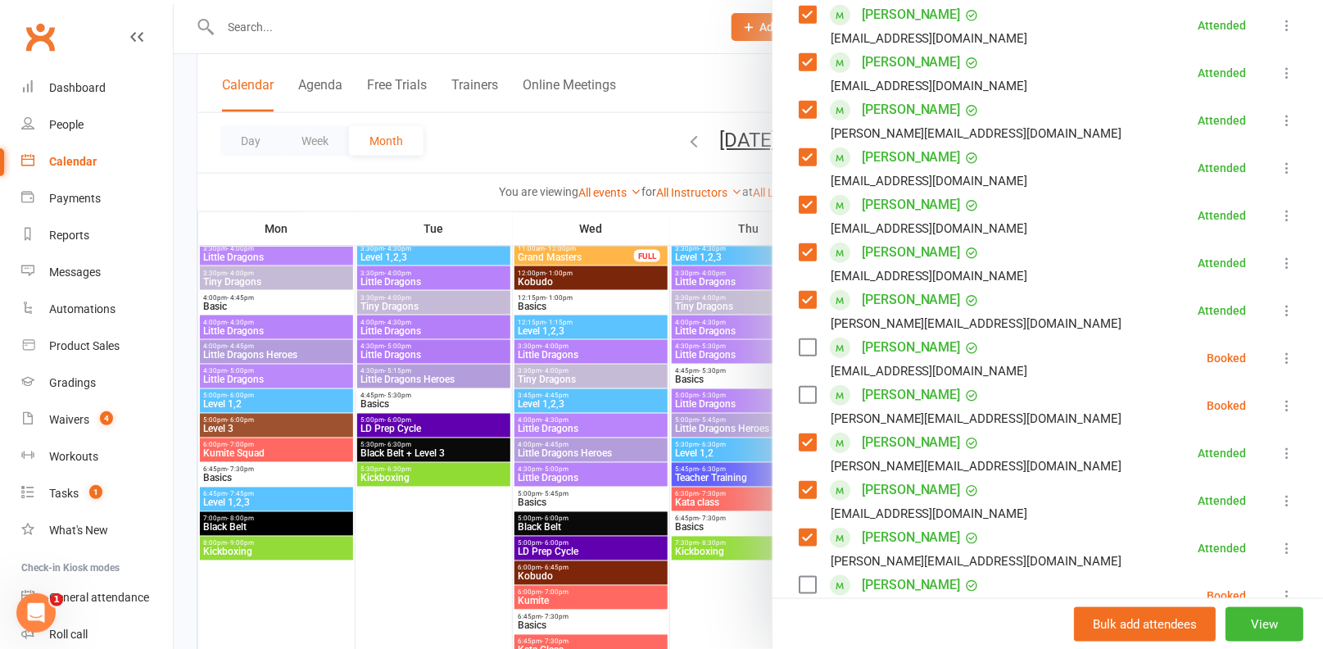
scroll to position [485, 0]
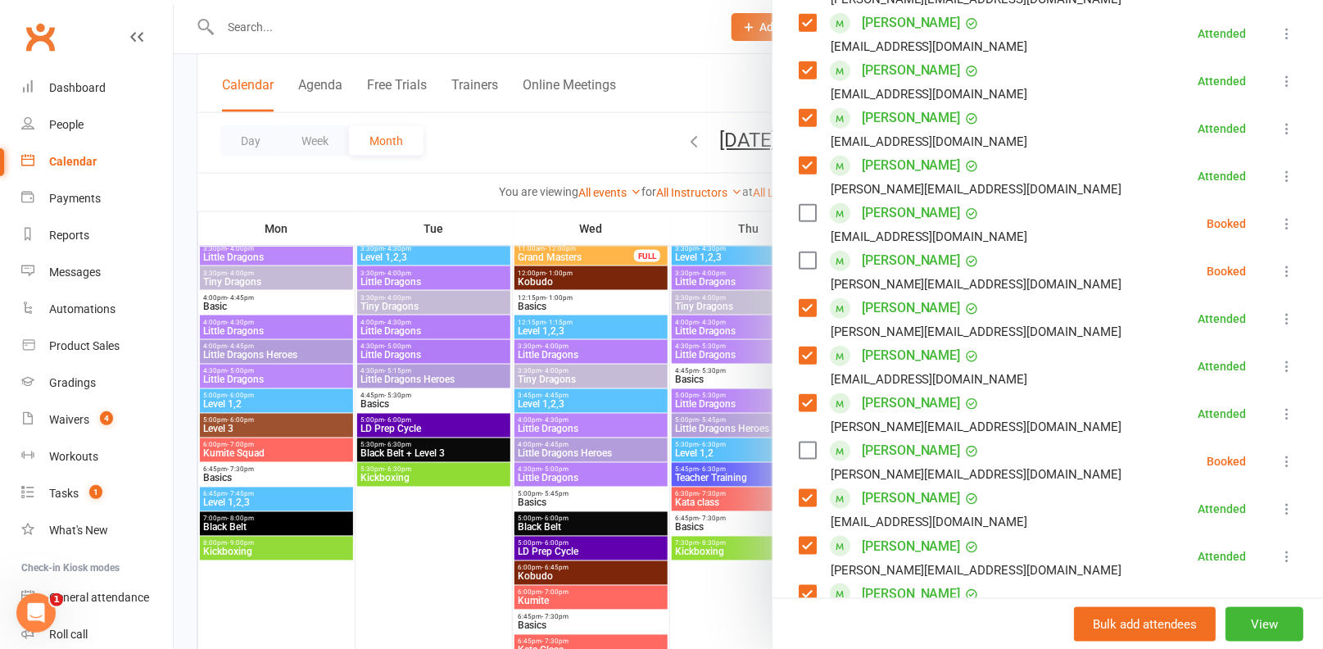
click at [805, 447] on label at bounding box center [807, 450] width 16 height 16
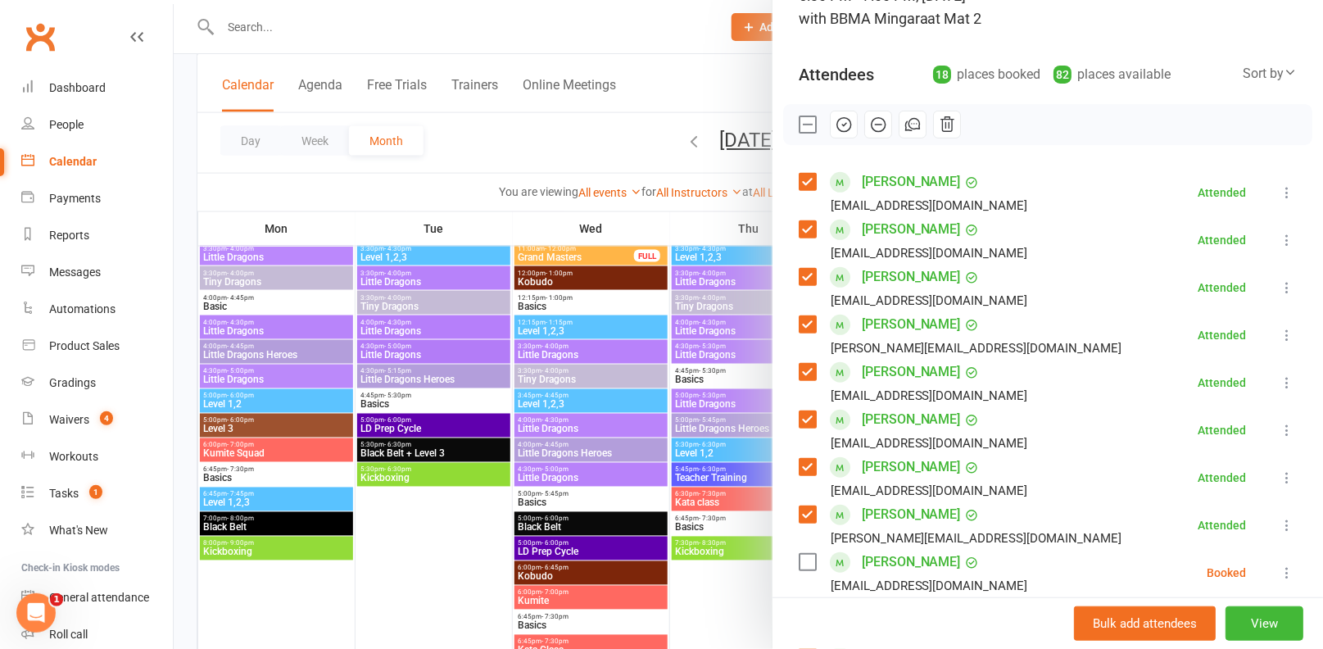
scroll to position [125, 0]
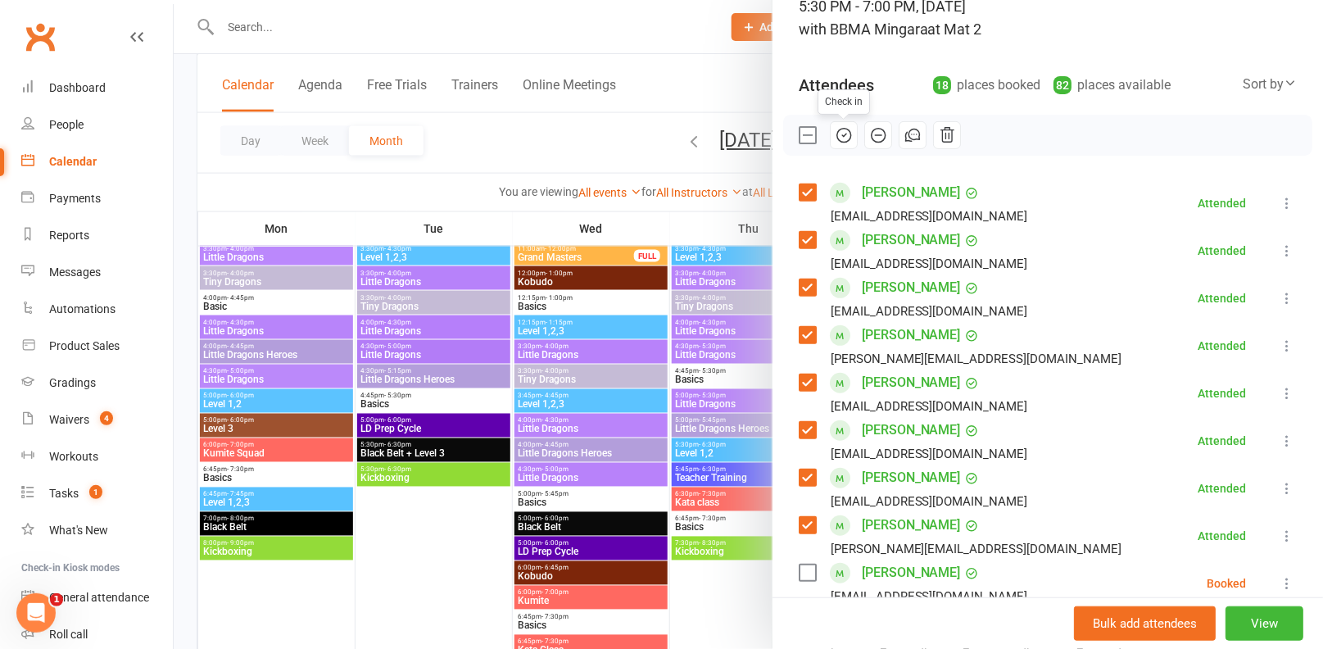
click at [840, 134] on icon "button" at bounding box center [844, 135] width 18 height 18
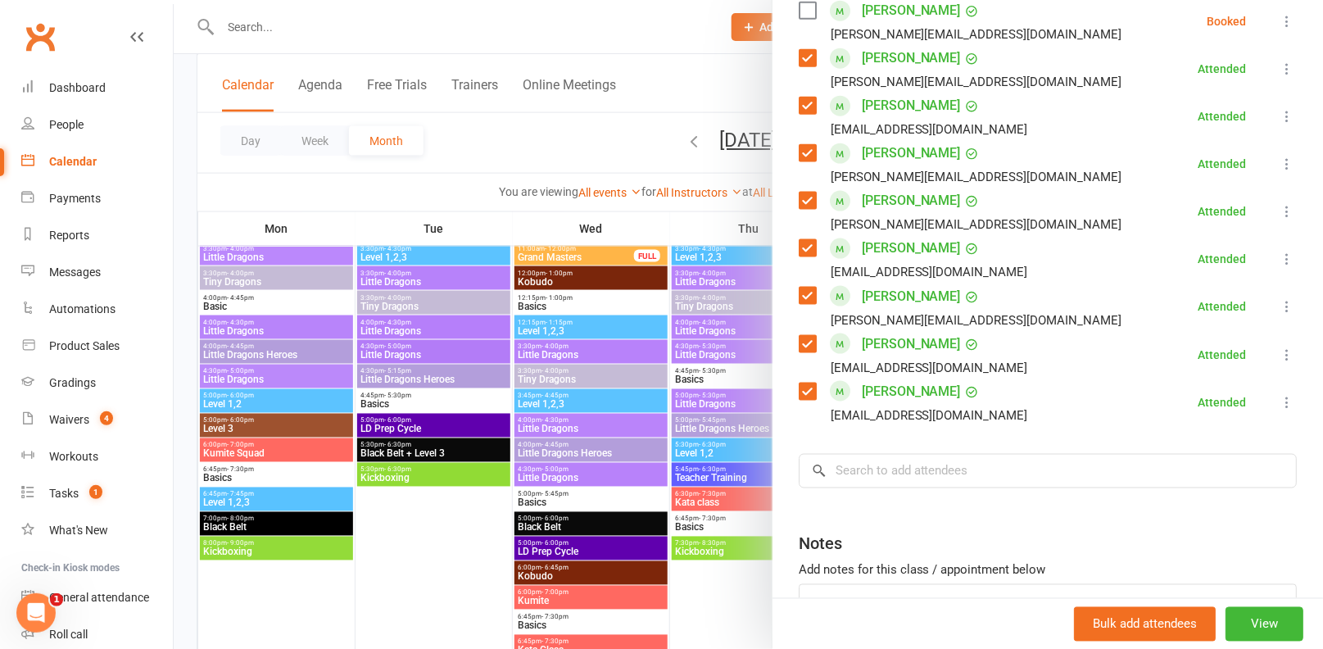
scroll to position [752, 0]
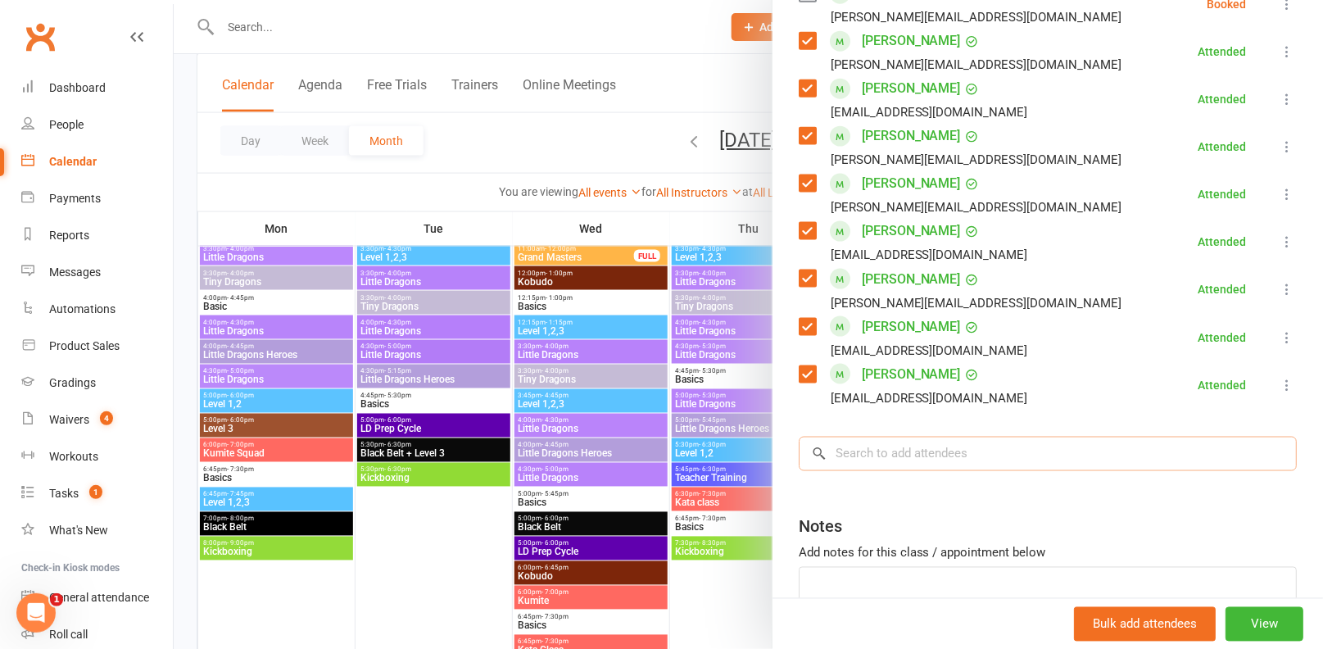
click at [973, 457] on input "search" at bounding box center [1048, 454] width 498 height 34
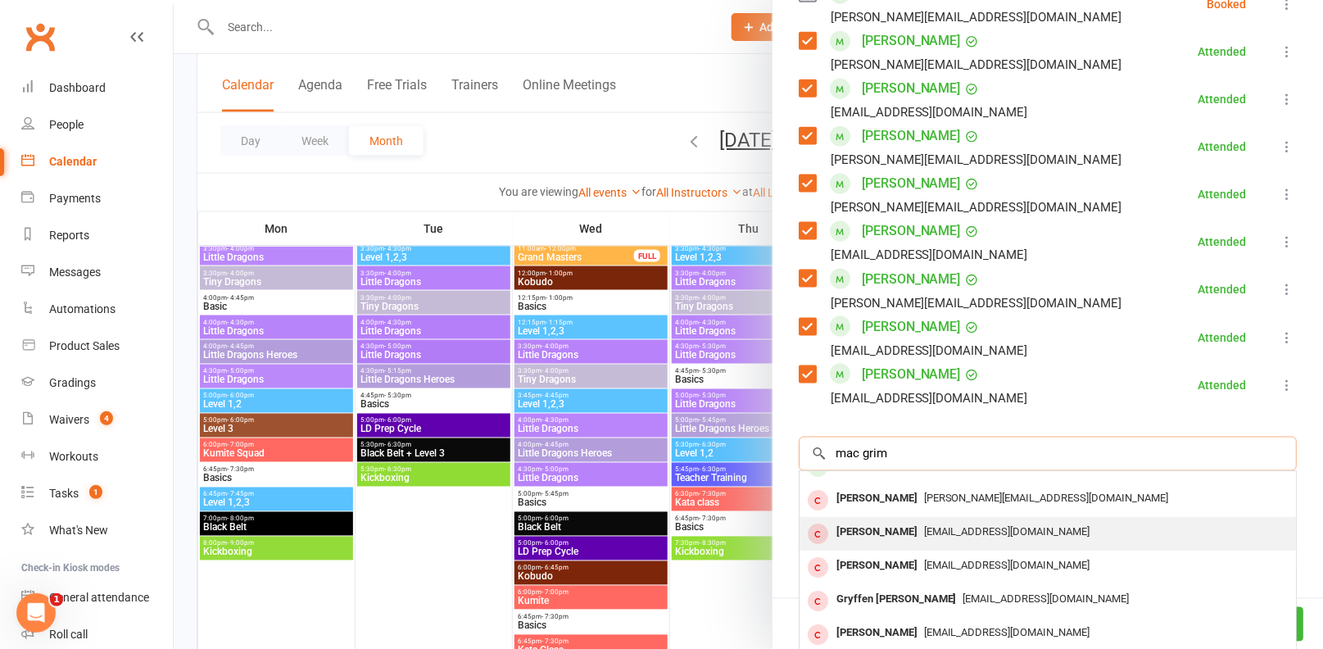
scroll to position [0, 0]
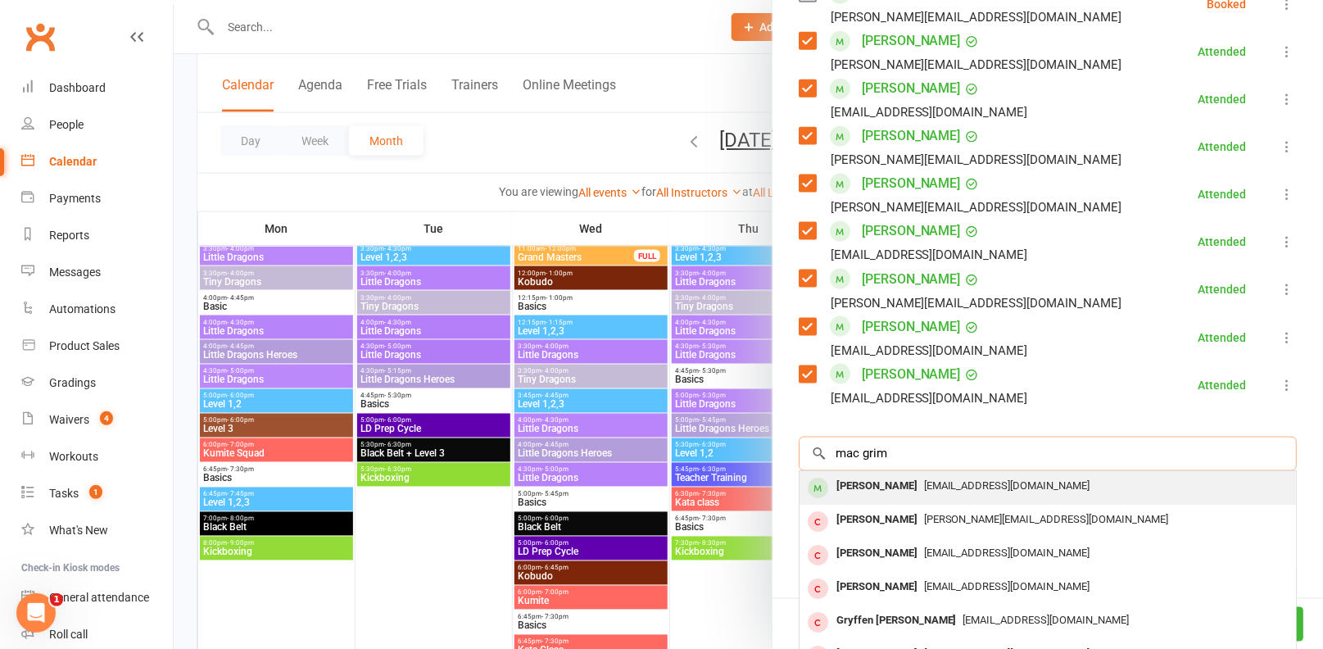
type input "mac grim"
click at [944, 486] on span "brett_g@live.com" at bounding box center [1007, 486] width 166 height 12
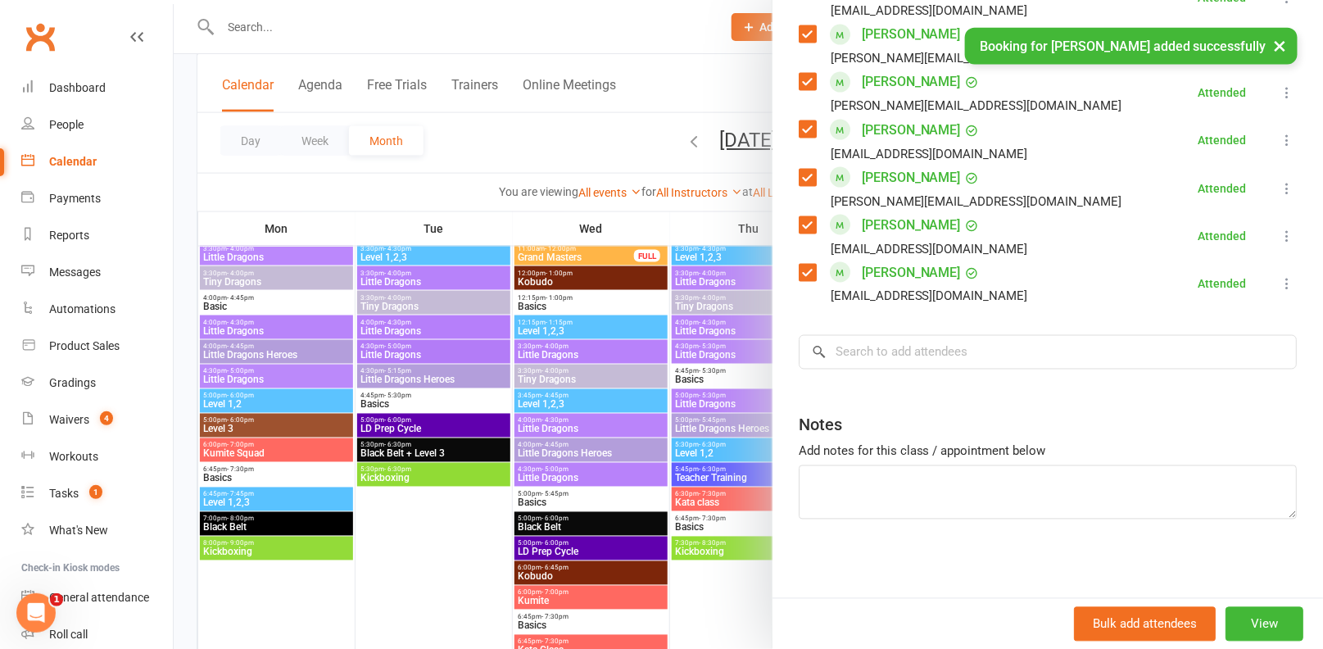
scroll to position [874, 0]
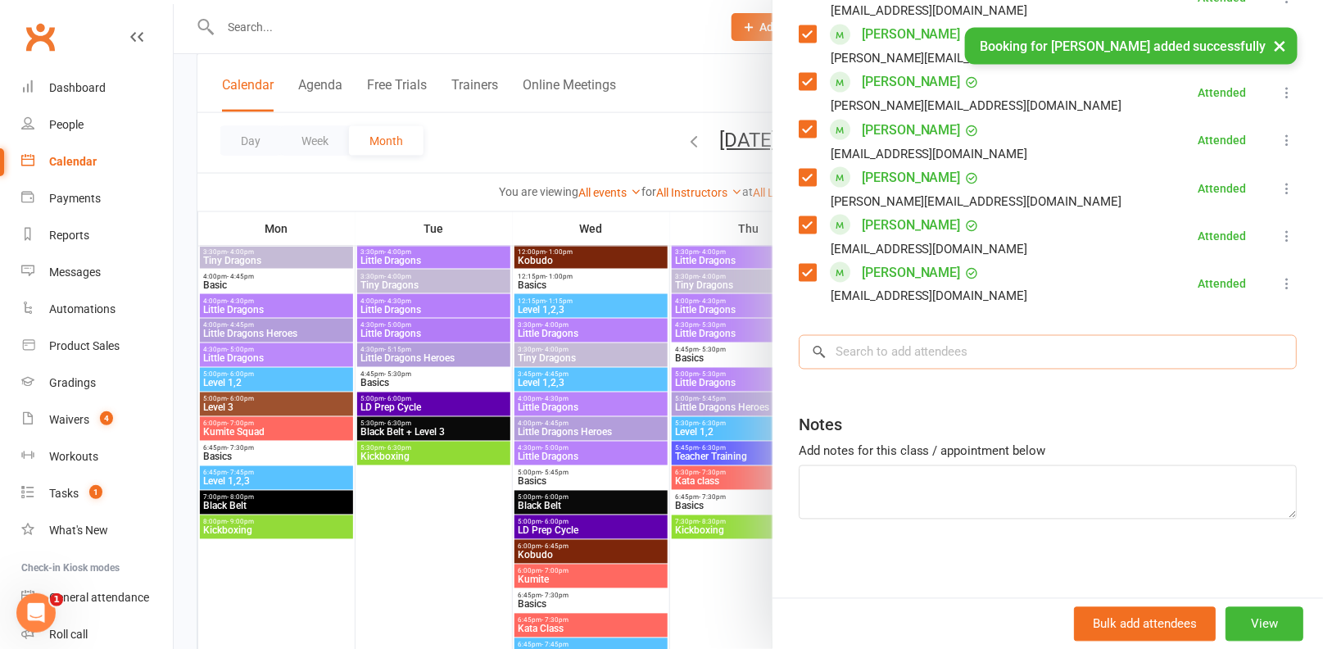
click at [935, 349] on input "search" at bounding box center [1048, 352] width 498 height 34
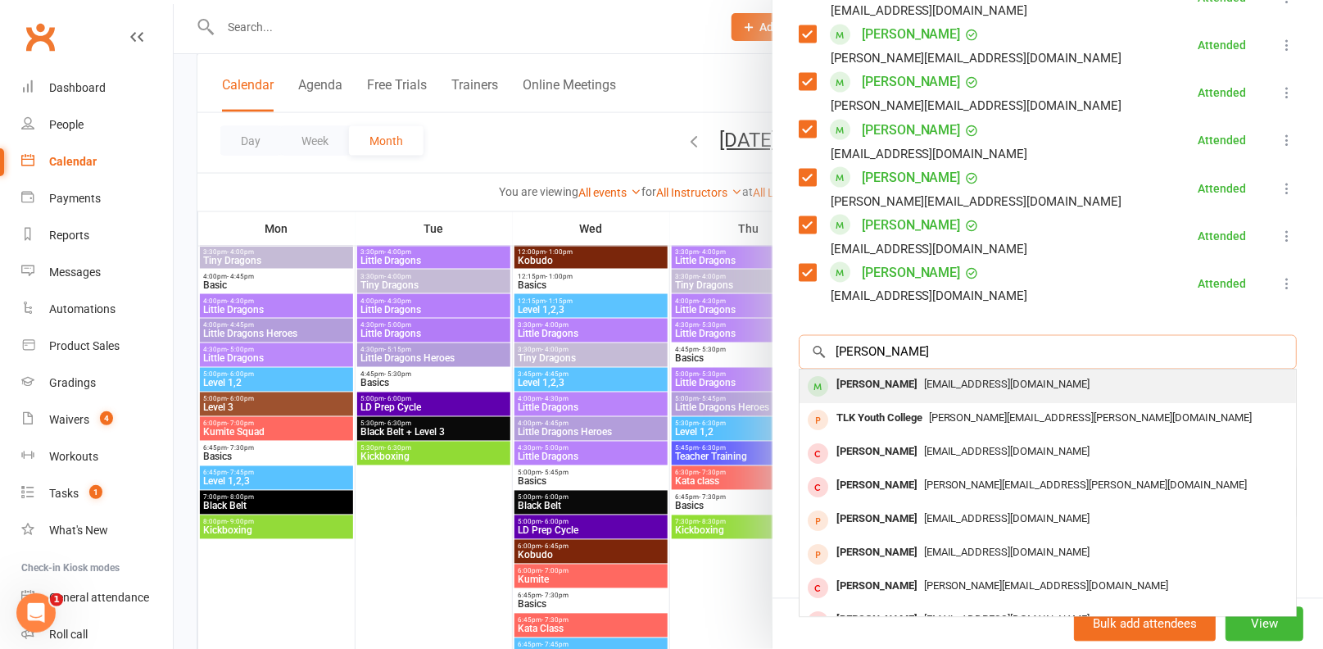
type input "jamie-lee"
click at [950, 392] on div "margaretlambert@y7mail.com" at bounding box center [1047, 385] width 483 height 24
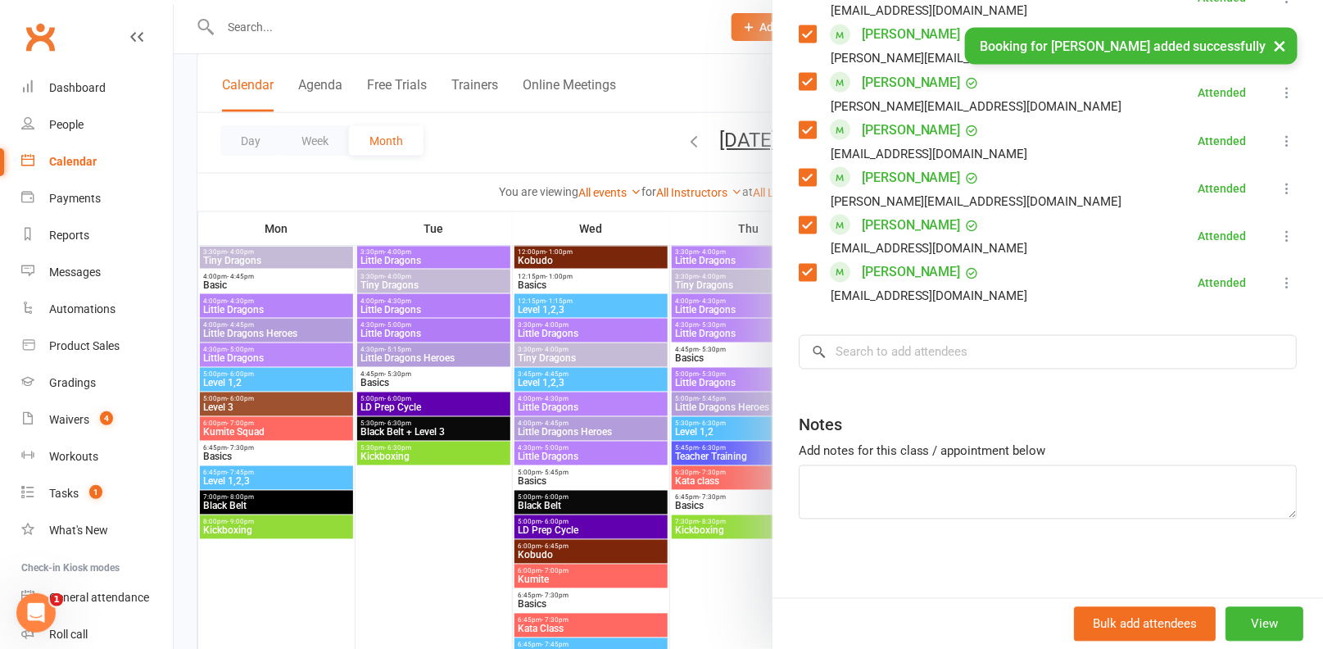
scroll to position [897, 0]
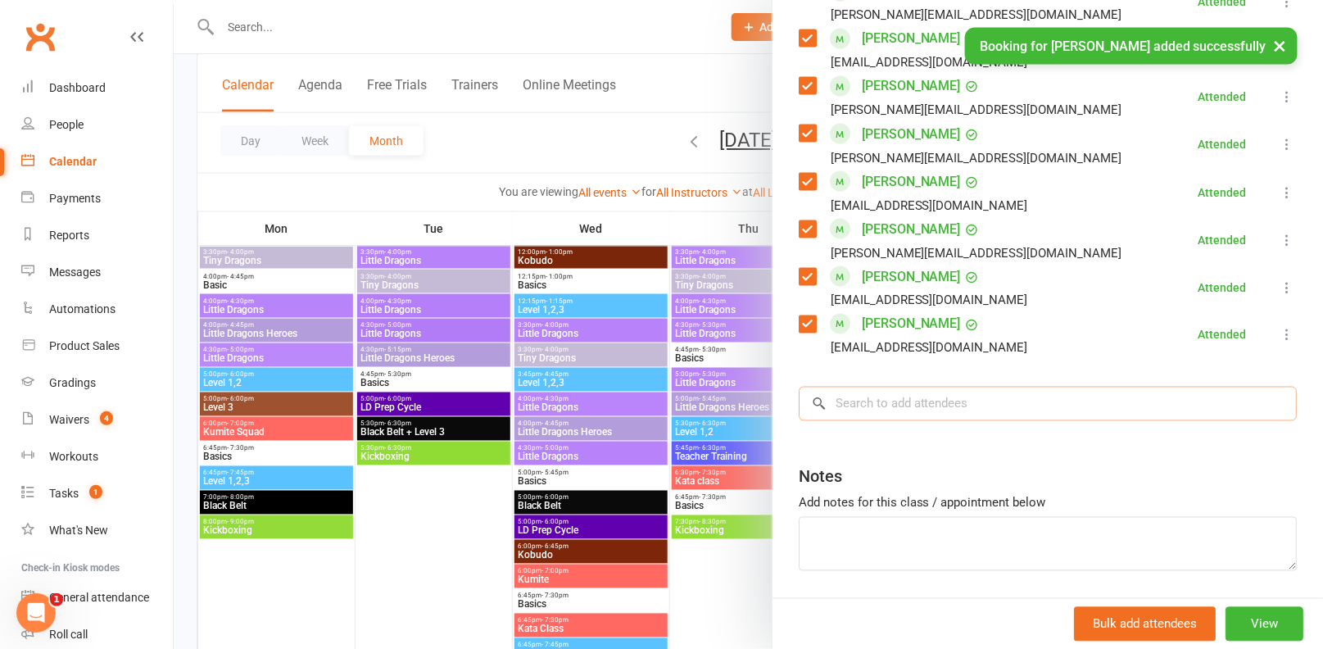
click at [958, 391] on input "search" at bounding box center [1048, 404] width 498 height 34
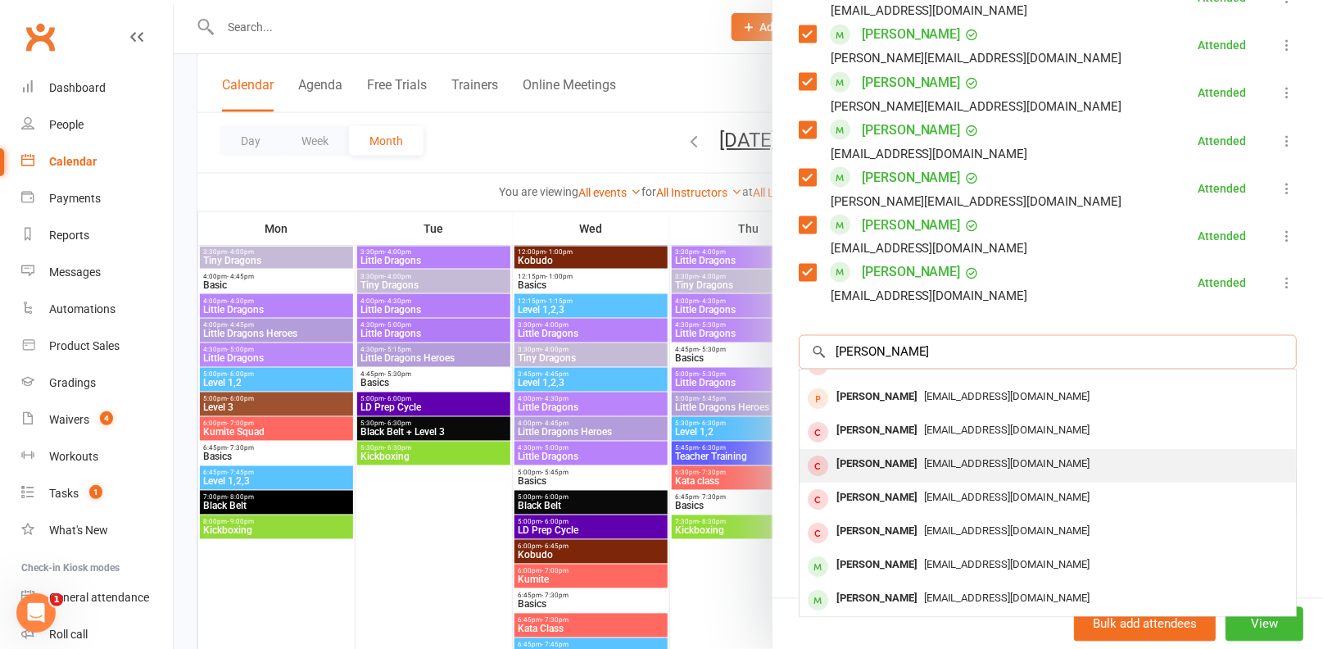
scroll to position [0, 0]
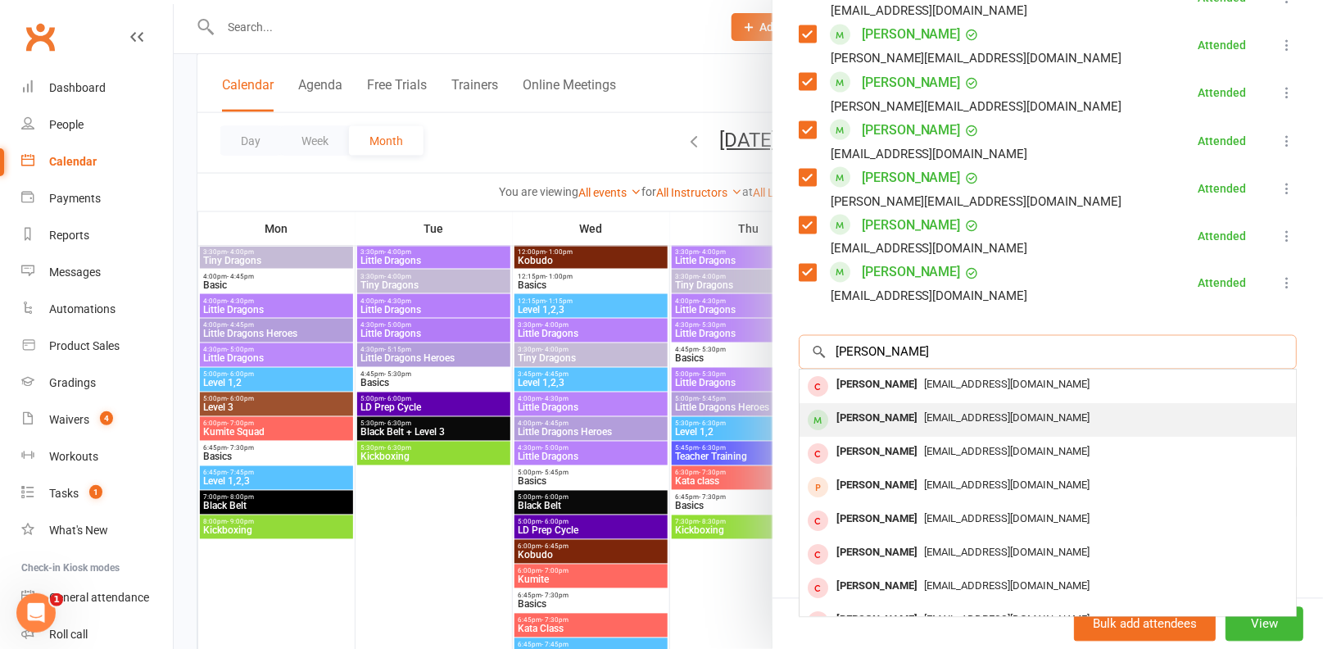
type input "chase bard"
click at [980, 424] on div "gemmamcsweeny@hotmail.com" at bounding box center [1047, 419] width 483 height 24
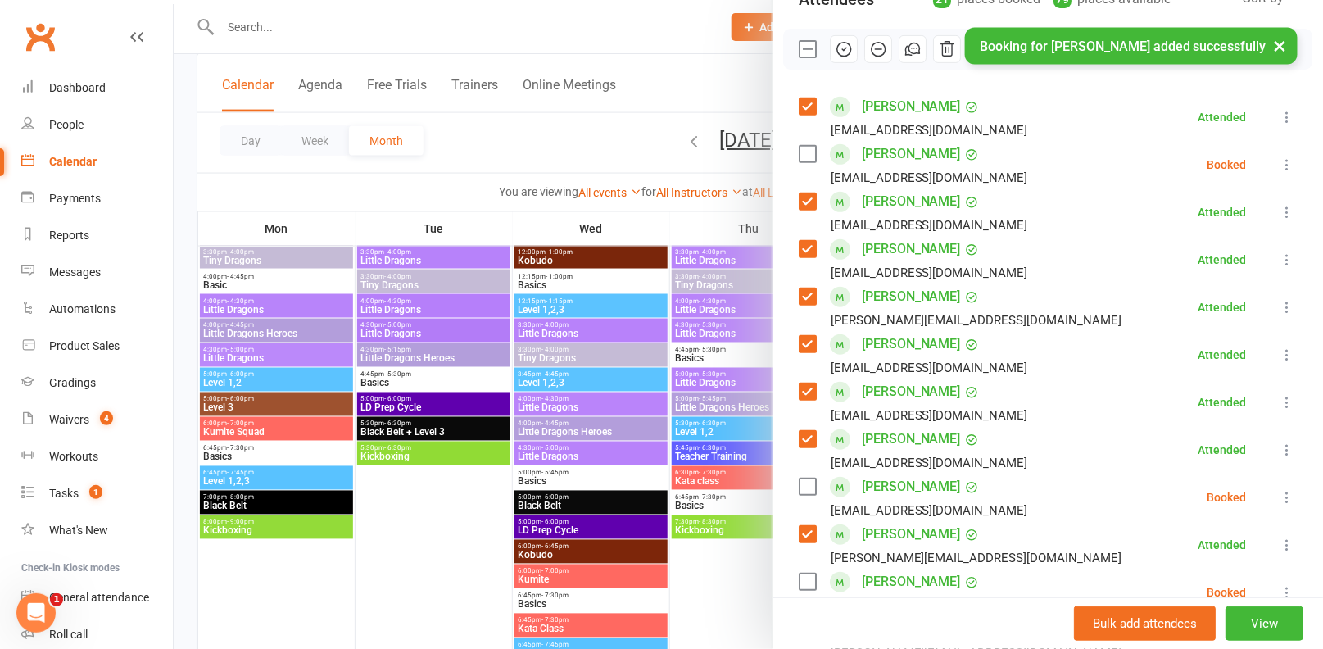
scroll to position [206, 0]
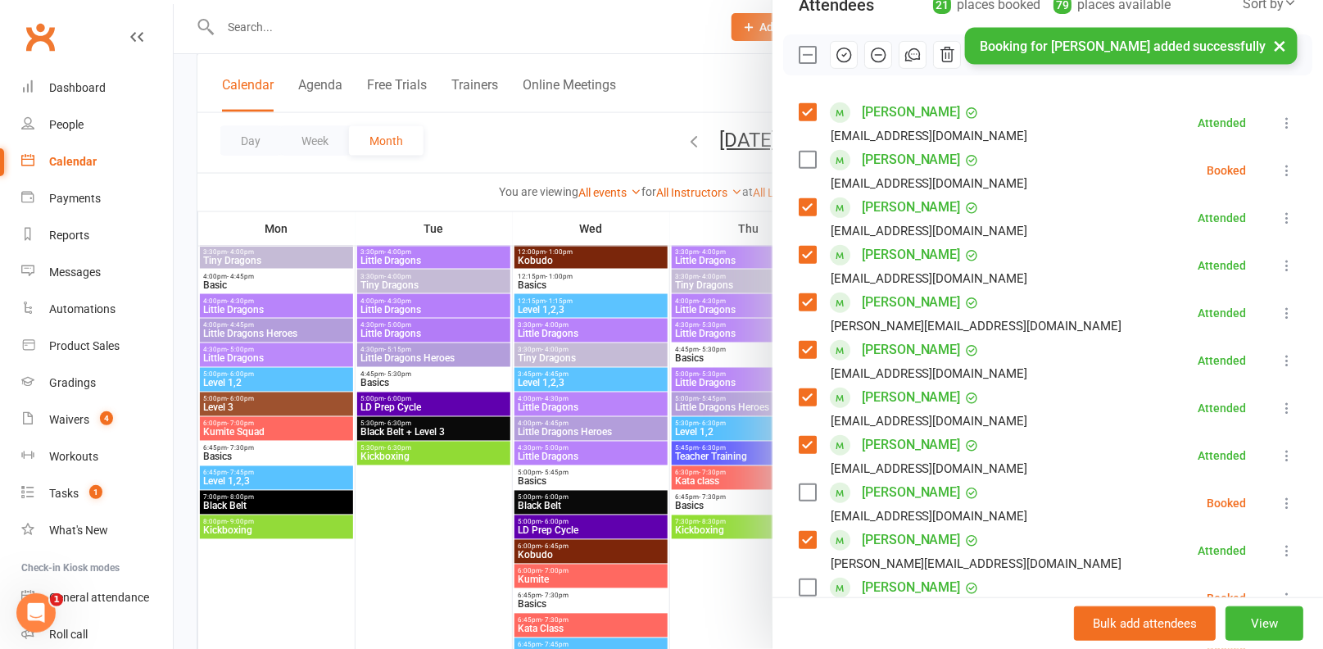
click at [804, 159] on label at bounding box center [807, 160] width 16 height 16
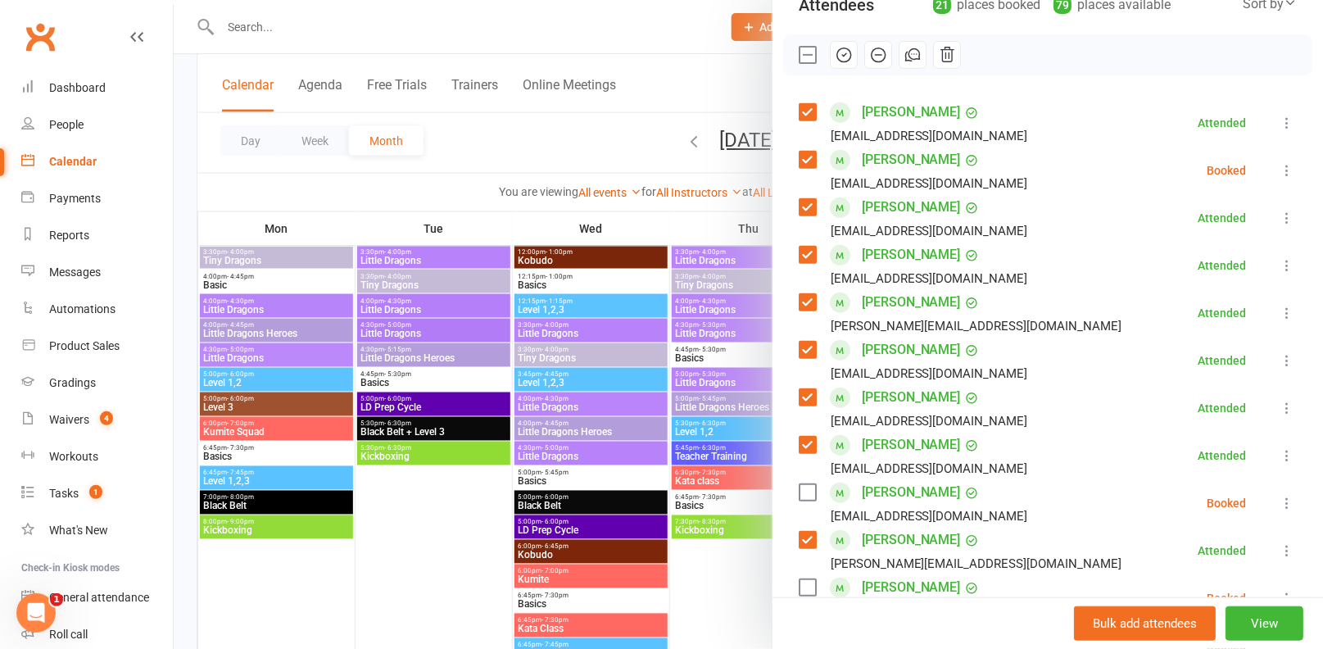
scroll to position [251, 0]
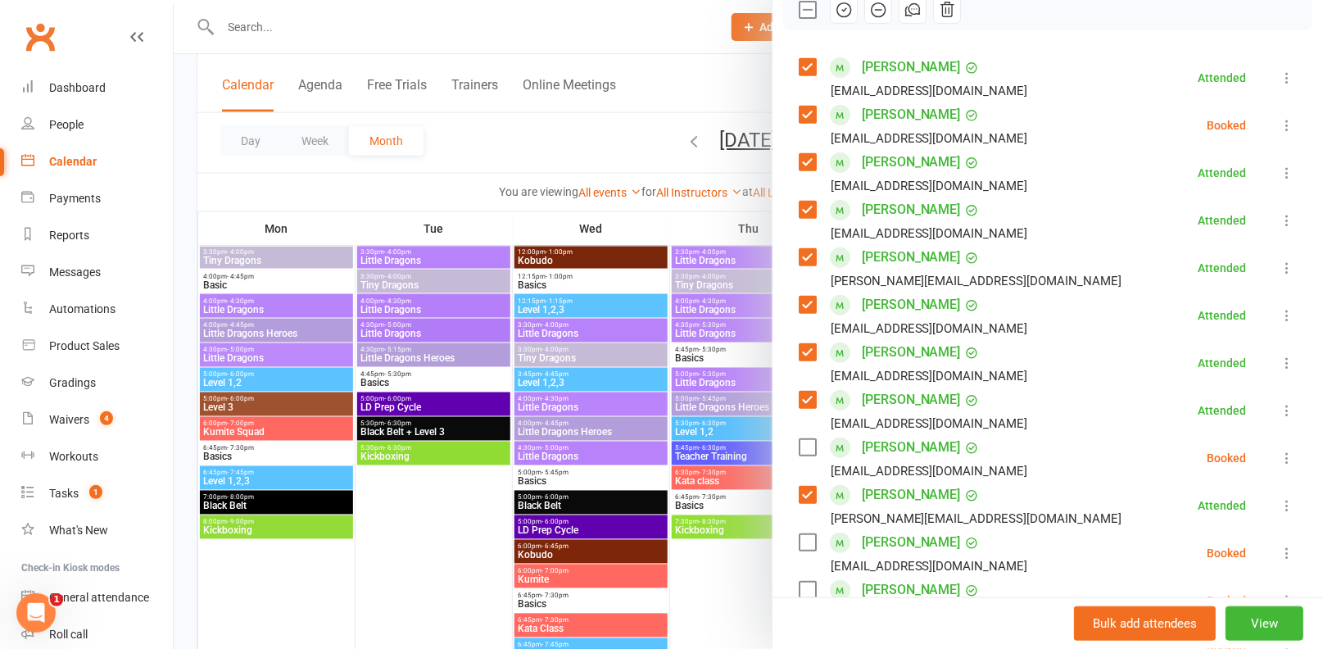
click at [806, 445] on label at bounding box center [807, 447] width 16 height 16
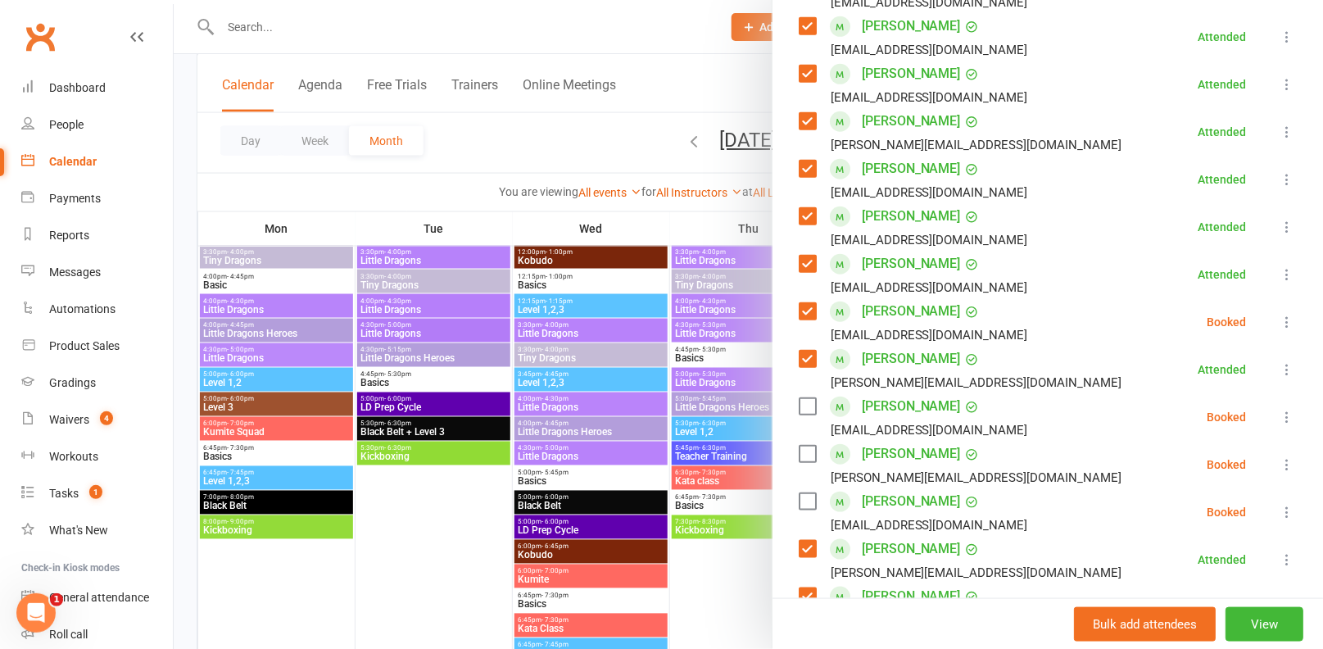
scroll to position [402, 0]
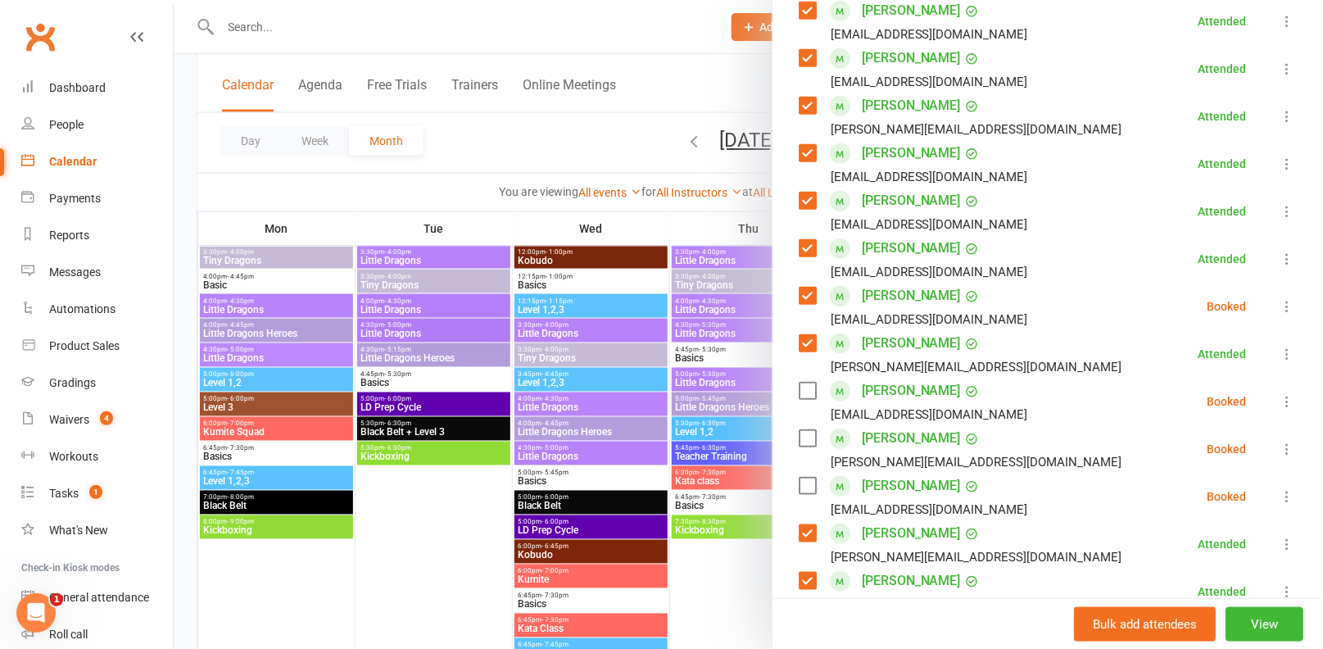
click at [804, 485] on label at bounding box center [807, 485] width 16 height 16
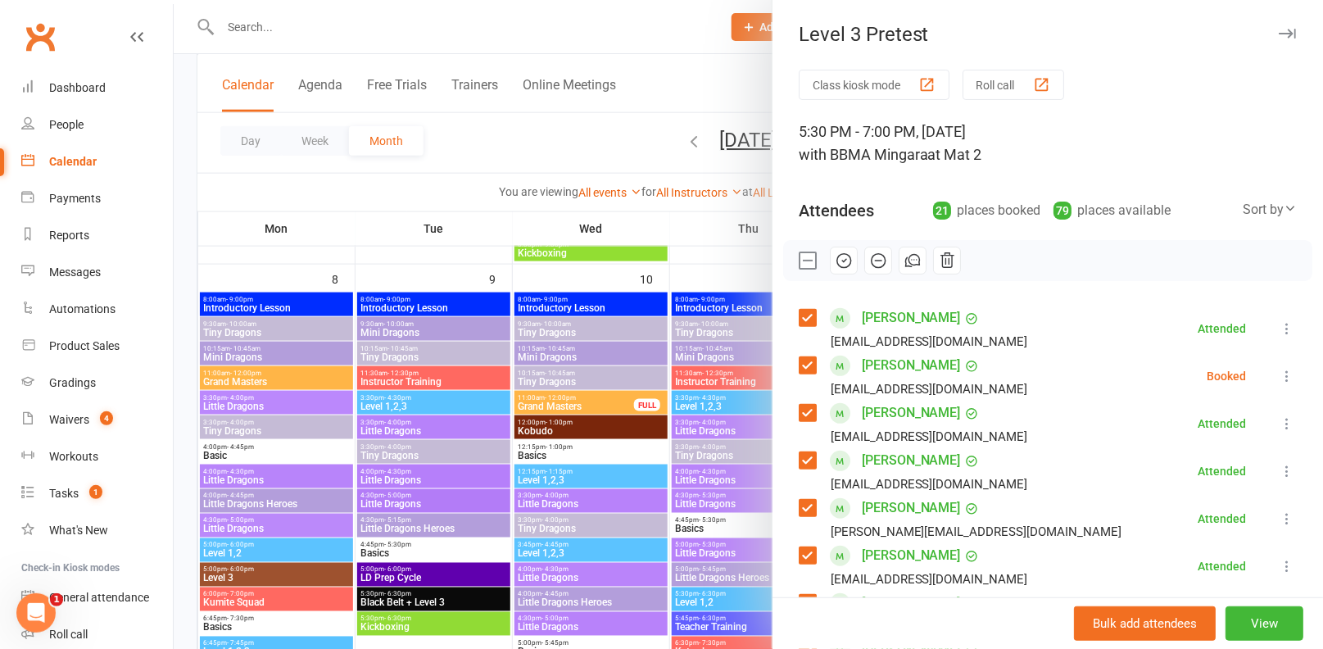
scroll to position [649, 0]
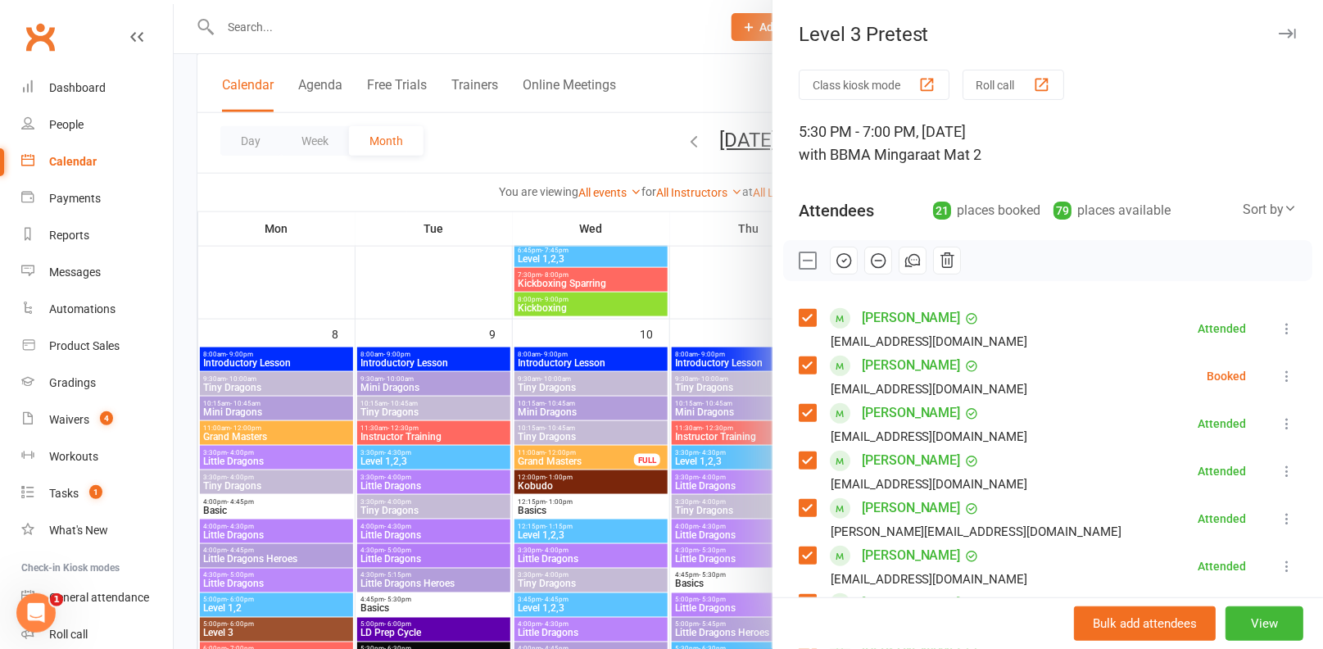
click at [840, 256] on icon "button" at bounding box center [844, 260] width 18 height 18
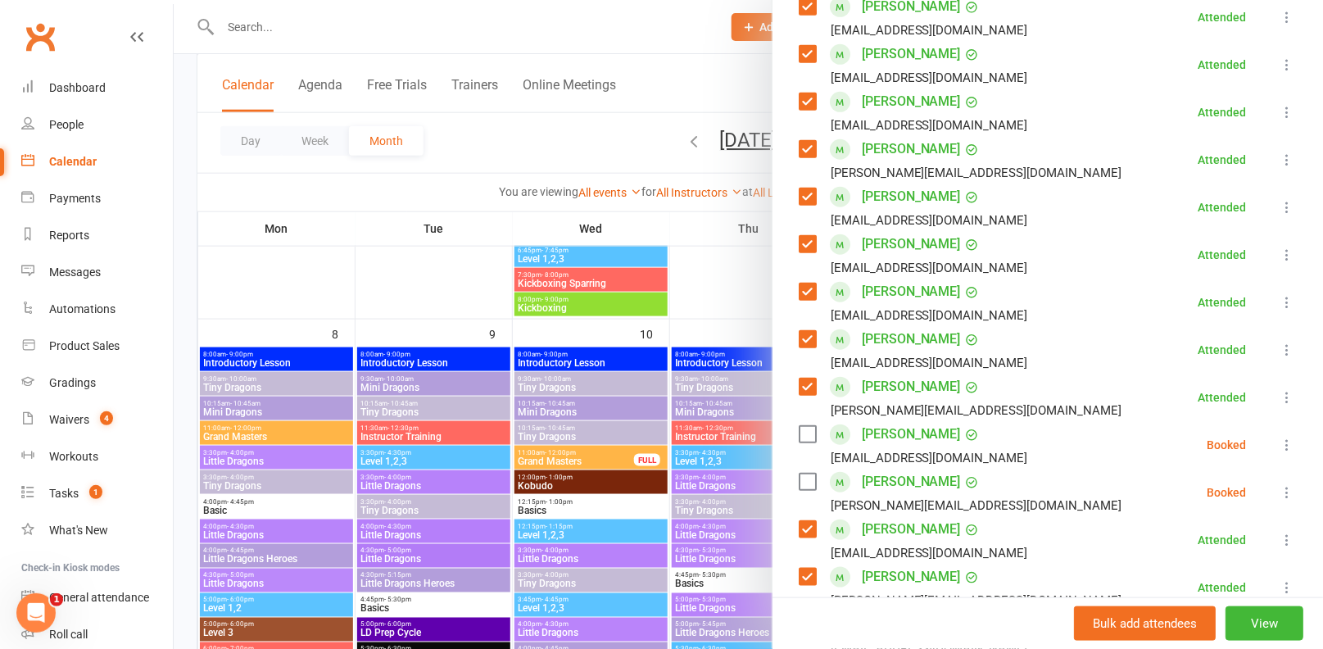
scroll to position [369, 0]
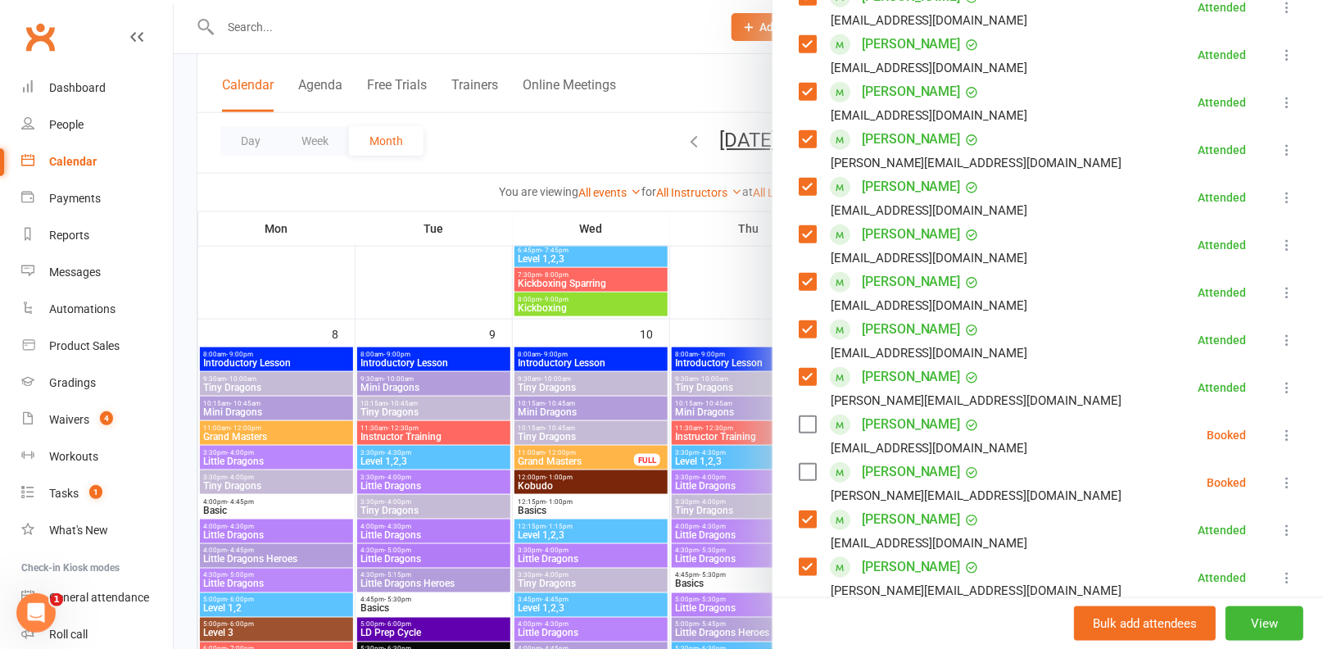
click at [810, 473] on label at bounding box center [807, 472] width 16 height 16
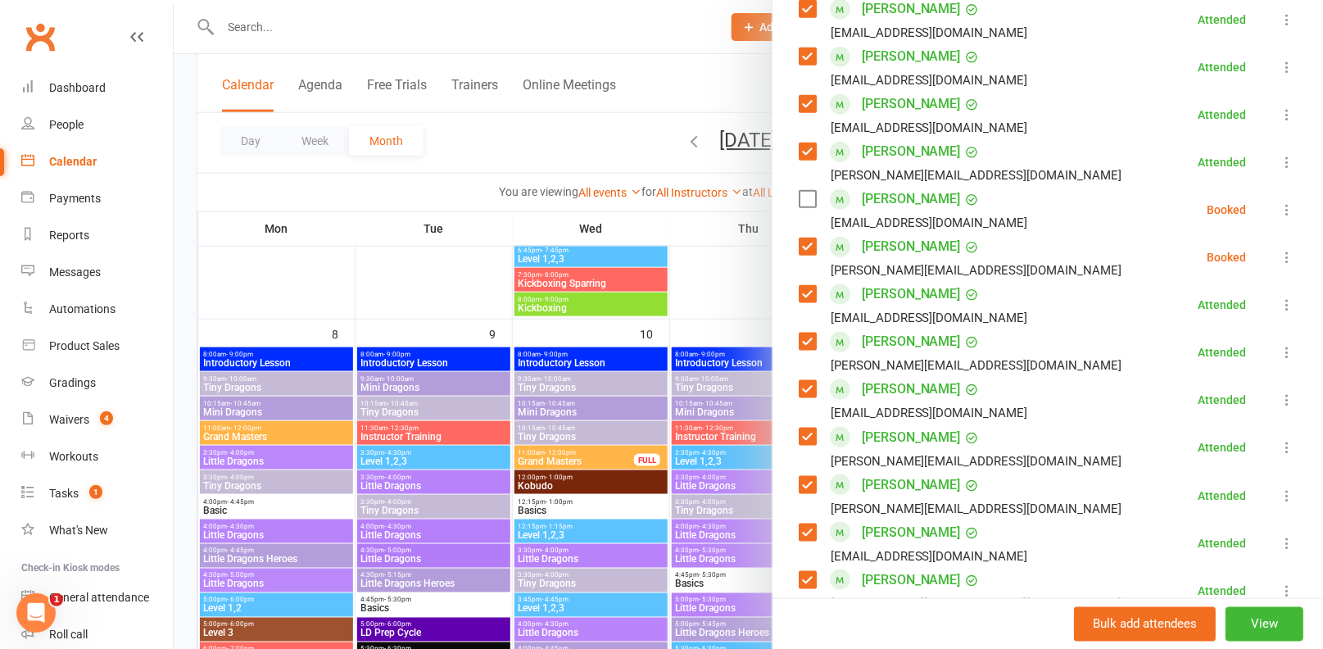
scroll to position [599, 0]
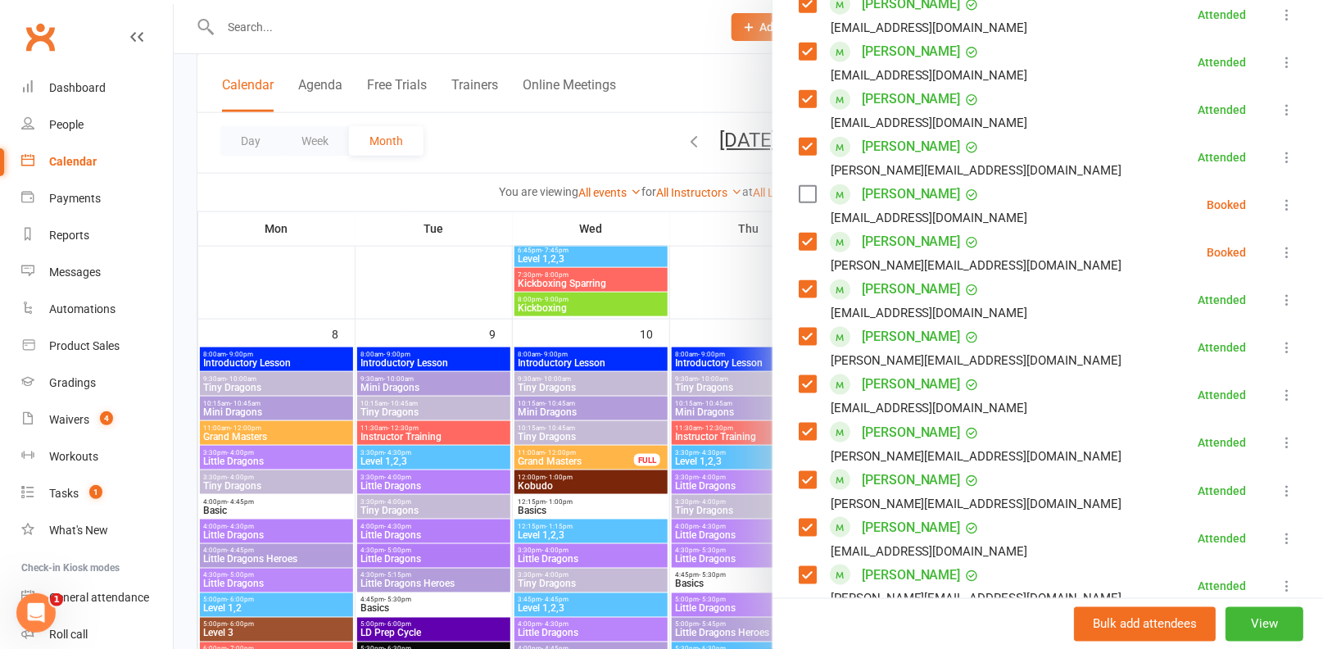
click at [1284, 251] on icon at bounding box center [1286, 252] width 16 height 16
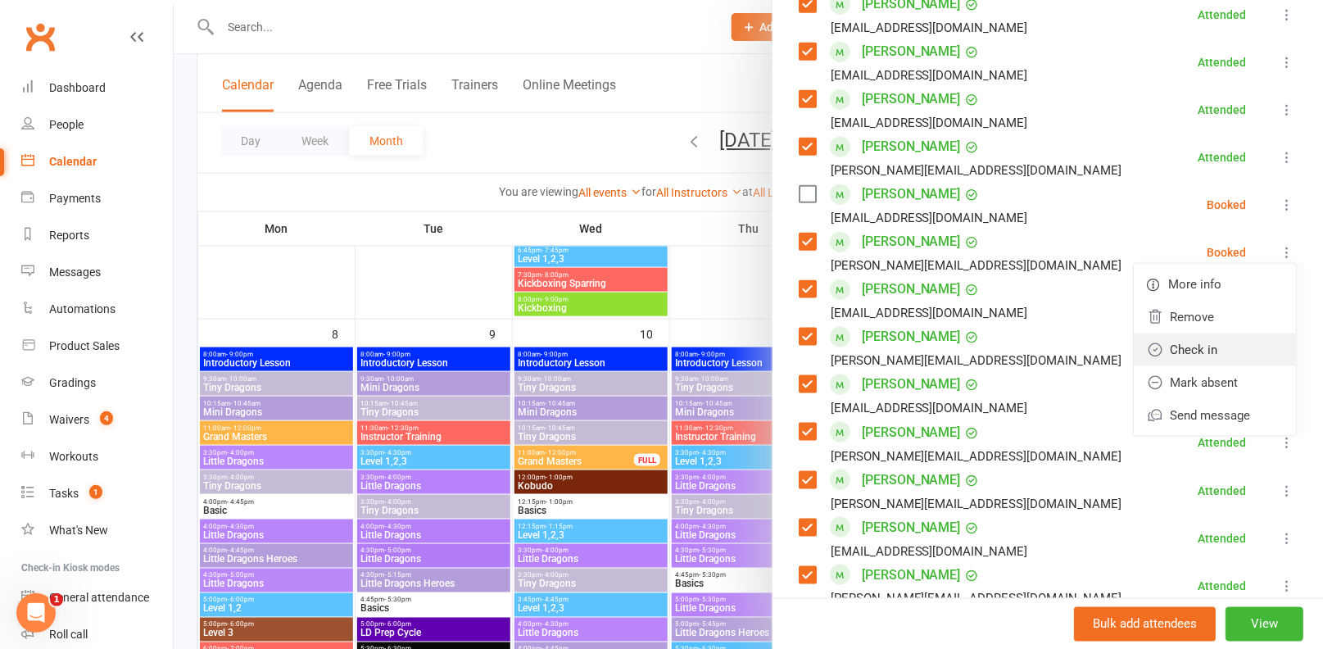
click at [1191, 347] on link "Check in" at bounding box center [1215, 349] width 162 height 33
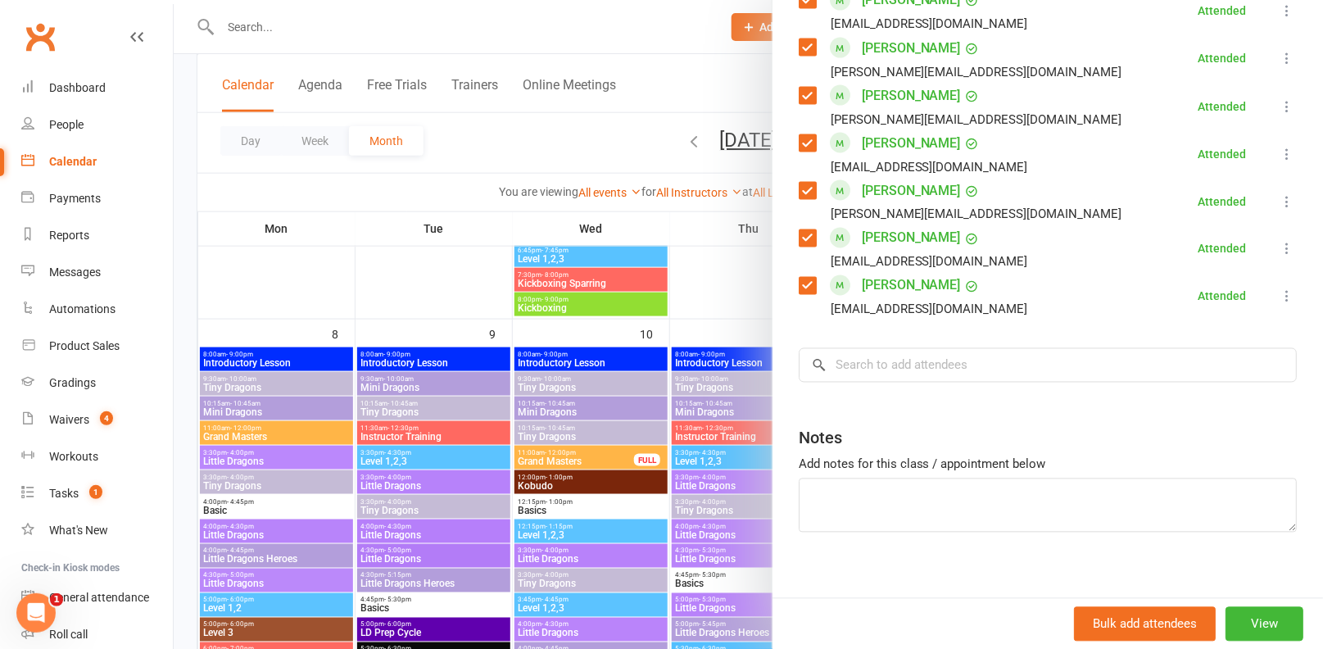
scroll to position [984, 0]
click at [889, 360] on input "search" at bounding box center [1048, 363] width 498 height 34
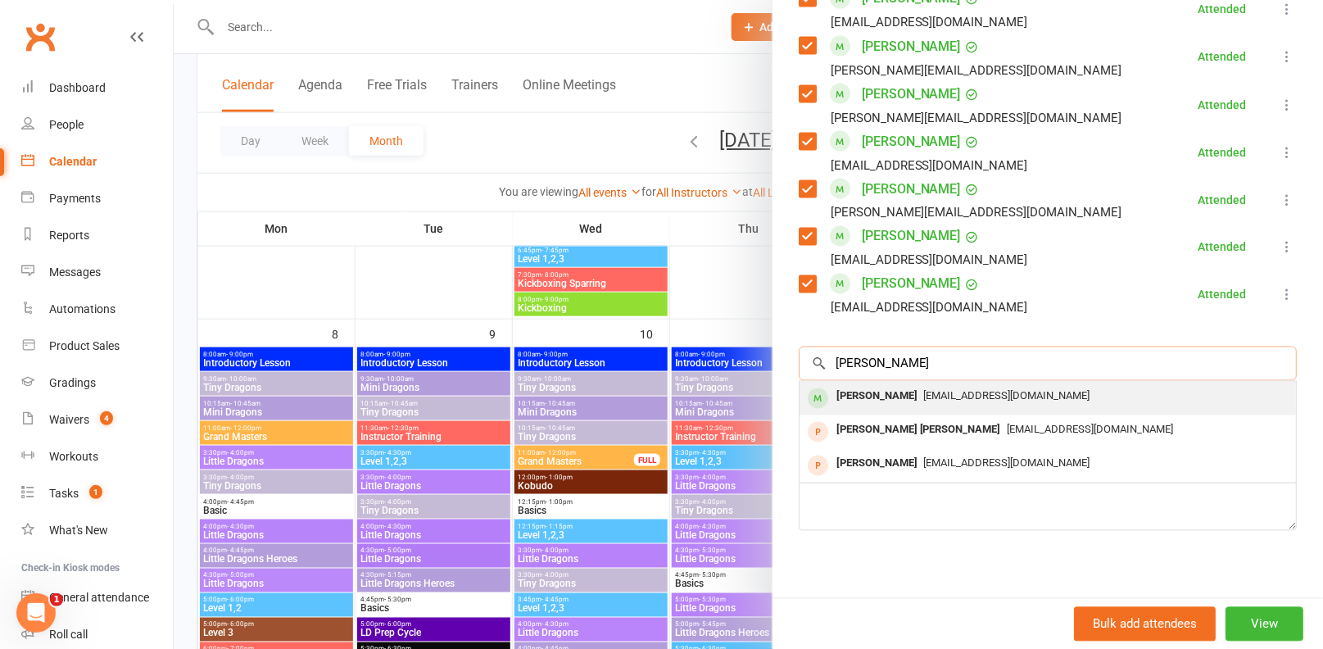
type input "wolfe"
click at [846, 405] on div "Wolfe Freeman" at bounding box center [877, 397] width 94 height 24
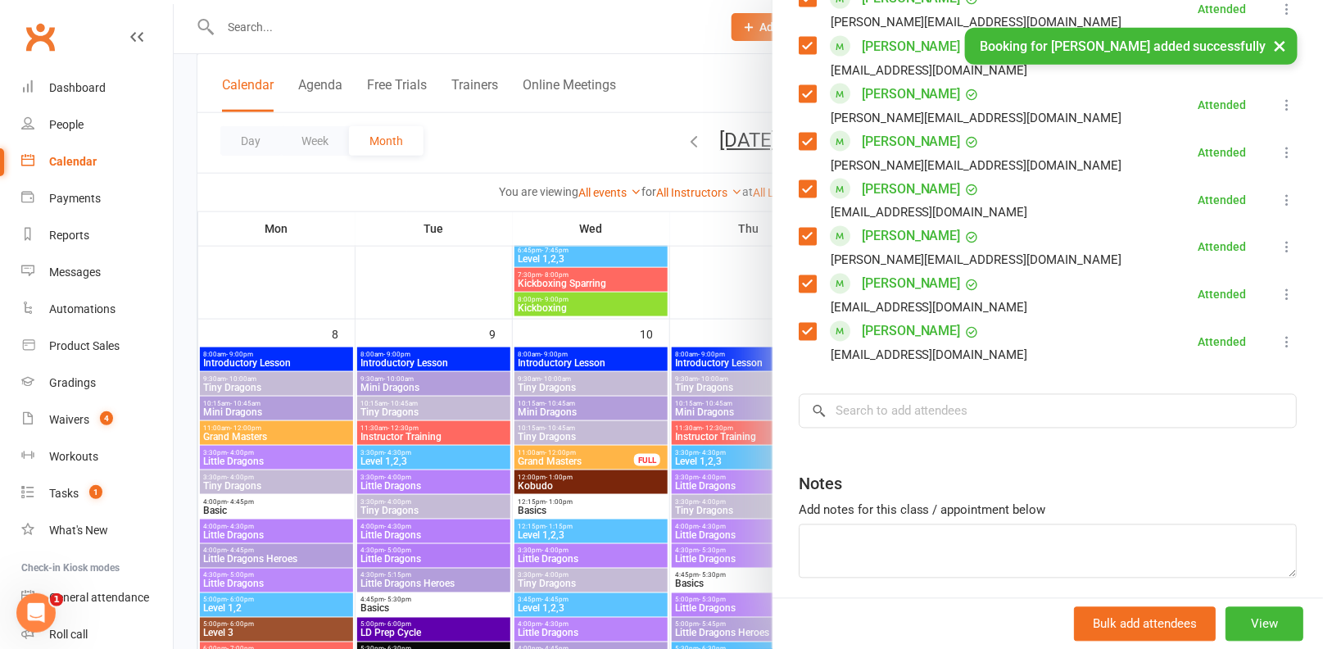
scroll to position [1032, 0]
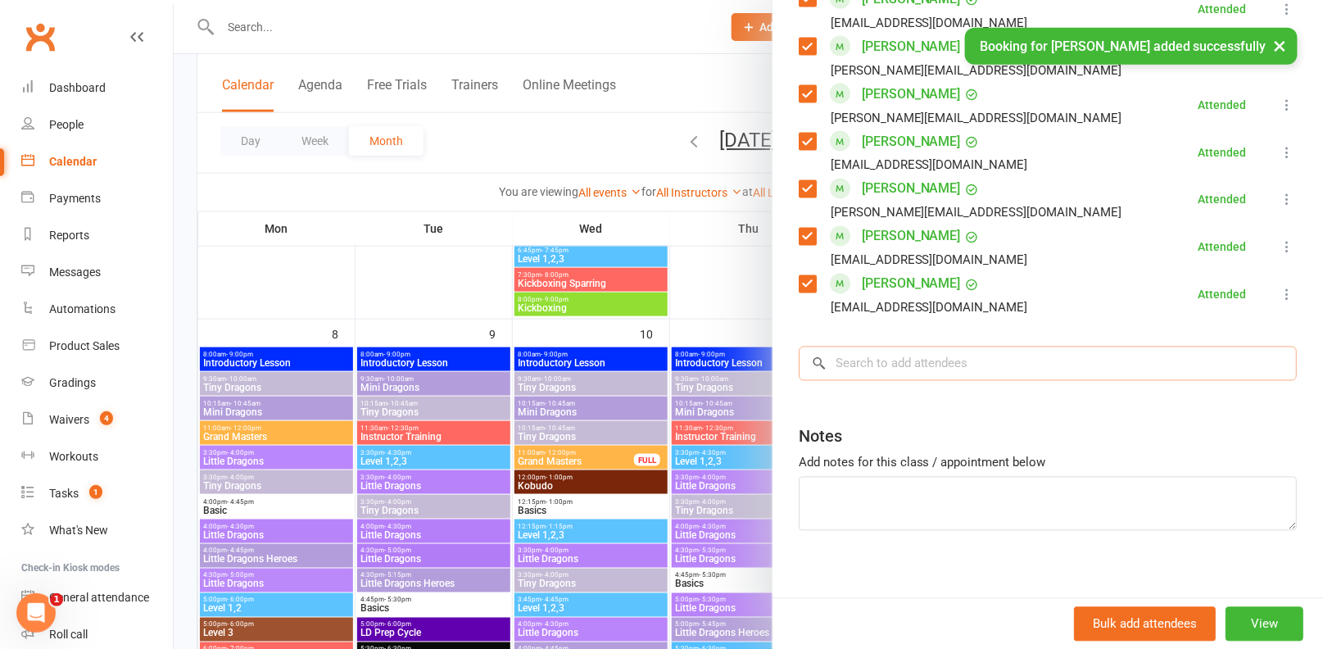
click at [926, 378] on input "search" at bounding box center [1048, 363] width 498 height 34
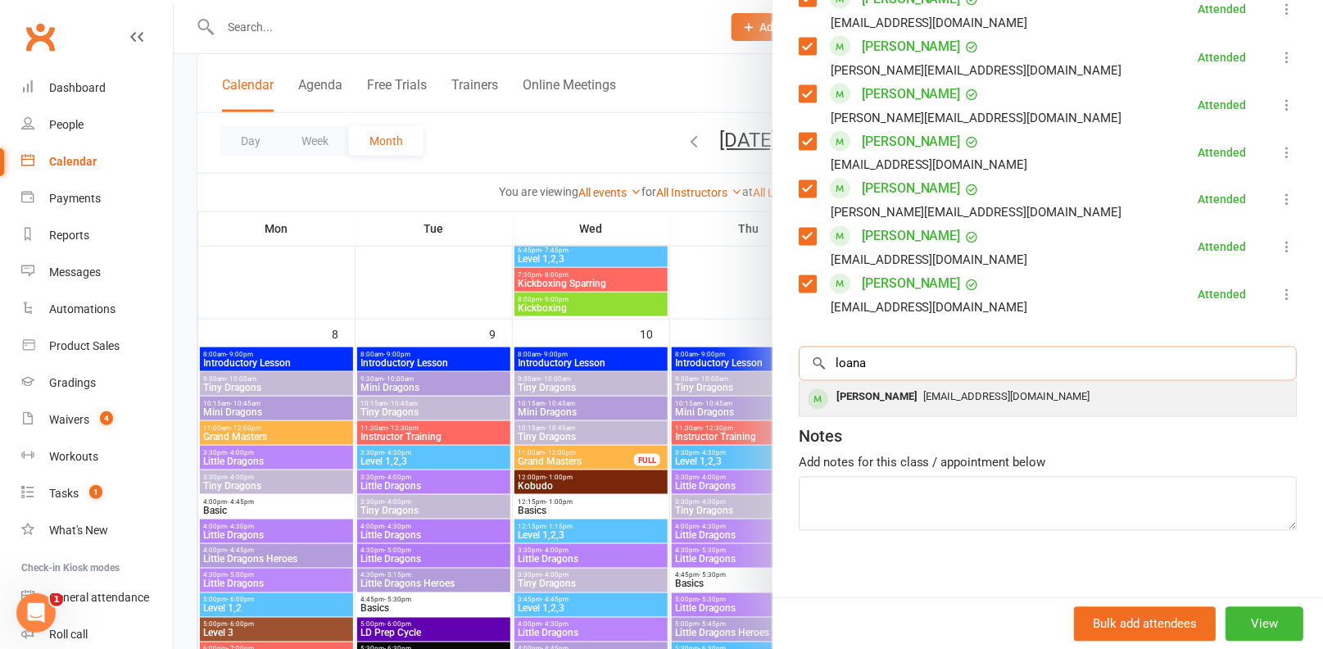
type input "loana"
click at [939, 401] on span "lulu4eva1@hotmail.com" at bounding box center [1007, 397] width 166 height 12
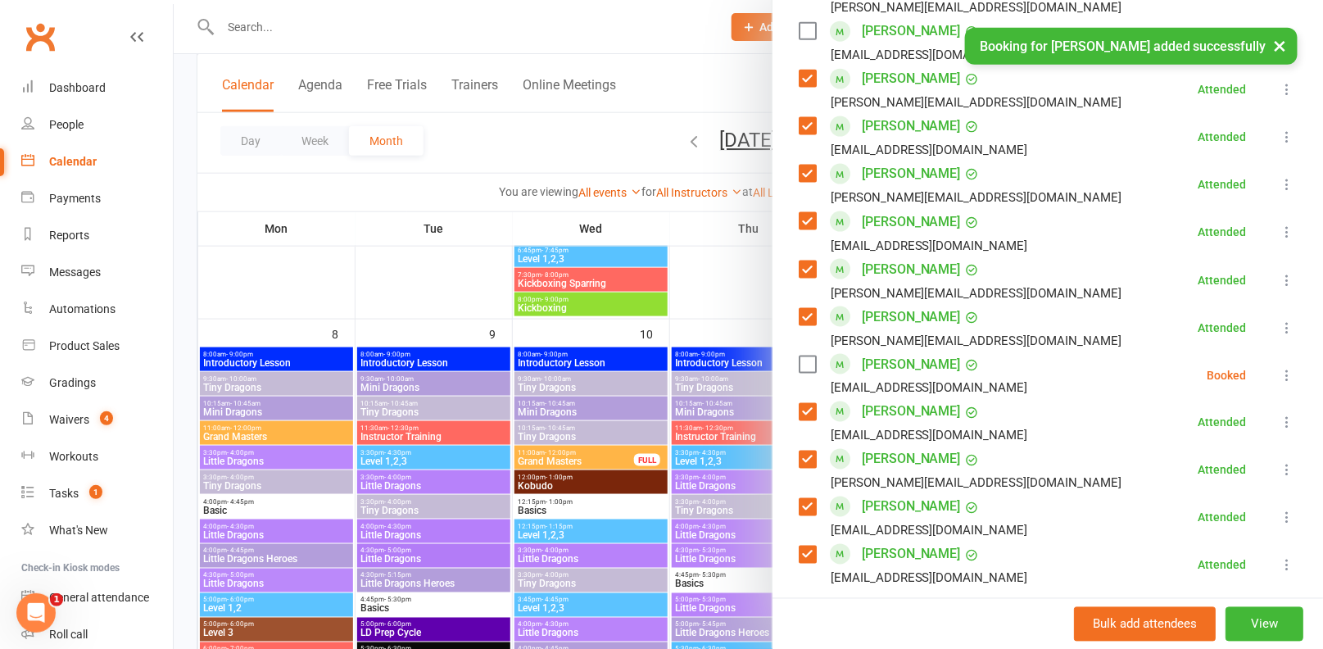
scroll to position [755, 0]
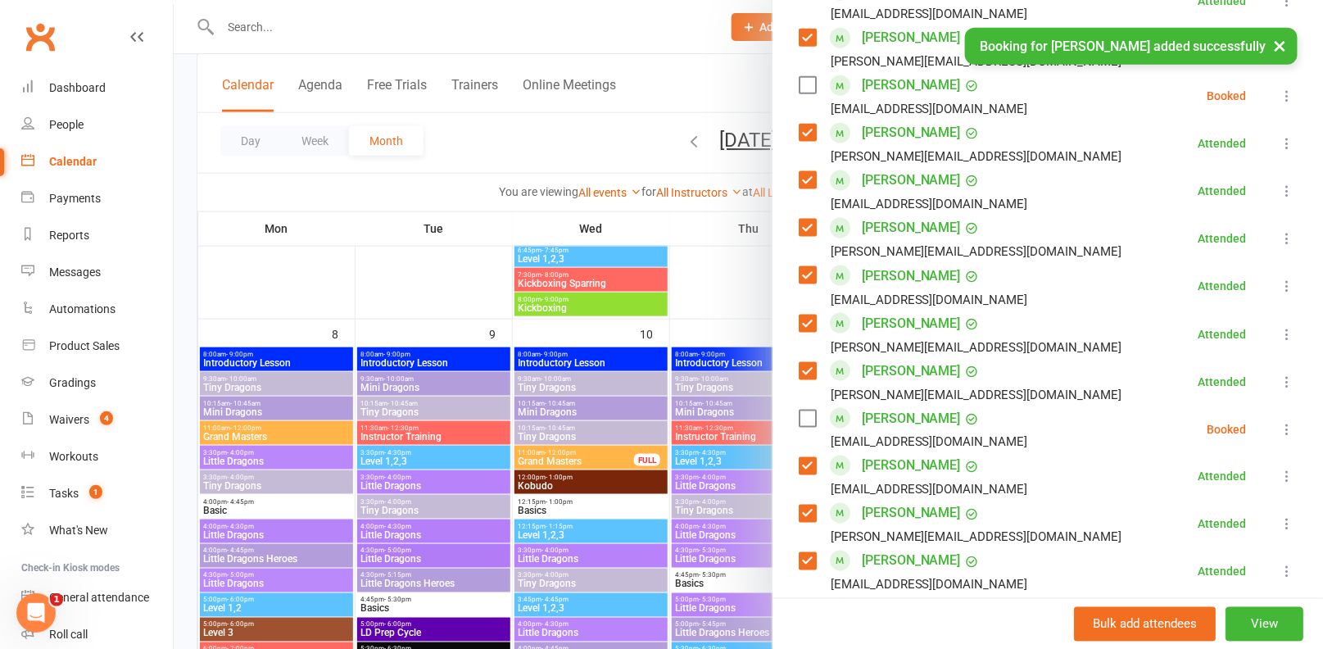
click at [807, 416] on label at bounding box center [807, 418] width 16 height 16
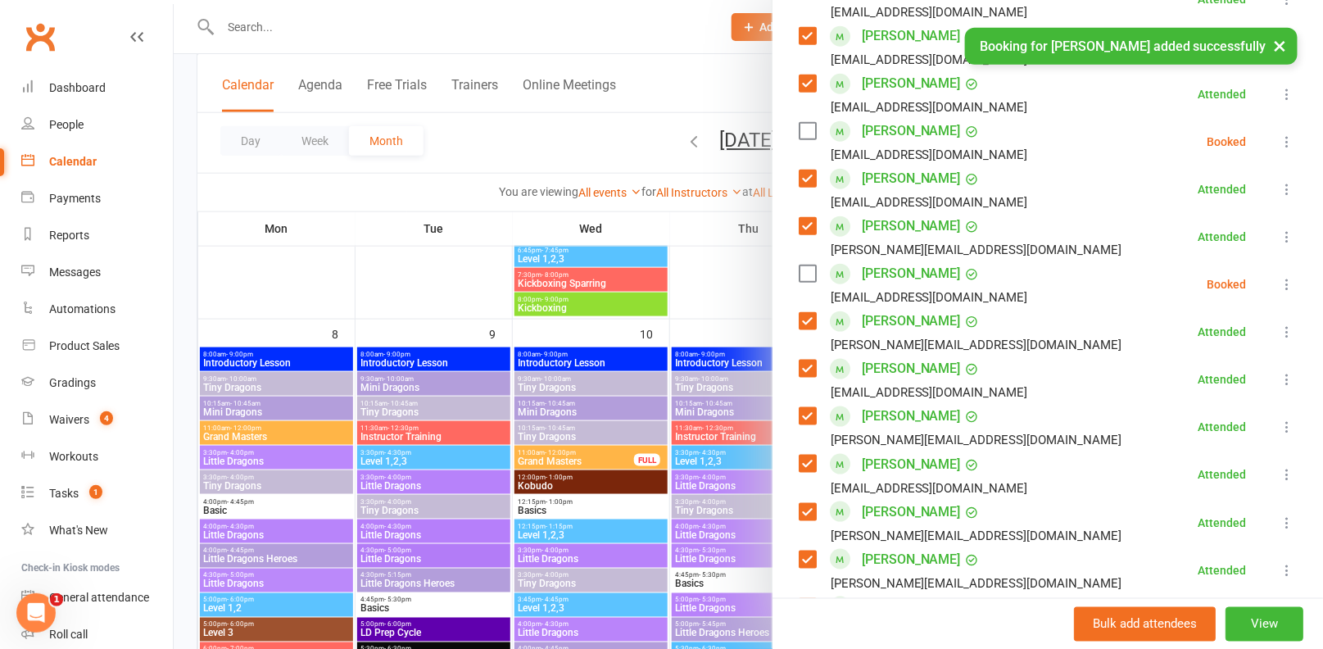
scroll to position [566, 0]
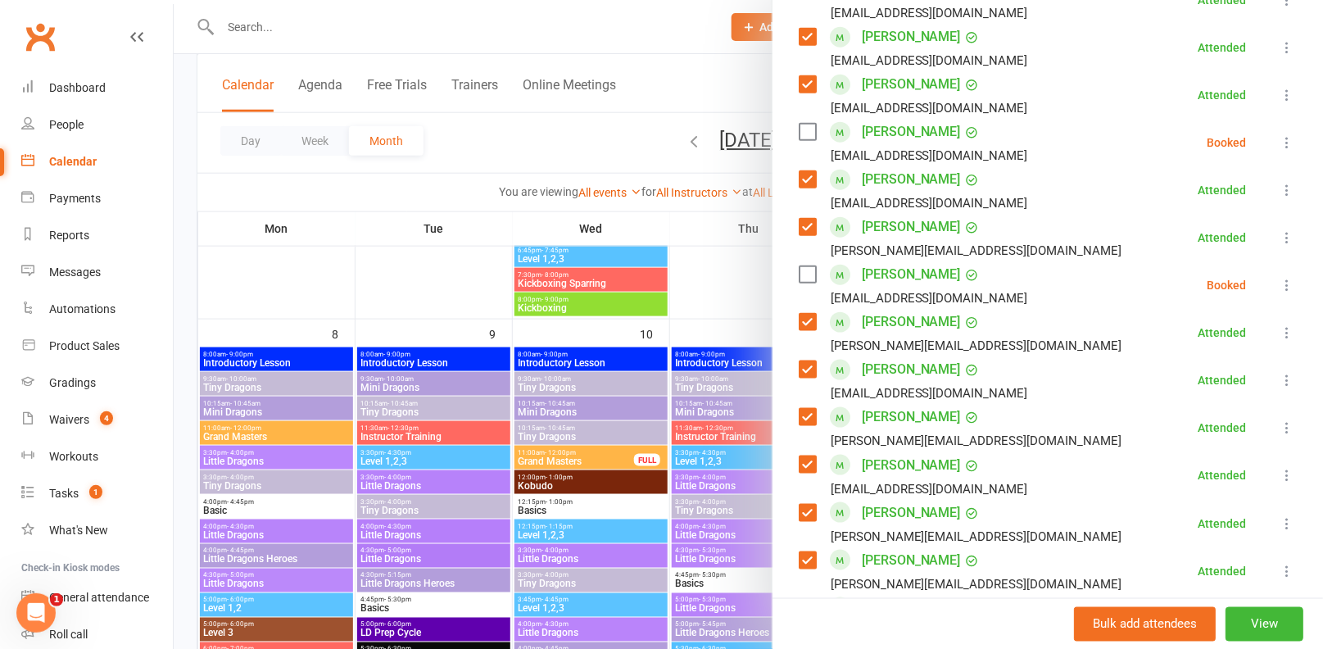
click at [812, 133] on label at bounding box center [807, 132] width 16 height 16
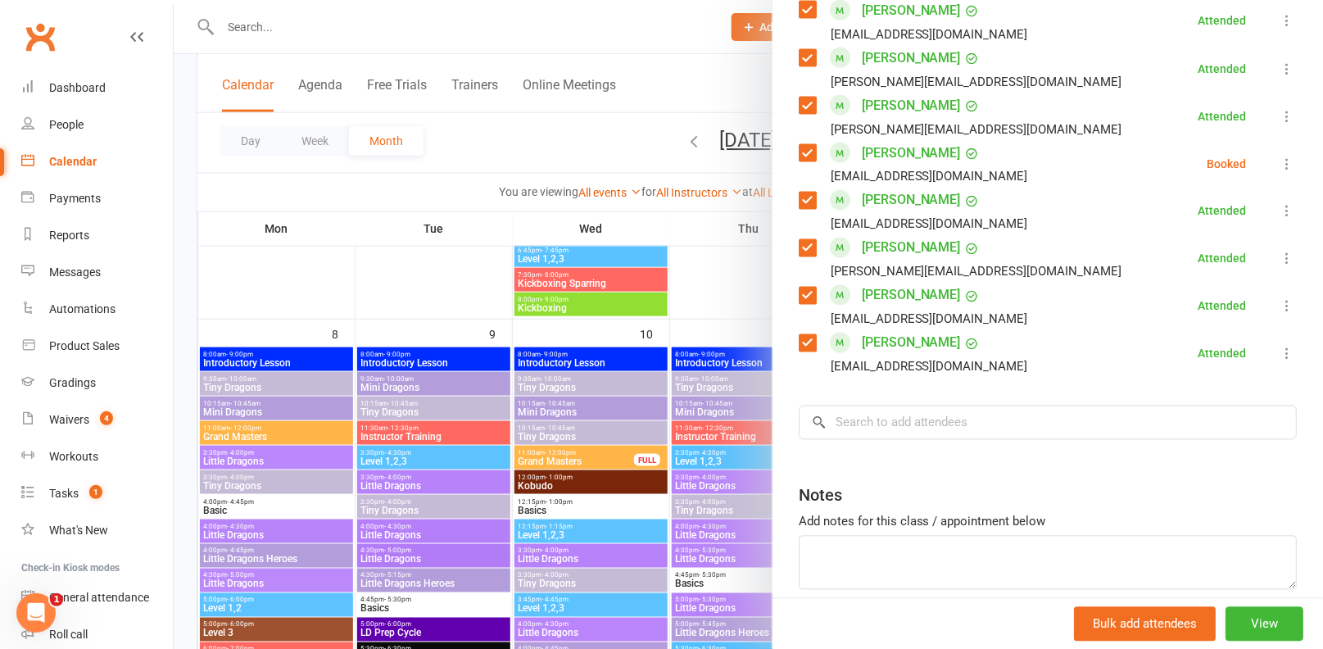
scroll to position [1084, 0]
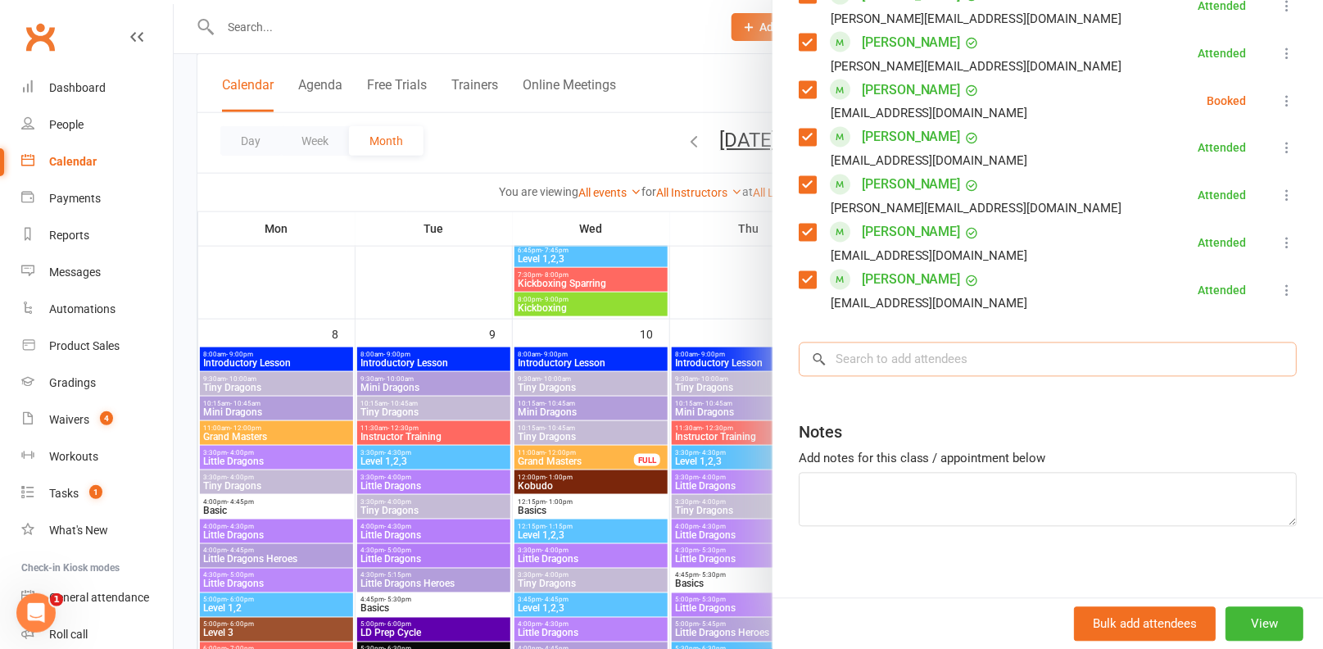
click at [965, 368] on input "search" at bounding box center [1048, 359] width 498 height 34
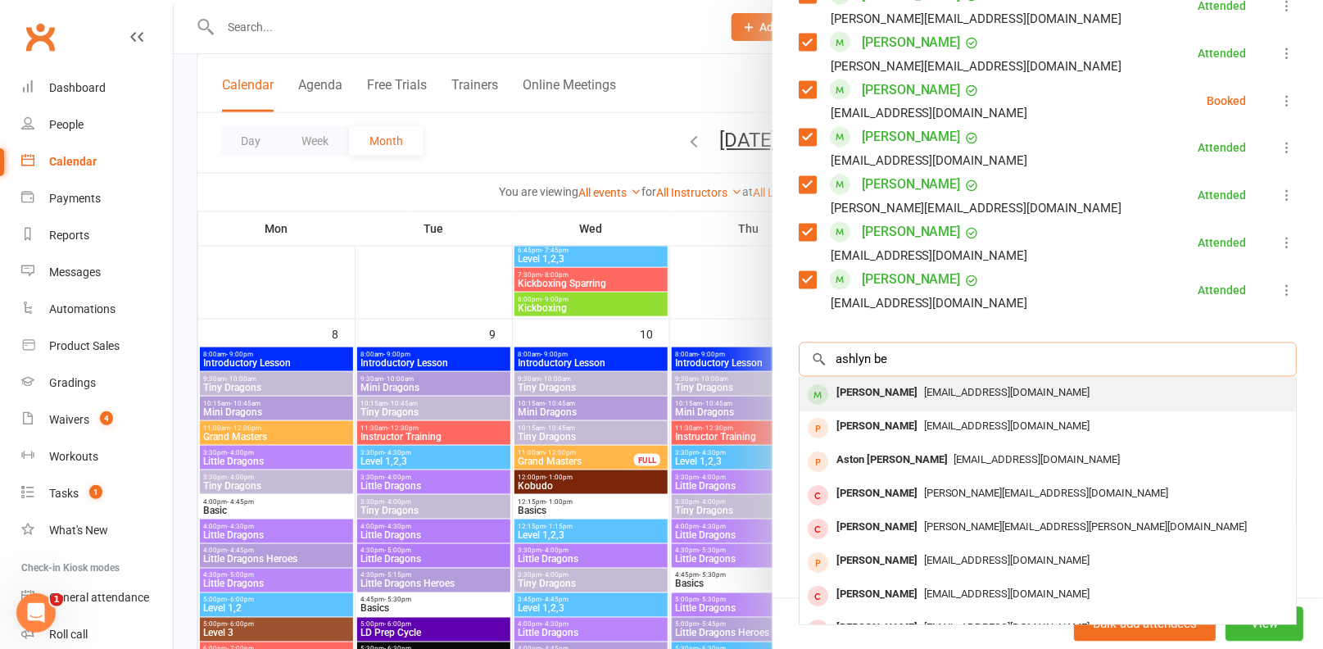
type input "ashlyn be"
click at [966, 399] on div "melly74@logitel.net.au" at bounding box center [1047, 394] width 483 height 24
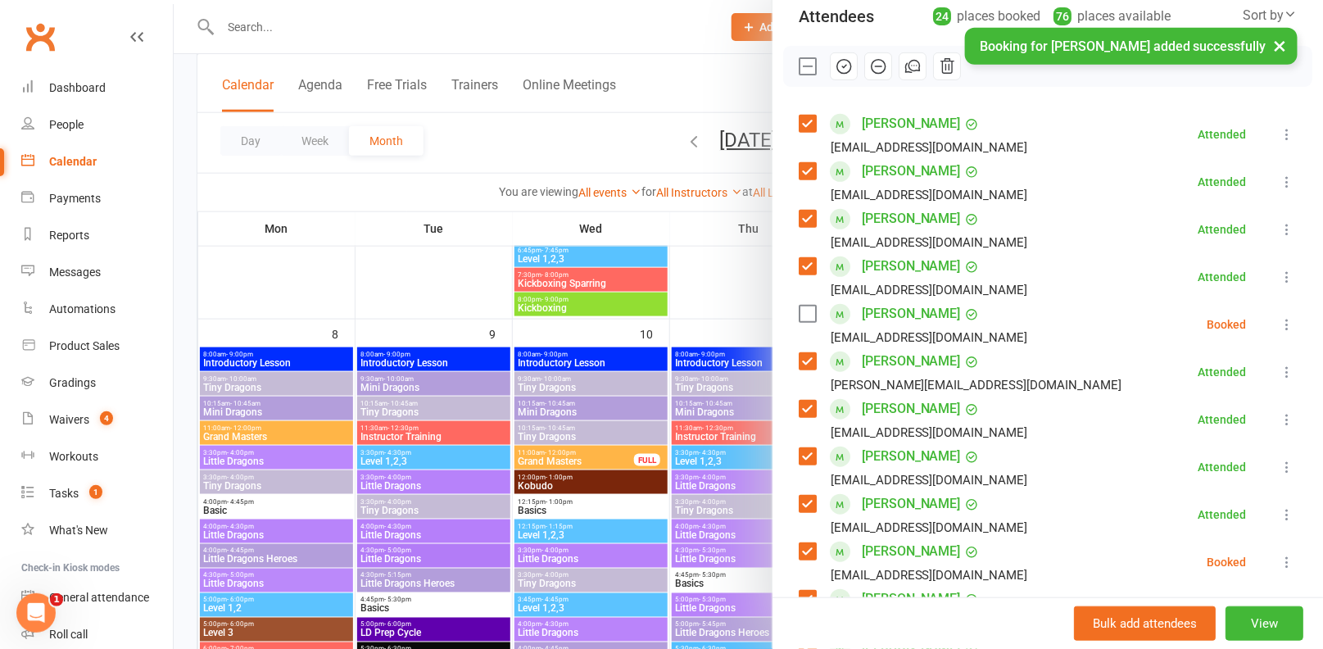
scroll to position [172, 0]
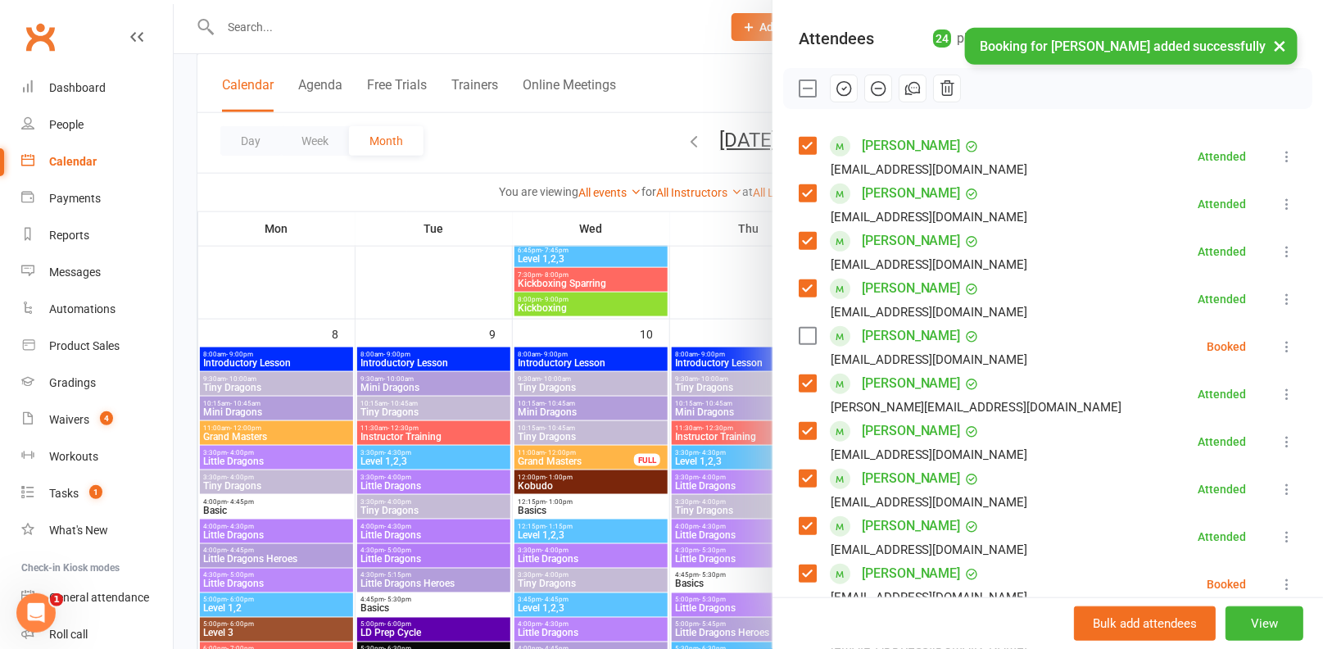
click at [811, 331] on label at bounding box center [807, 336] width 16 height 16
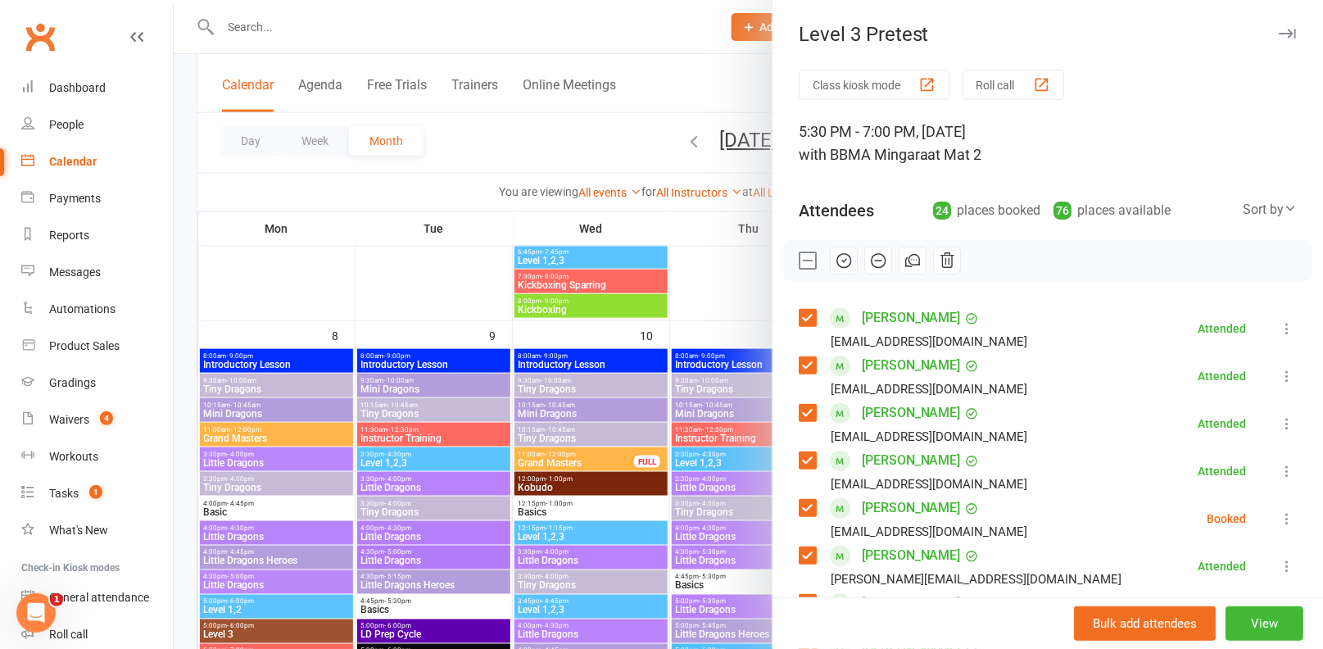
scroll to position [645, 0]
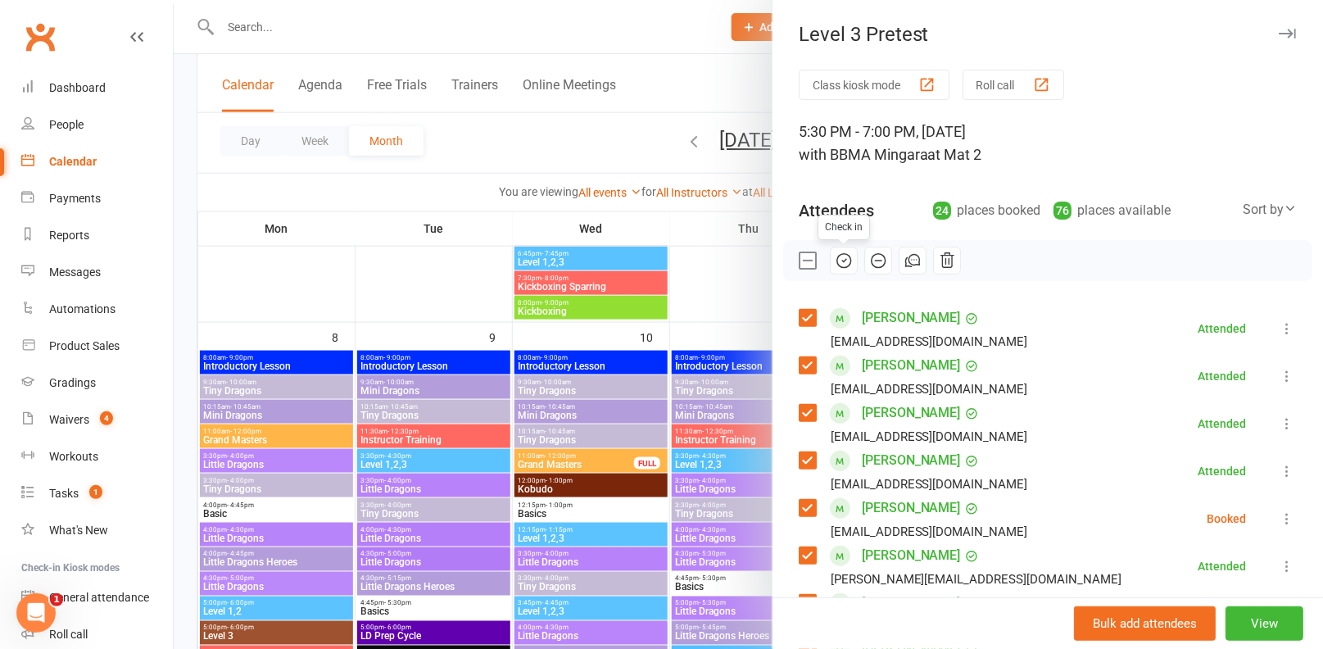
click at [844, 254] on icon "button" at bounding box center [844, 260] width 18 height 18
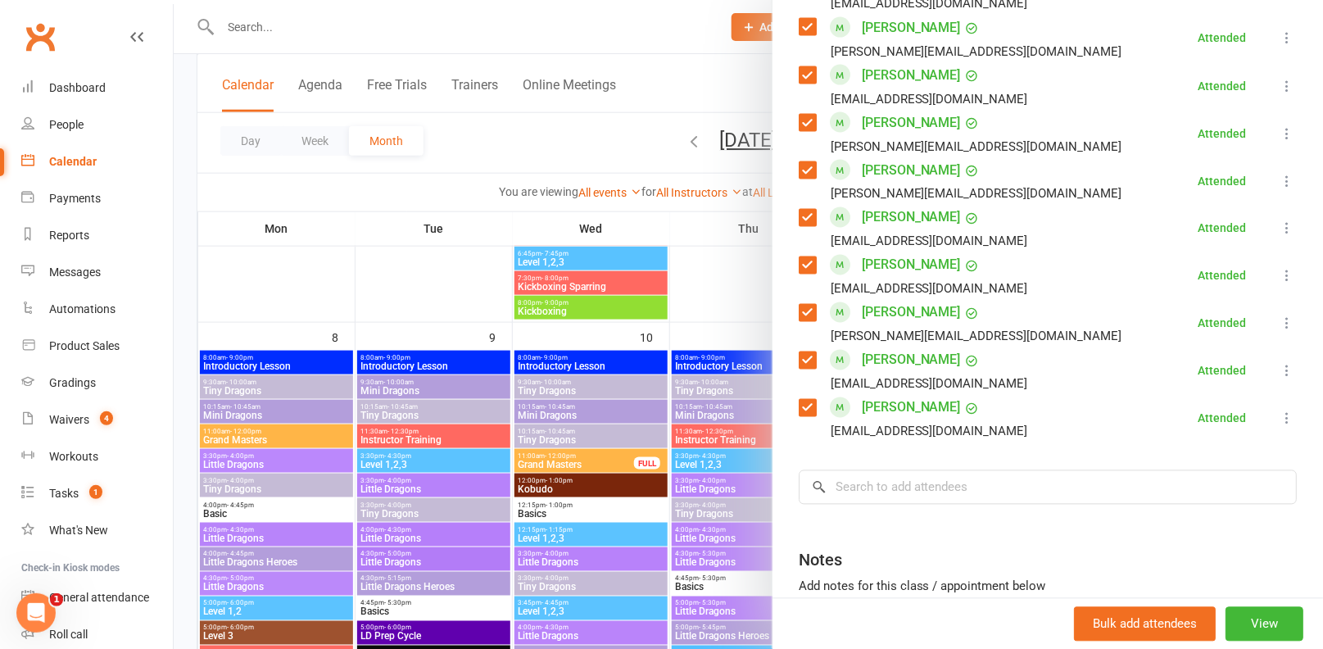
scroll to position [1041, 0]
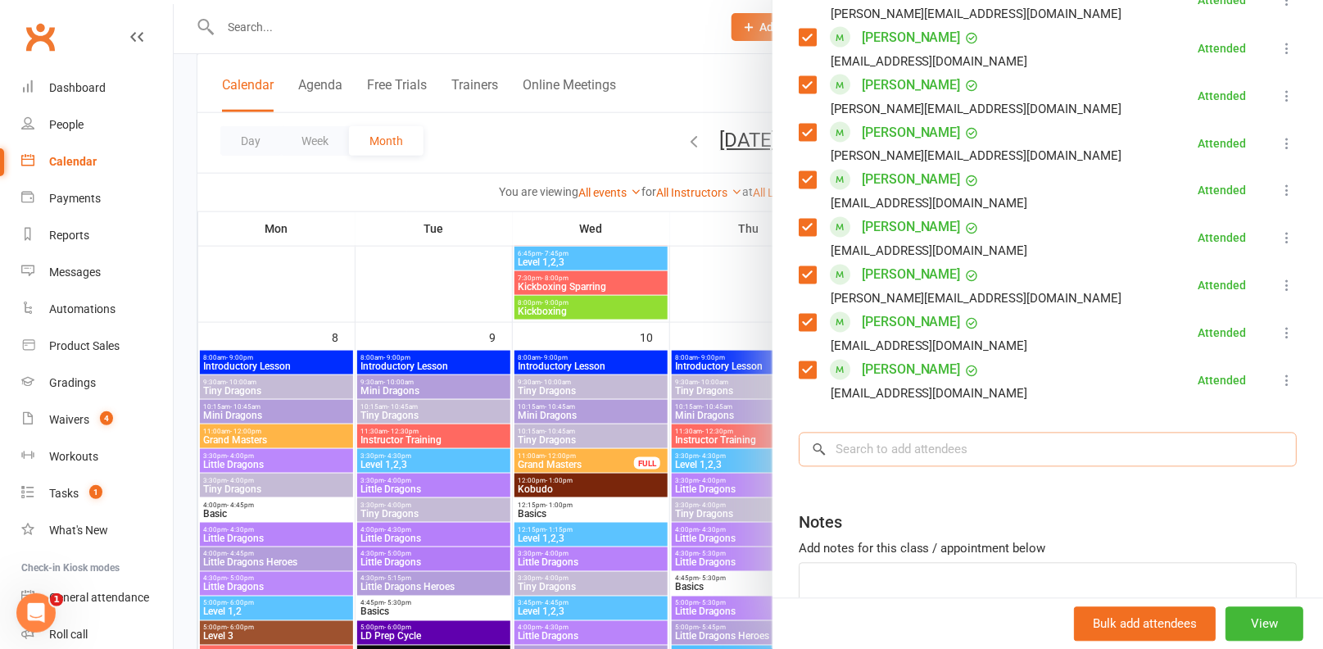
click at [1066, 449] on input "search" at bounding box center [1048, 449] width 498 height 34
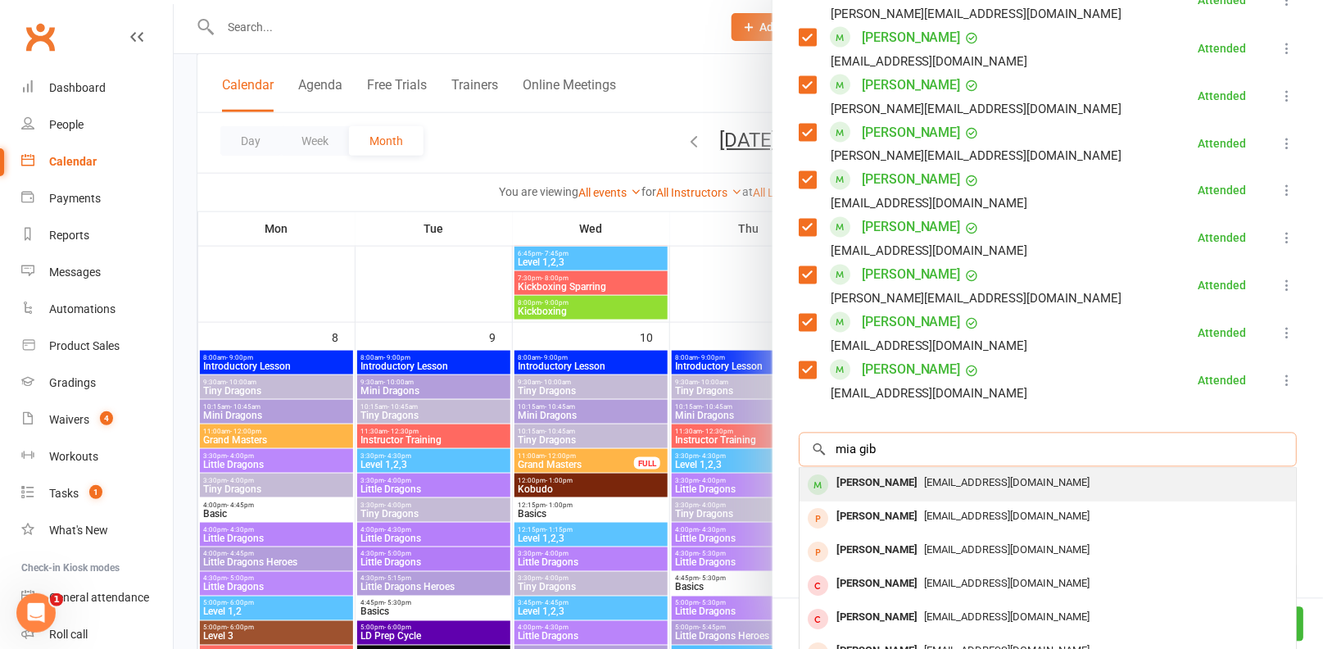
type input "mia gib"
click at [1045, 486] on div "narelleg1970@live.com.au" at bounding box center [1047, 484] width 483 height 24
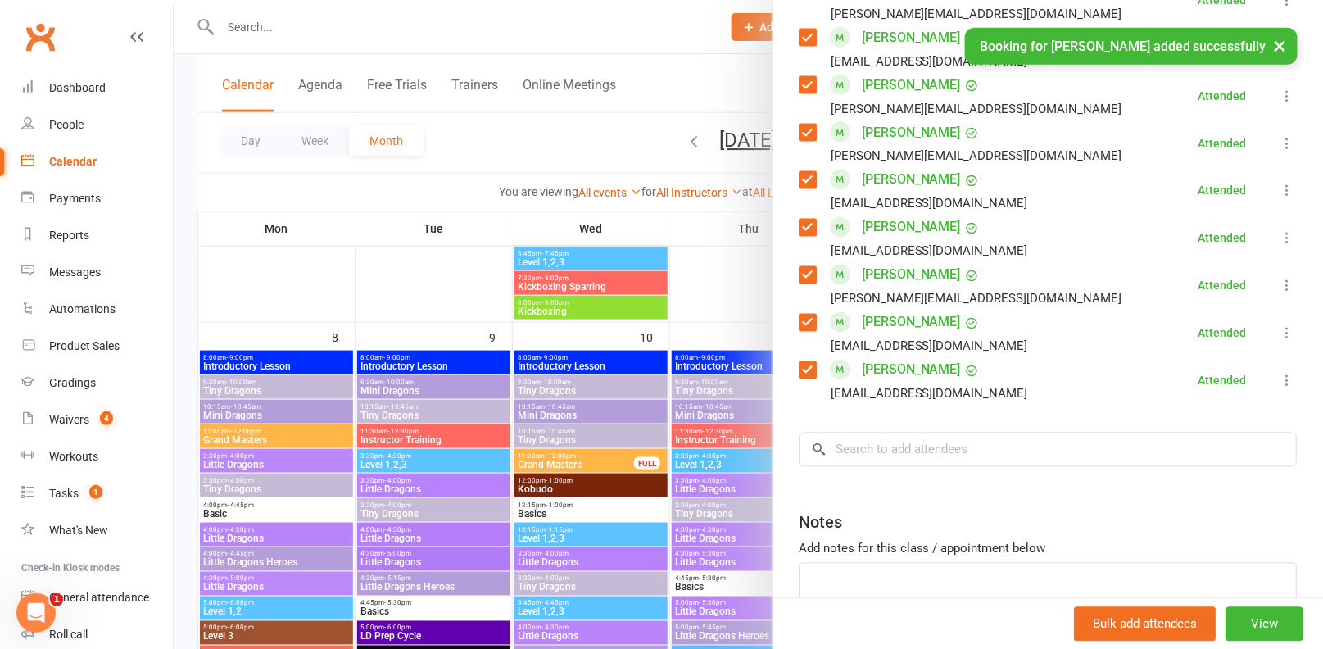
scroll to position [1088, 0]
click at [911, 446] on input "search" at bounding box center [1048, 449] width 498 height 34
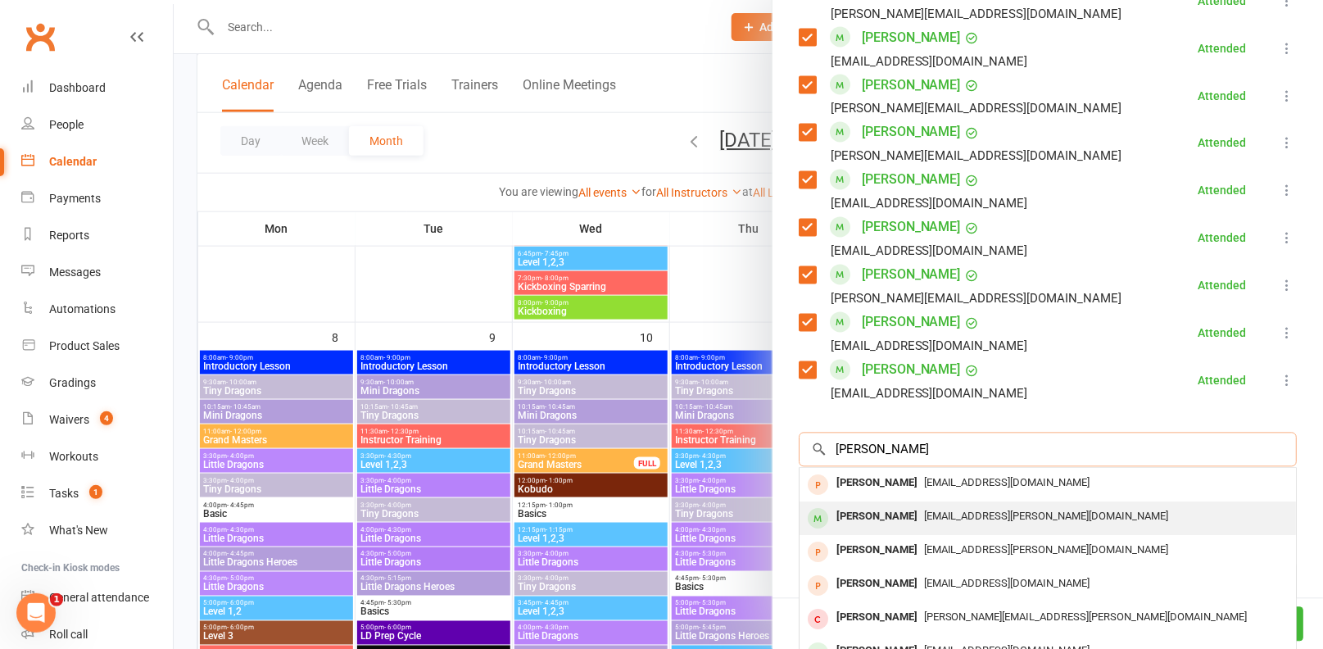
type input "travis"
click at [973, 512] on span "emma.mulholland@gmail.com" at bounding box center [1046, 516] width 245 height 12
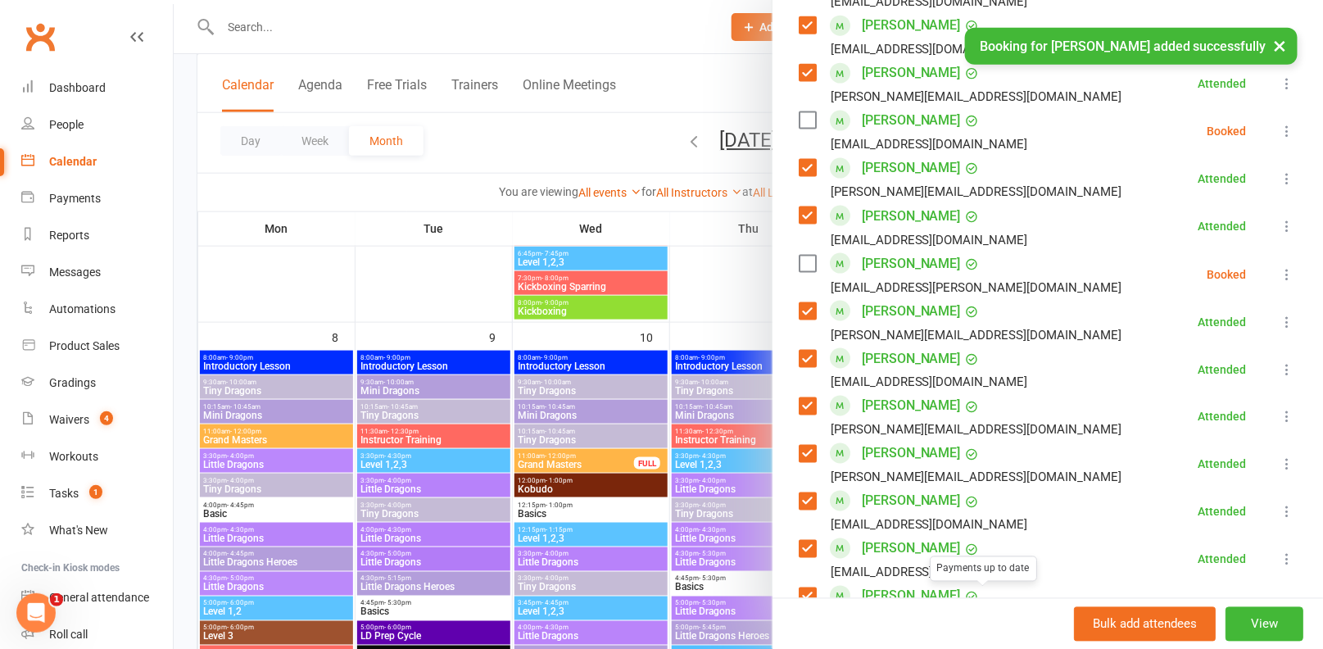
scroll to position [719, 0]
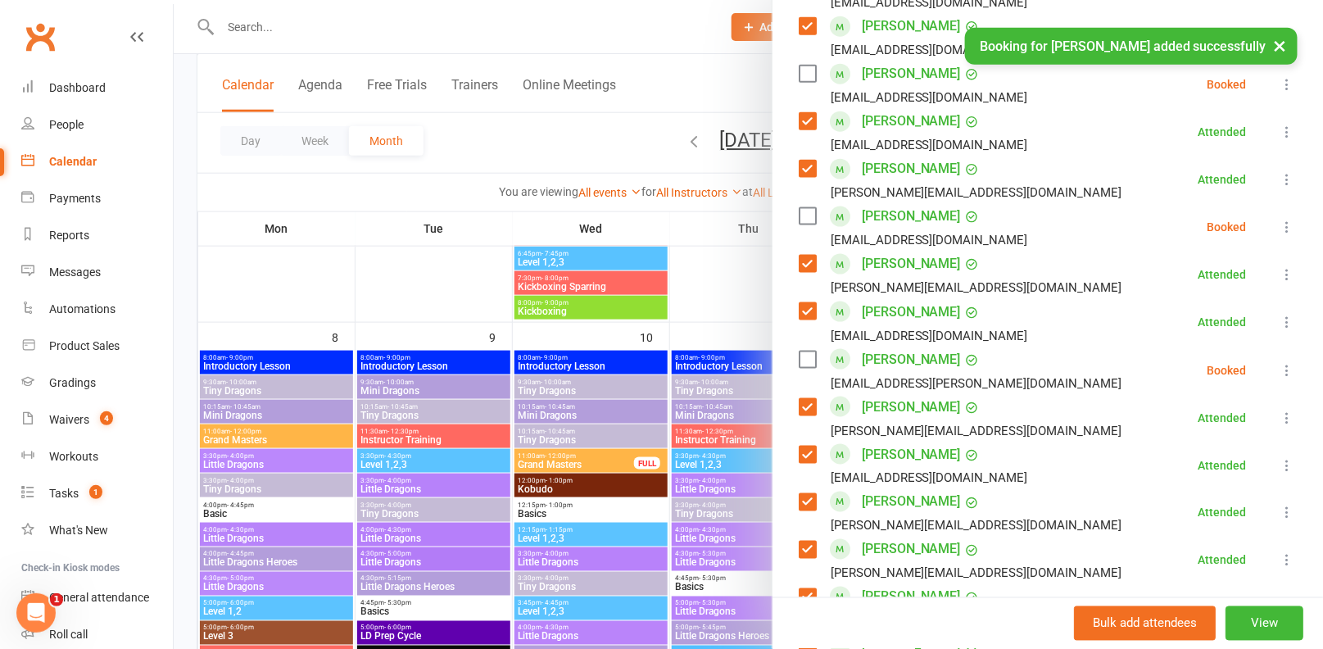
click at [812, 351] on label at bounding box center [807, 359] width 16 height 16
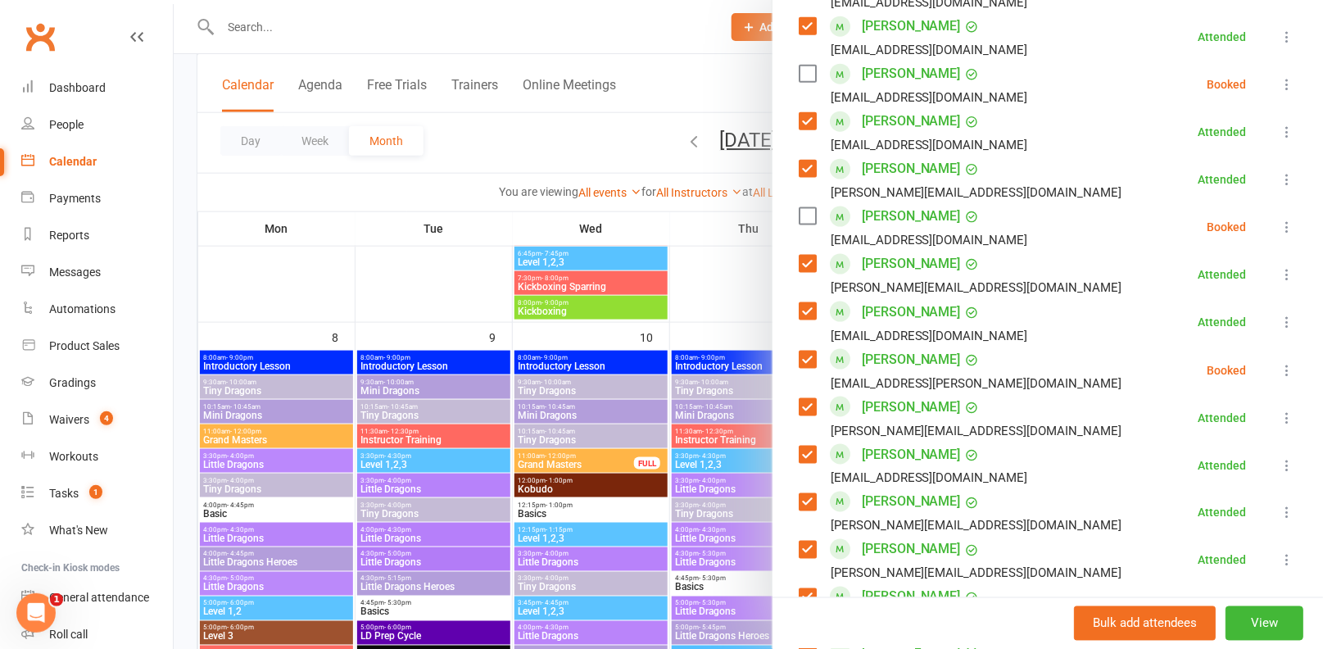
scroll to position [671, 0]
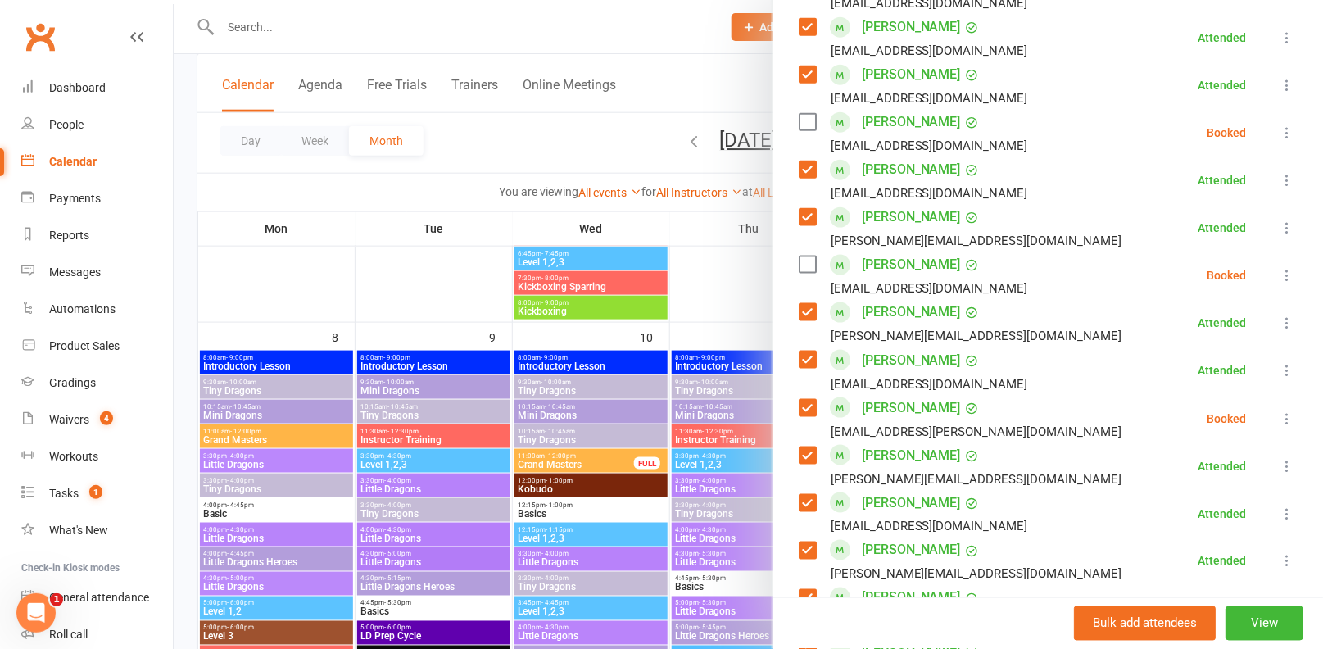
click at [807, 122] on label at bounding box center [807, 122] width 16 height 16
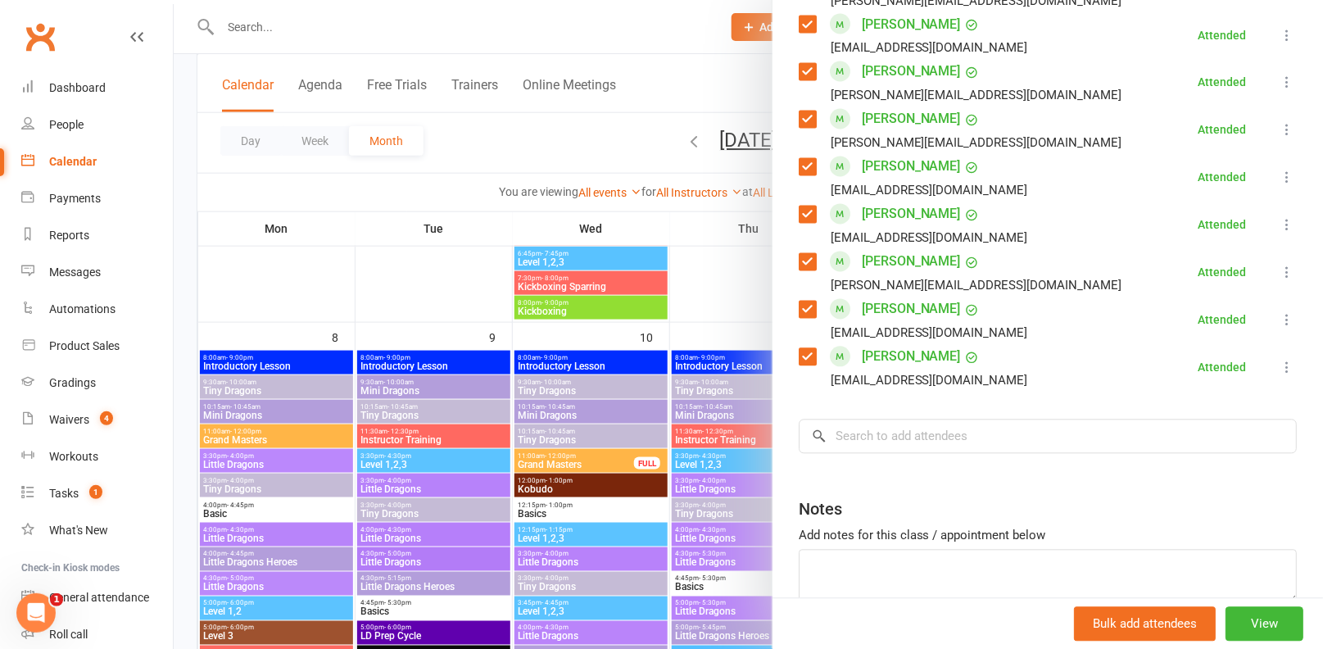
scroll to position [1157, 0]
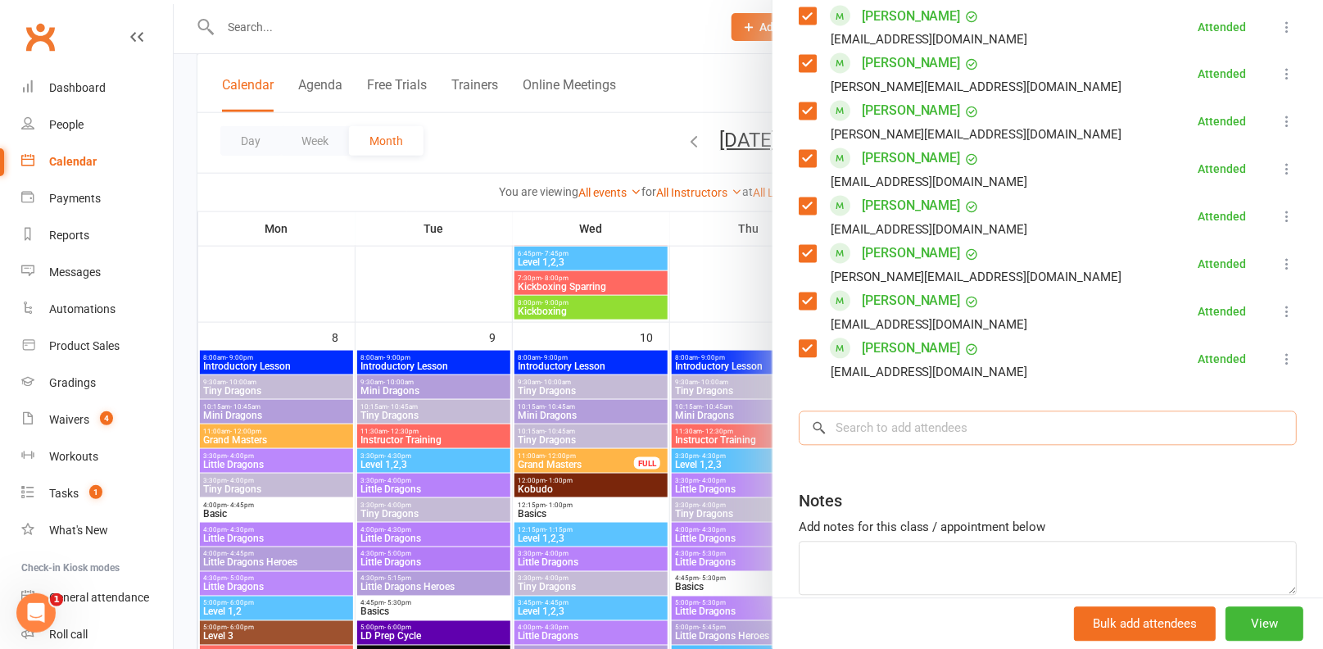
click at [912, 420] on input "search" at bounding box center [1048, 428] width 498 height 34
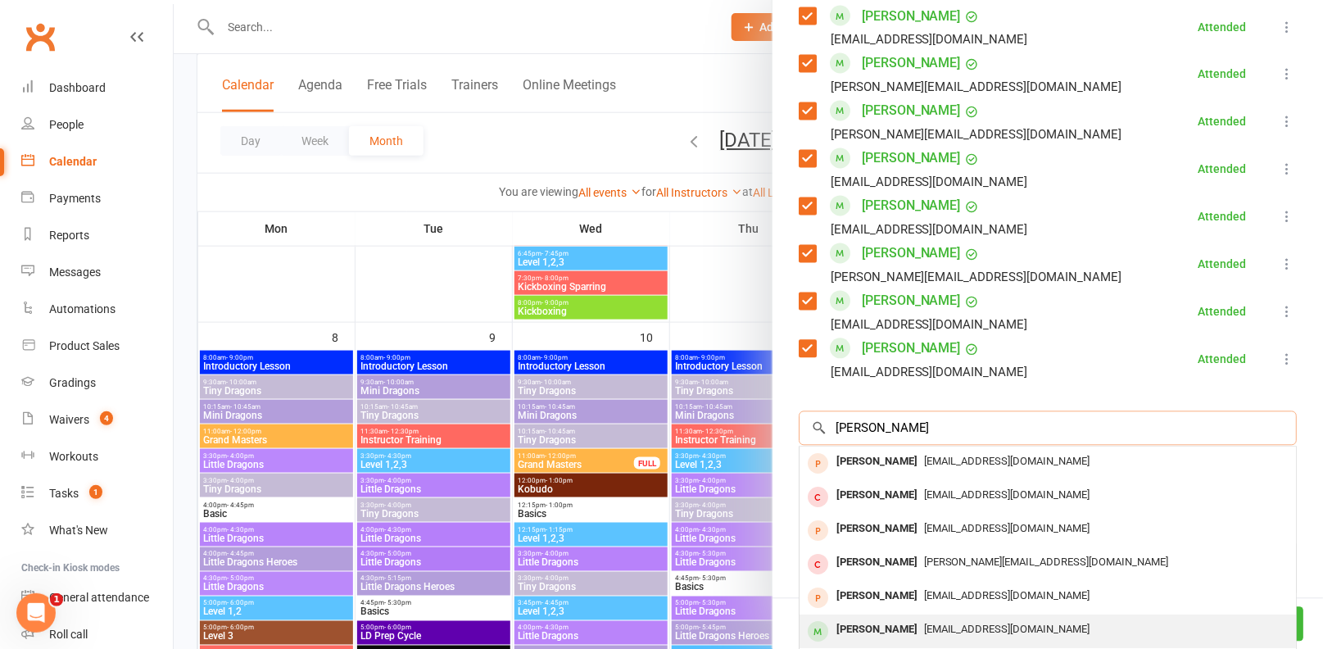
type input "patrick"
click at [929, 623] on span "juneandpatrick@bigpond.com" at bounding box center [1007, 629] width 166 height 12
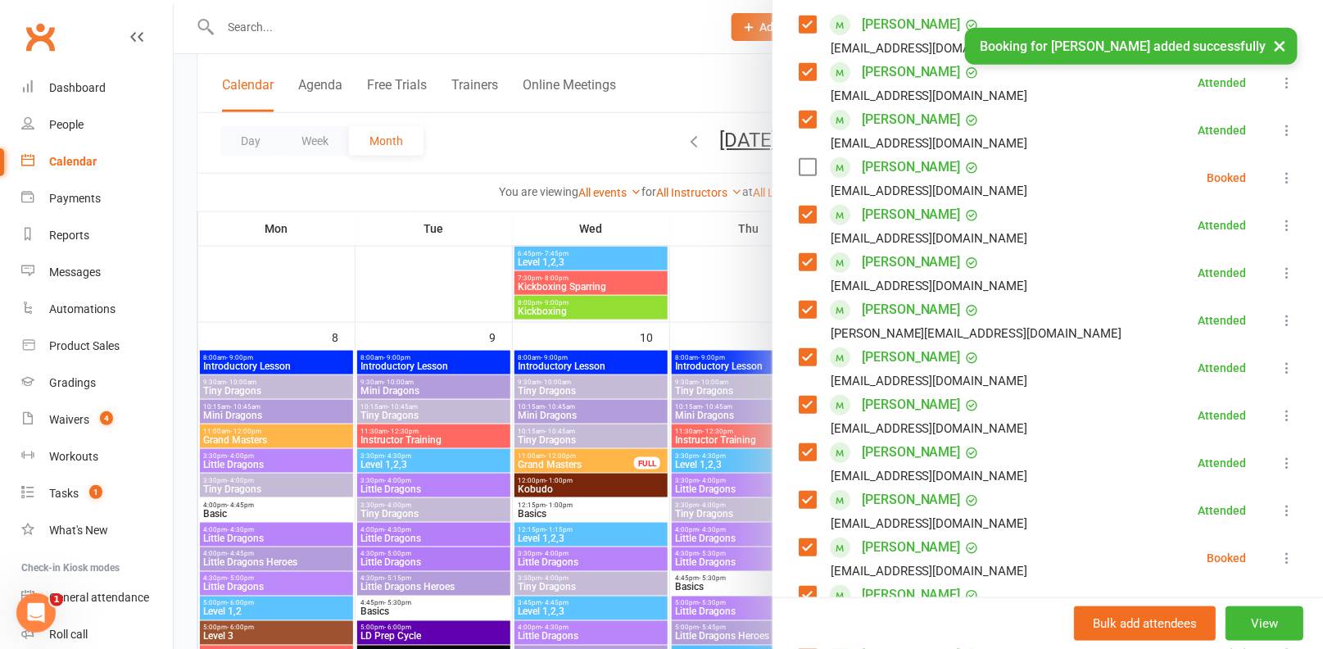
scroll to position [287, 0]
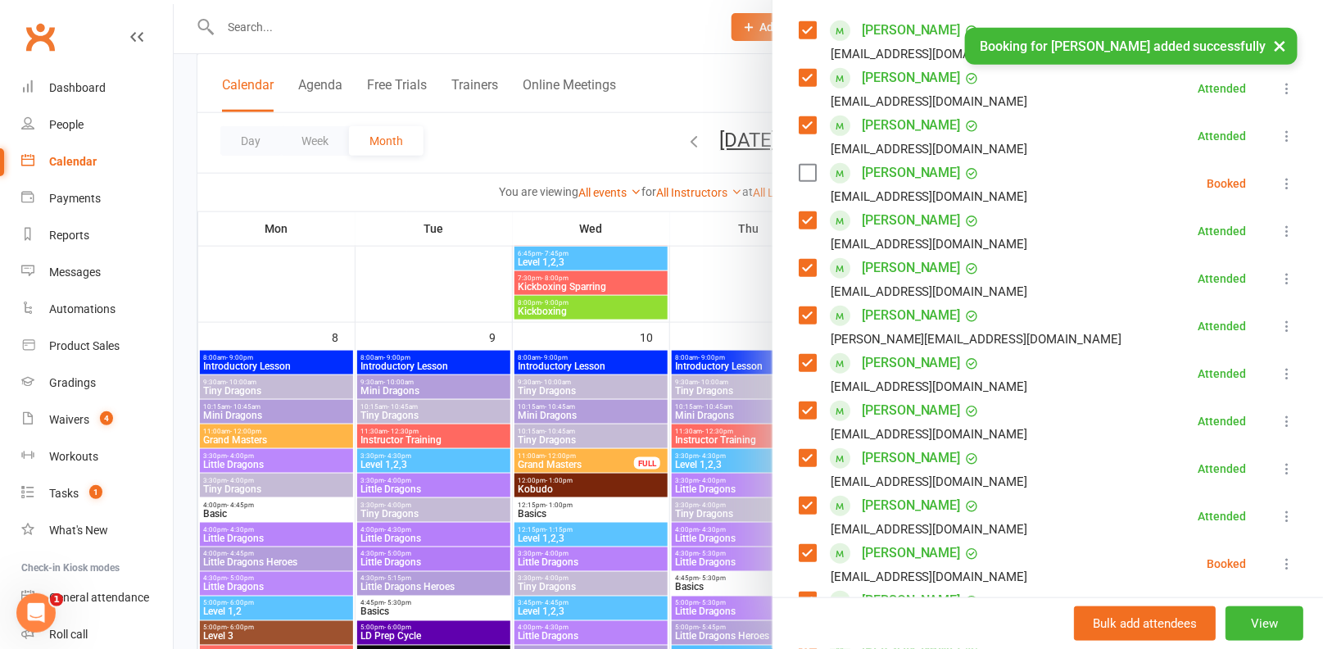
click at [803, 173] on label at bounding box center [807, 173] width 16 height 16
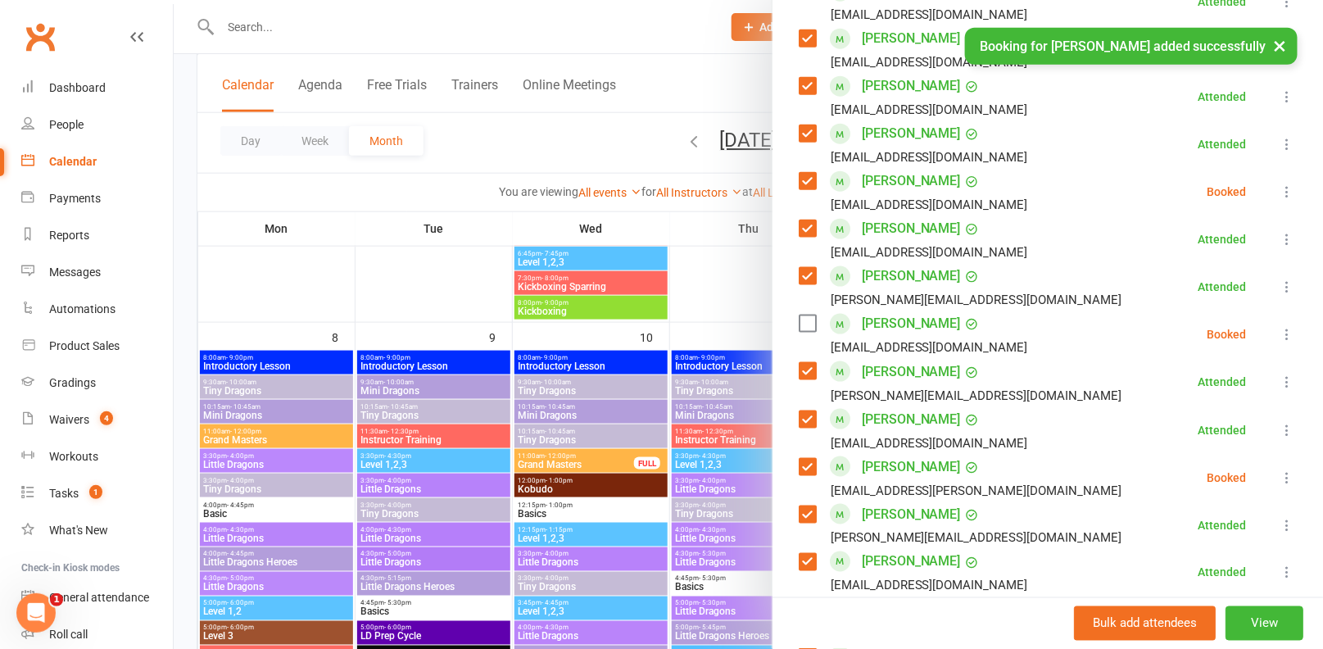
scroll to position [660, 0]
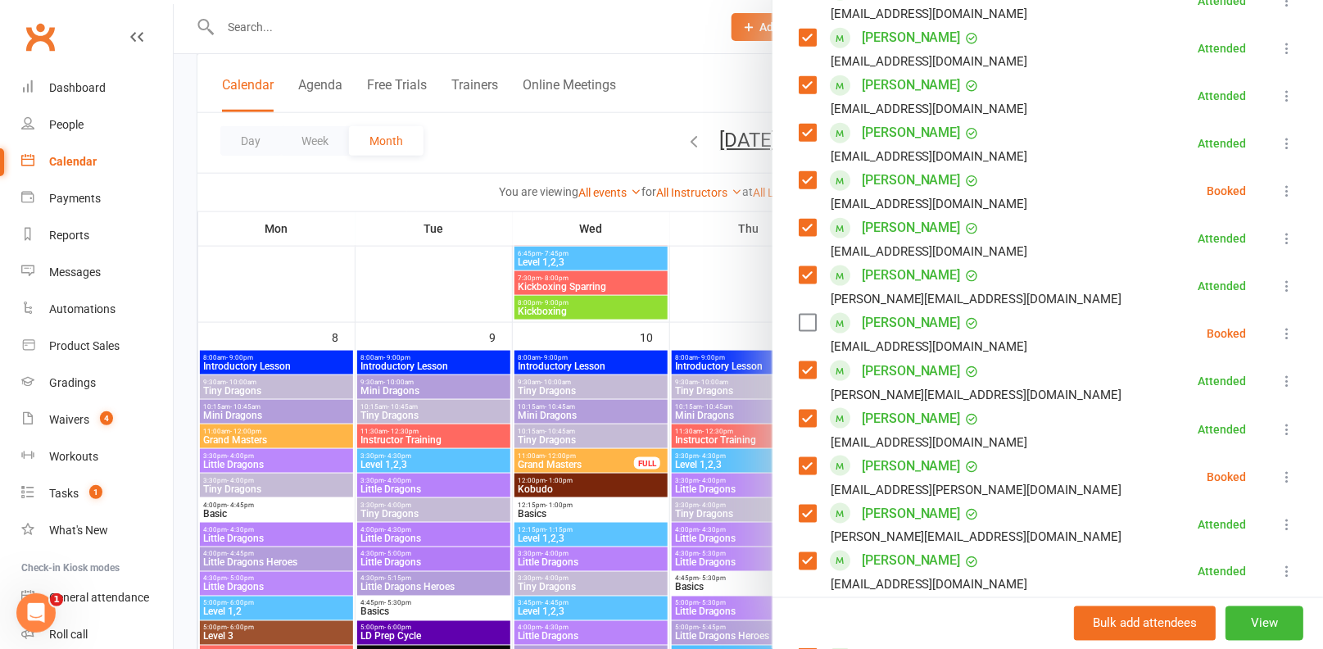
click at [802, 326] on label at bounding box center [807, 323] width 16 height 16
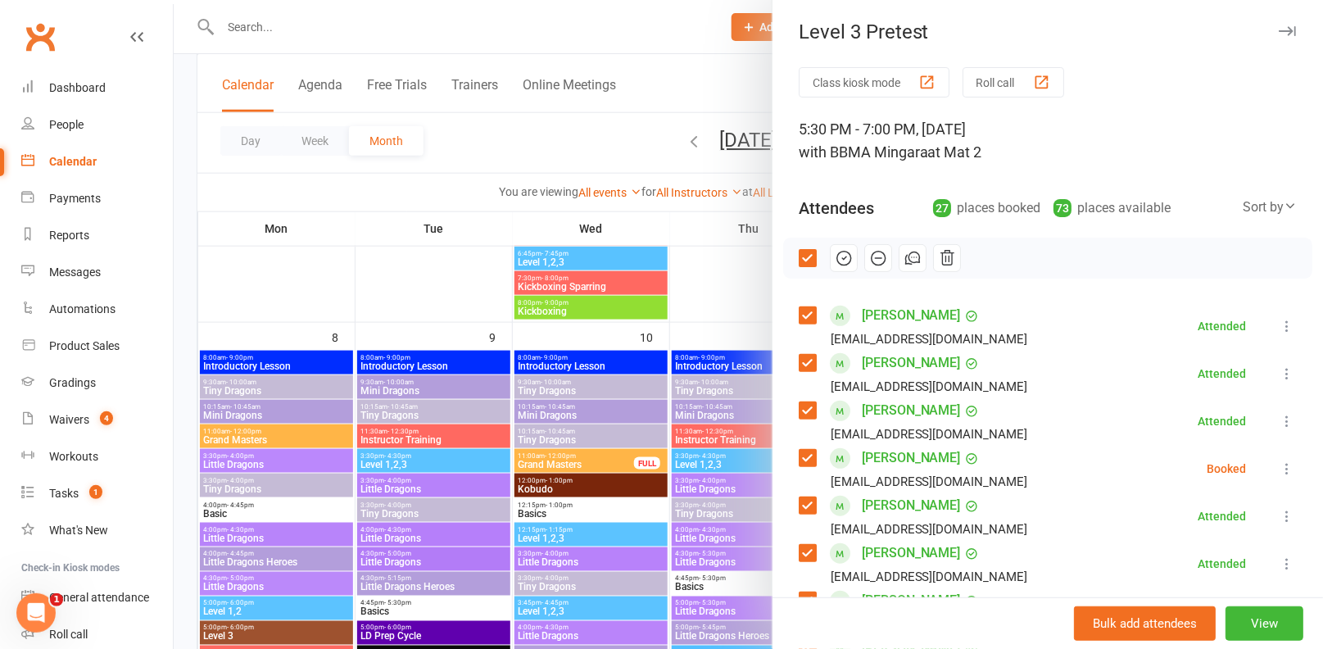
scroll to position [2, 0]
click at [851, 260] on icon "button" at bounding box center [844, 259] width 18 height 18
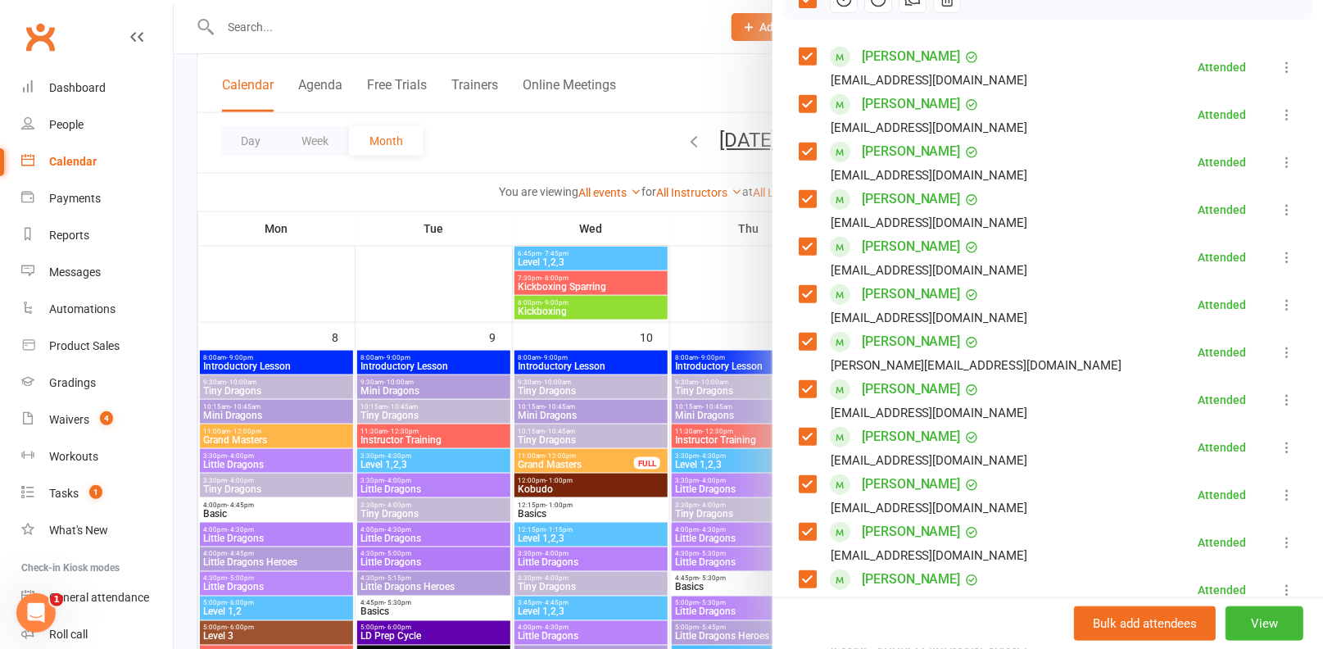
scroll to position [278, 0]
